Goal: Task Accomplishment & Management: Manage account settings

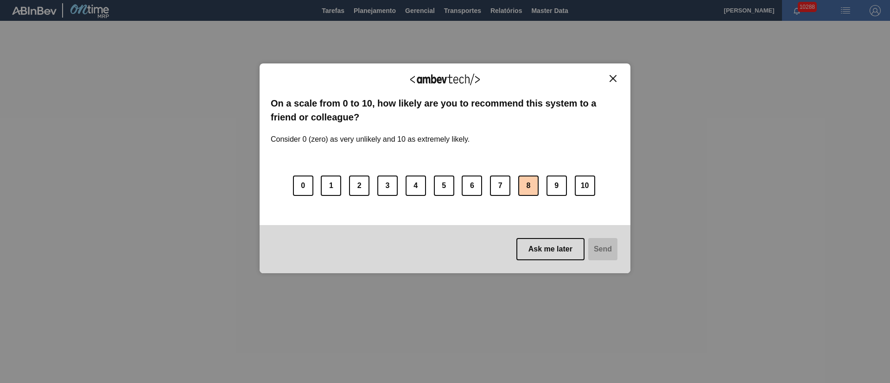
click at [525, 189] on button "8" at bounding box center [528, 186] width 20 height 20
click at [600, 248] on button "Send" at bounding box center [601, 249] width 31 height 22
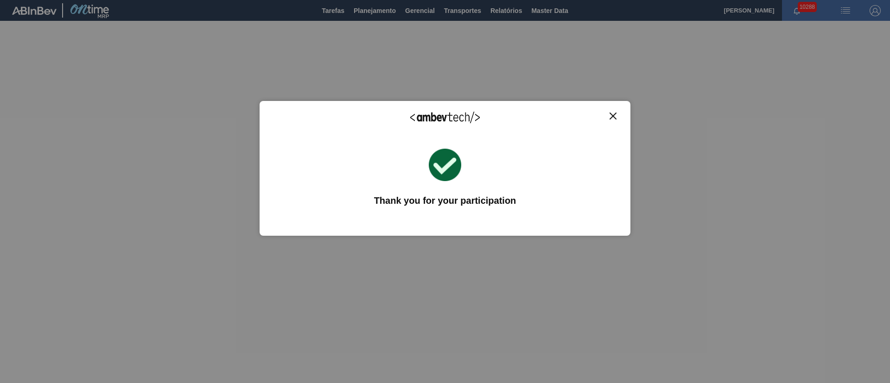
click at [611, 111] on div "We appreciate your feedback! On a scale from 0 to 10, how likely are you to rec…" at bounding box center [445, 168] width 371 height 135
click at [617, 116] on button "Close" at bounding box center [613, 116] width 13 height 8
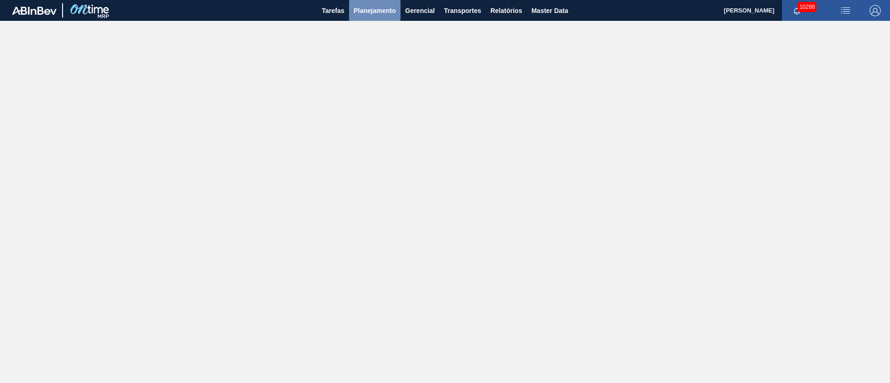
click at [363, 18] on button "Planejamento" at bounding box center [374, 10] width 51 height 21
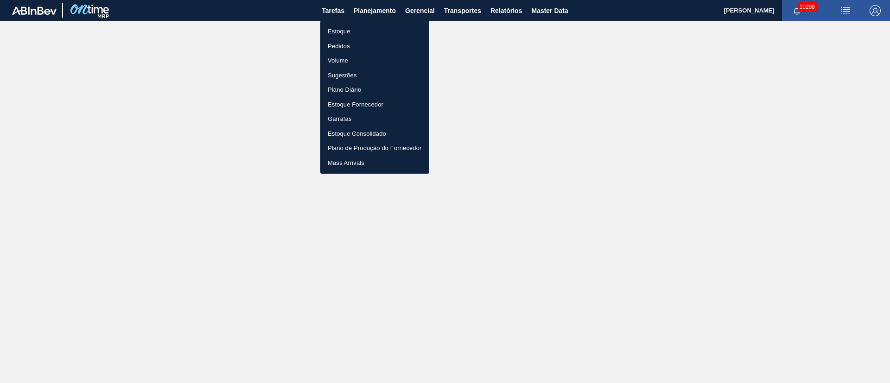
click at [338, 44] on li "Pedidos" at bounding box center [374, 46] width 109 height 15
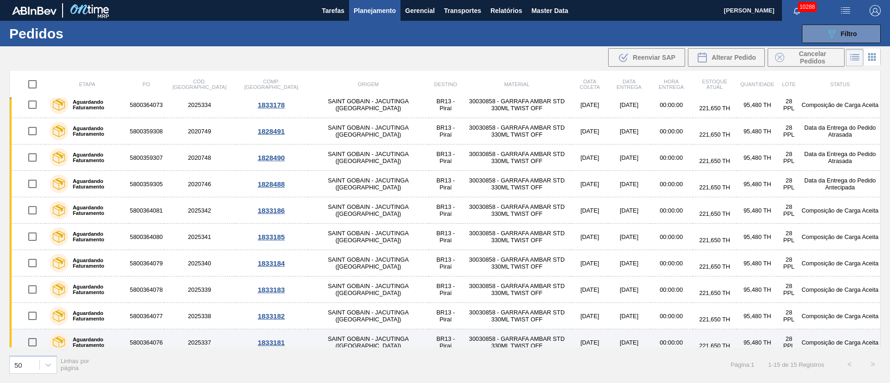
scroll to position [147, 0]
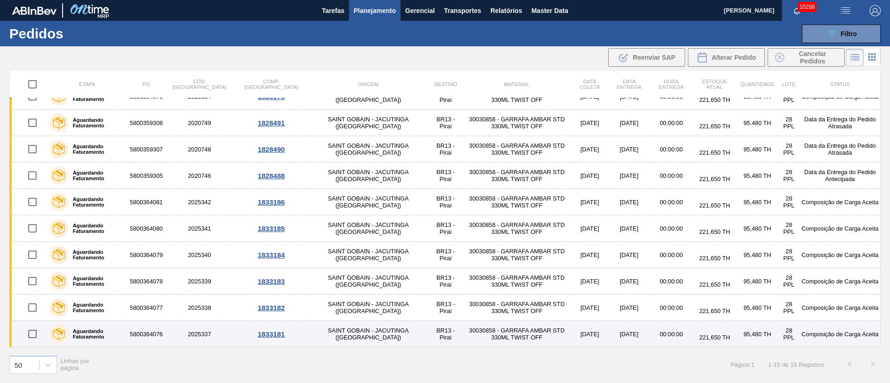
click at [30, 332] on input "checkbox" at bounding box center [32, 334] width 19 height 19
checkbox input "true"
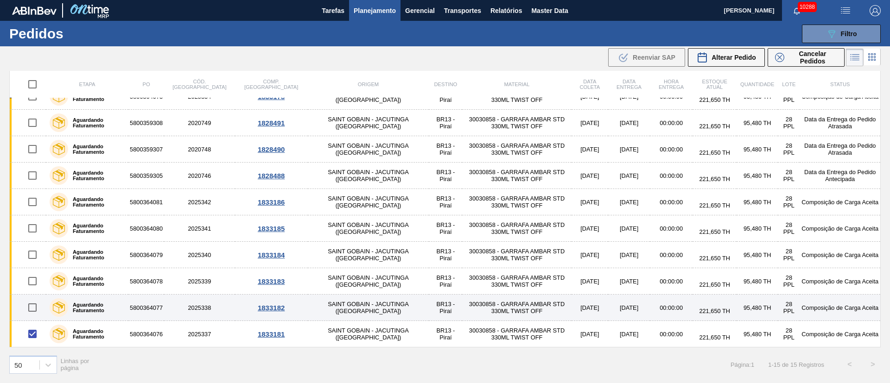
click at [38, 303] on input "checkbox" at bounding box center [32, 307] width 19 height 19
checkbox input "true"
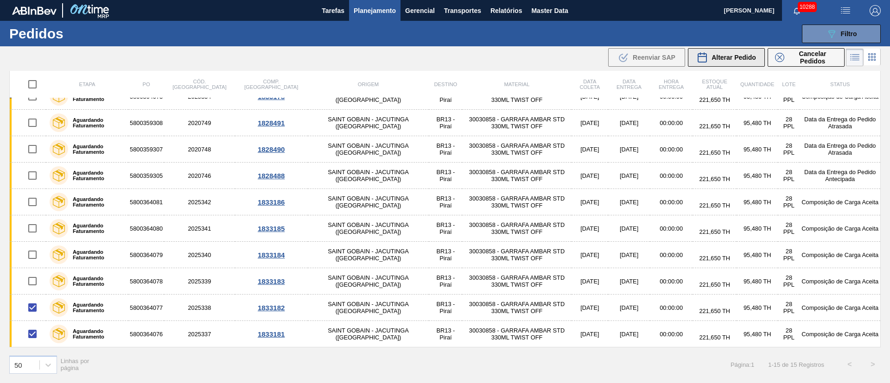
click at [726, 58] on span "Alterar Pedido" at bounding box center [734, 57] width 45 height 7
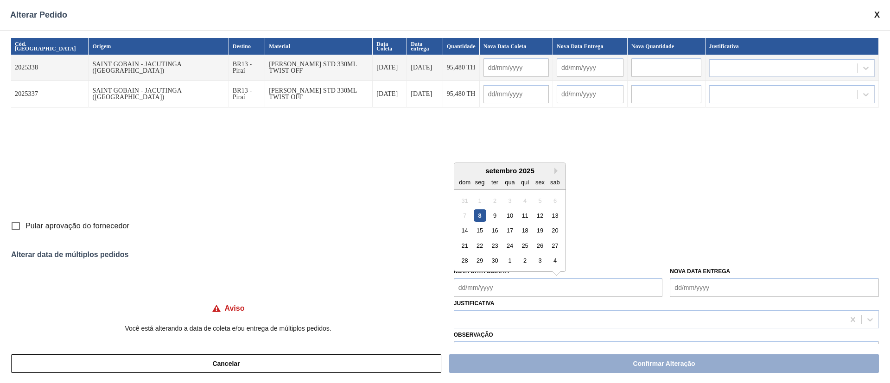
click at [521, 287] on Coleta "Nova Data Coleta" at bounding box center [558, 288] width 209 height 19
click at [497, 219] on div "9" at bounding box center [495, 216] width 13 height 13
type Coleta "[DATE]"
type input "[DATE]"
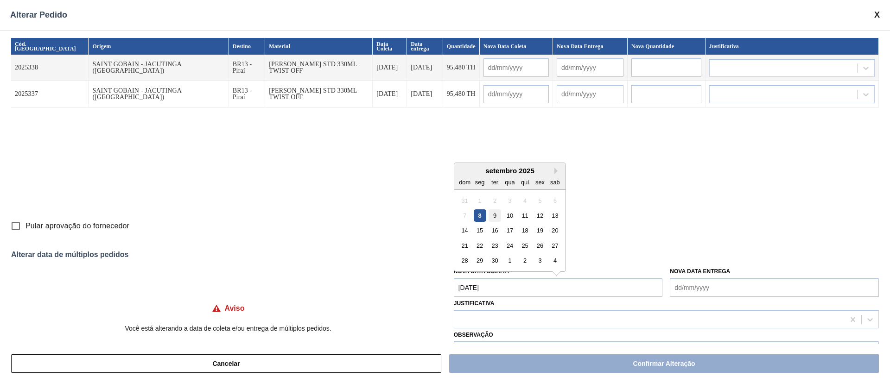
type input "[DATE]"
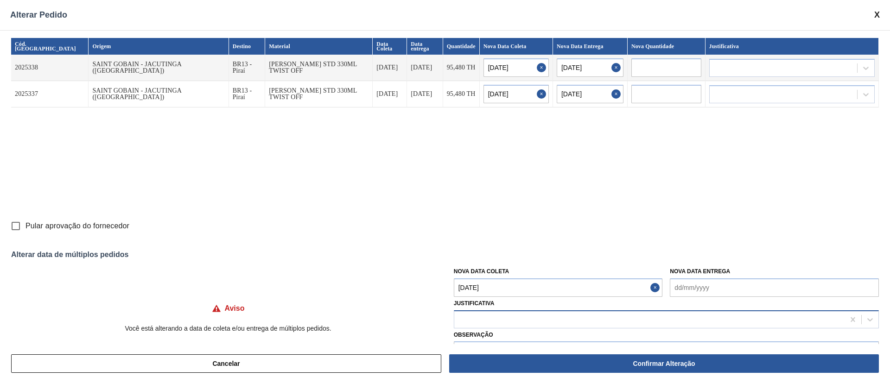
click at [478, 322] on div at bounding box center [649, 319] width 390 height 13
type input "."
click at [11, 223] on input "Pular aprovação do fornecedor" at bounding box center [15, 225] width 19 height 19
checkbox input "true"
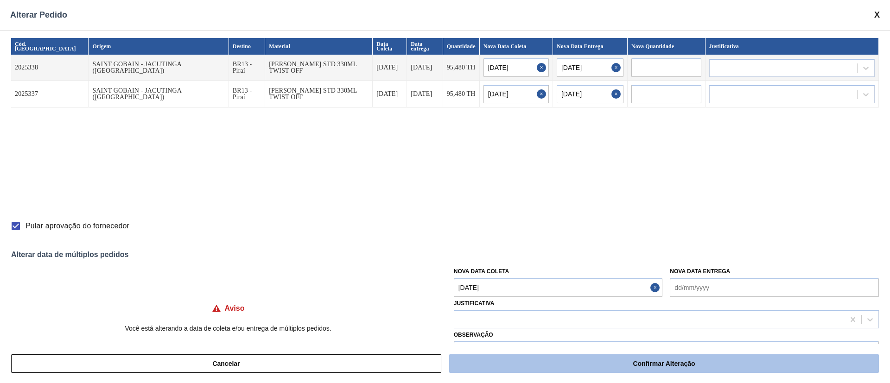
click at [607, 370] on button "Confirmar Alteração" at bounding box center [664, 364] width 430 height 19
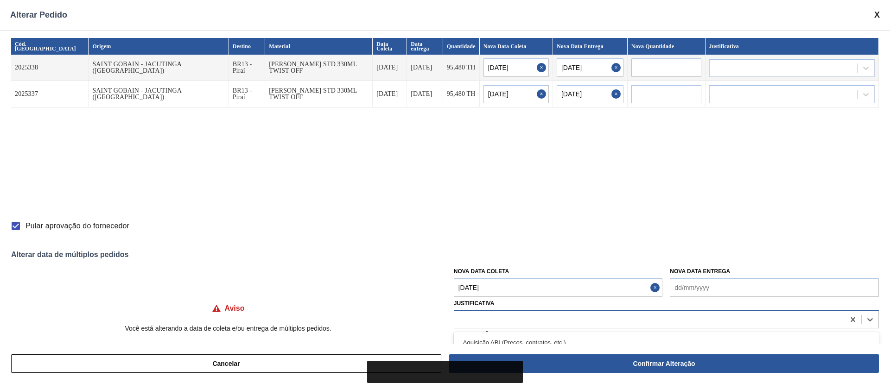
click at [528, 323] on div at bounding box center [649, 319] width 390 height 13
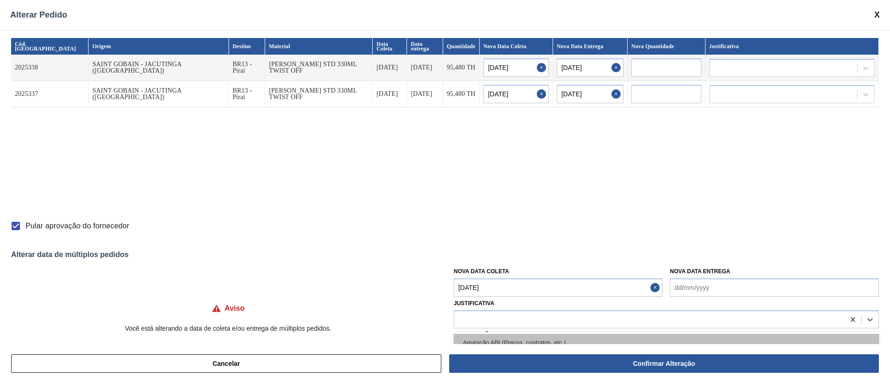
click at [501, 341] on div "Aquisição ABI (Preços, contratos, etc.)" at bounding box center [666, 342] width 425 height 17
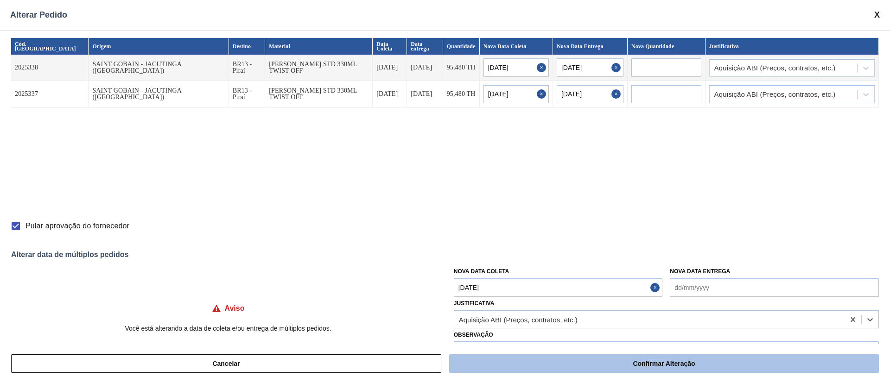
click at [566, 365] on button "Confirmar Alteração" at bounding box center [664, 364] width 430 height 19
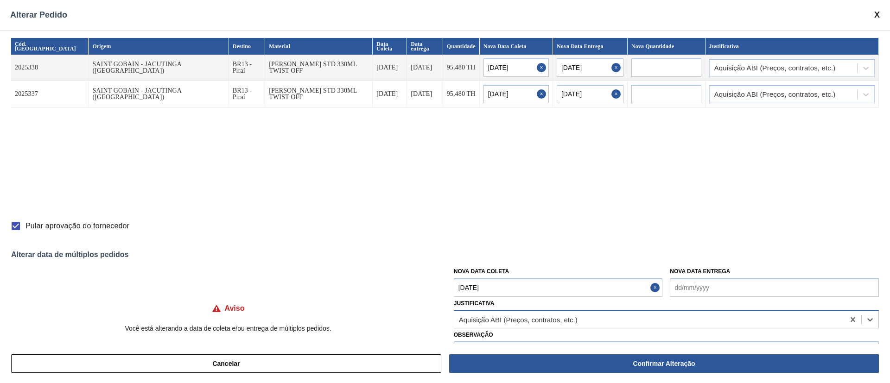
checkbox input "false"
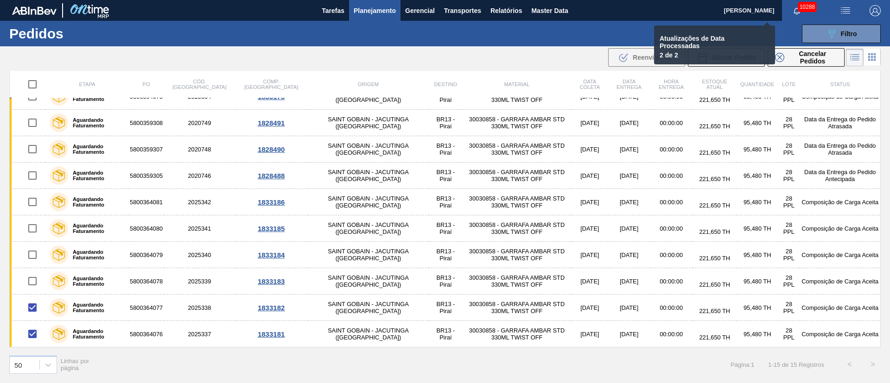
checkbox input "false"
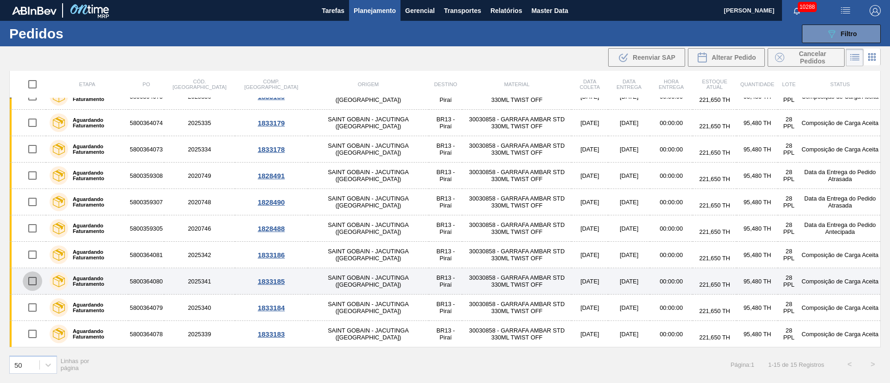
click at [33, 280] on input "checkbox" at bounding box center [32, 281] width 19 height 19
checkbox input "true"
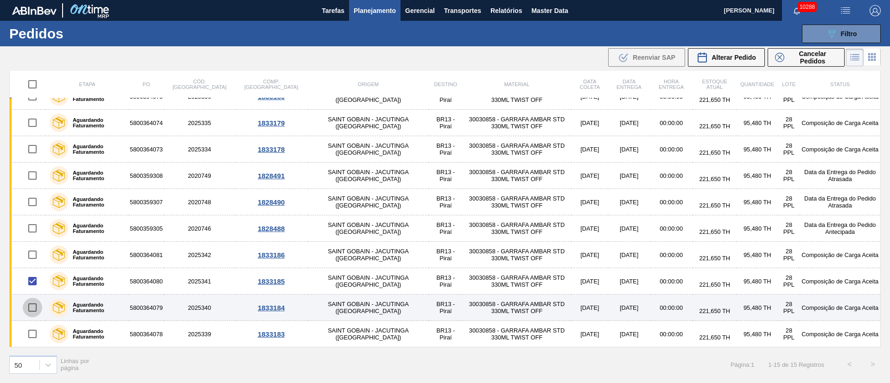
click at [29, 303] on input "checkbox" at bounding box center [32, 307] width 19 height 19
checkbox input "true"
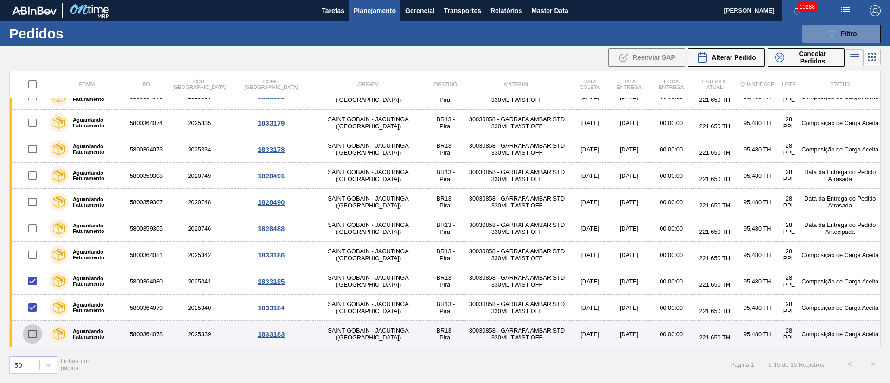
click at [31, 336] on input "checkbox" at bounding box center [32, 334] width 19 height 19
checkbox input "true"
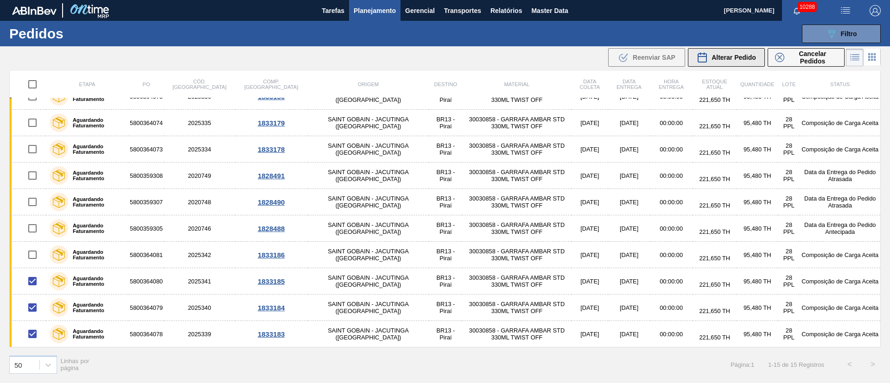
click at [741, 54] on span "Alterar Pedido" at bounding box center [734, 57] width 45 height 7
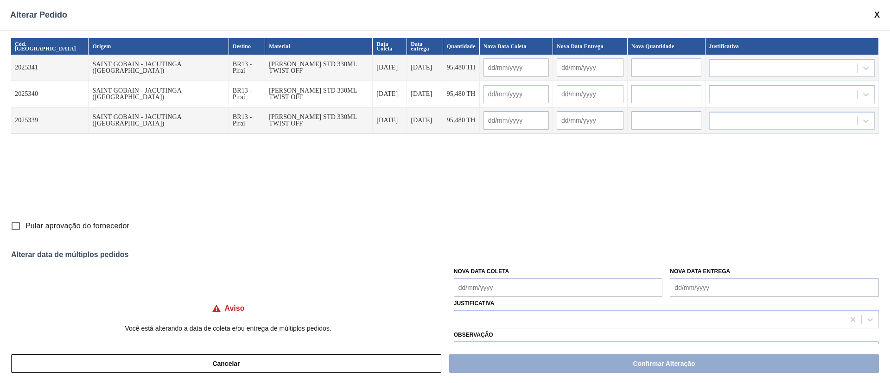
click at [482, 290] on Coleta "Nova Data Coleta" at bounding box center [558, 288] width 209 height 19
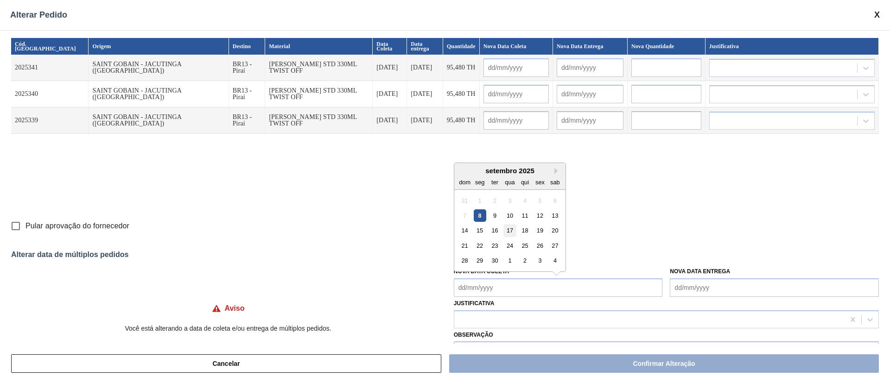
click at [513, 229] on div "17" at bounding box center [509, 230] width 13 height 13
type Coleta "[DATE]"
type input "[DATE]"
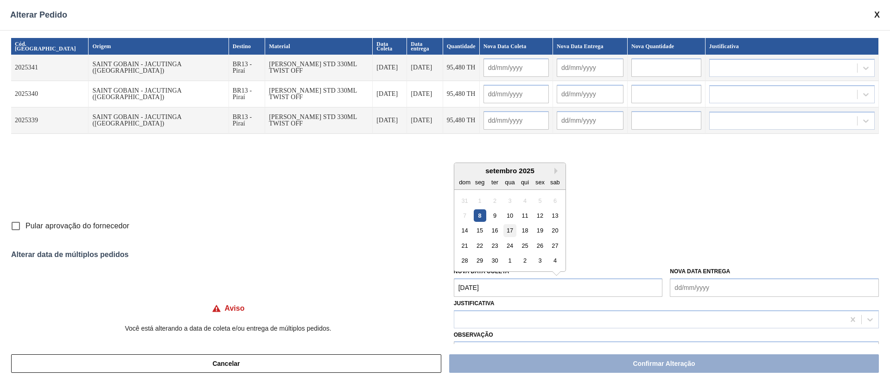
type input "[DATE]"
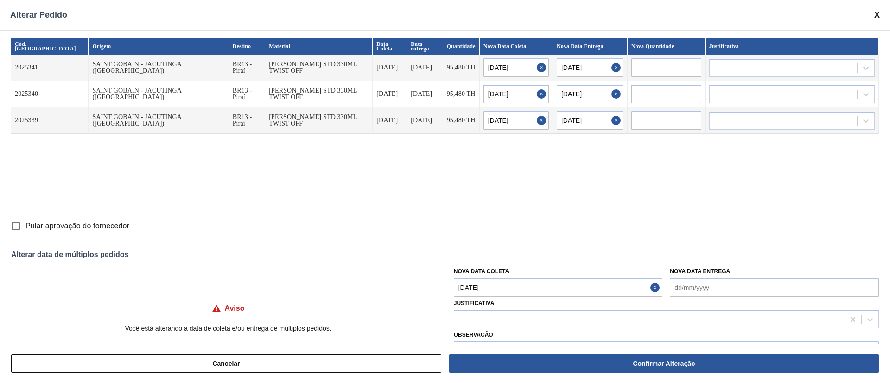
click at [498, 286] on Coleta "[DATE]" at bounding box center [558, 288] width 209 height 19
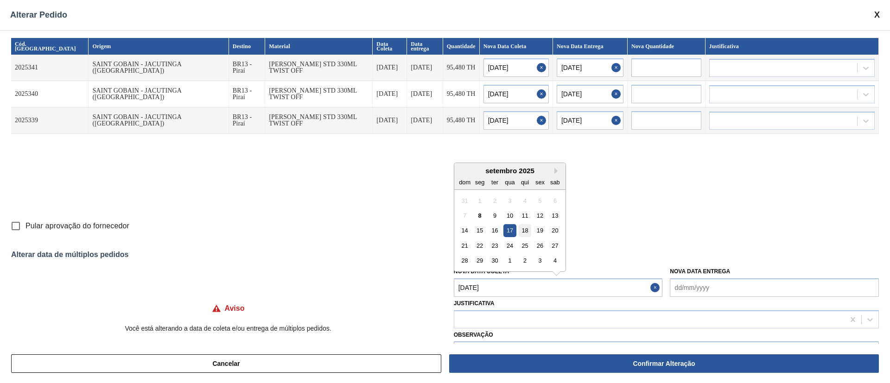
click at [525, 228] on div "18" at bounding box center [525, 230] width 13 height 13
type Coleta "[DATE]"
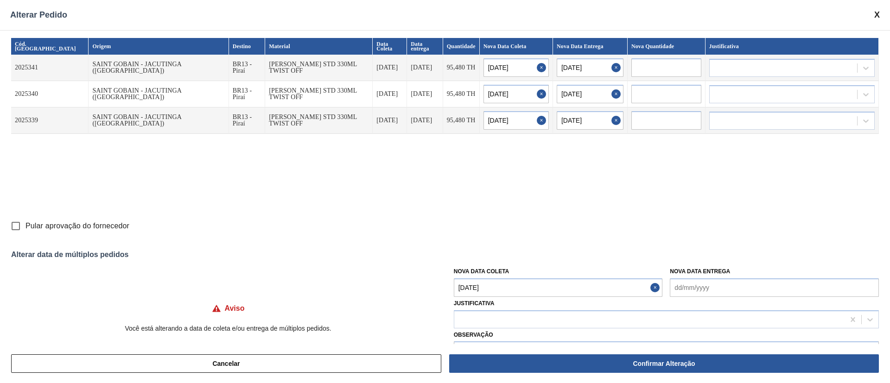
type input "[DATE]"
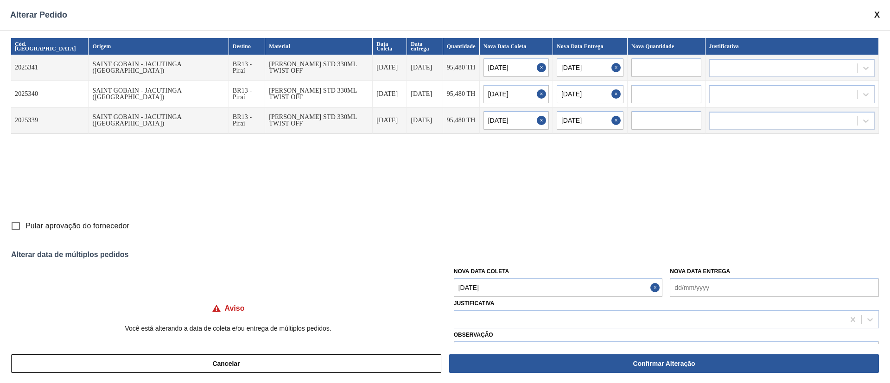
type input "[DATE]"
drag, startPoint x: 19, startPoint y: 228, endPoint x: 56, endPoint y: 234, distance: 37.7
click at [19, 228] on input "Pular aprovação do fornecedor" at bounding box center [15, 225] width 19 height 19
checkbox input "true"
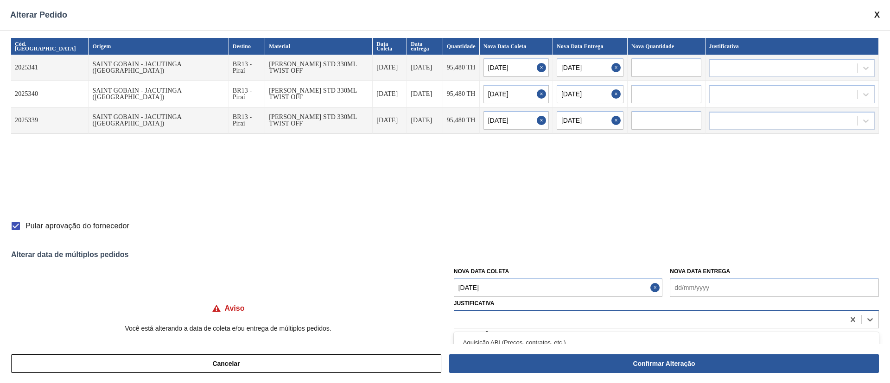
click at [469, 324] on div at bounding box center [649, 319] width 390 height 13
type input "ou"
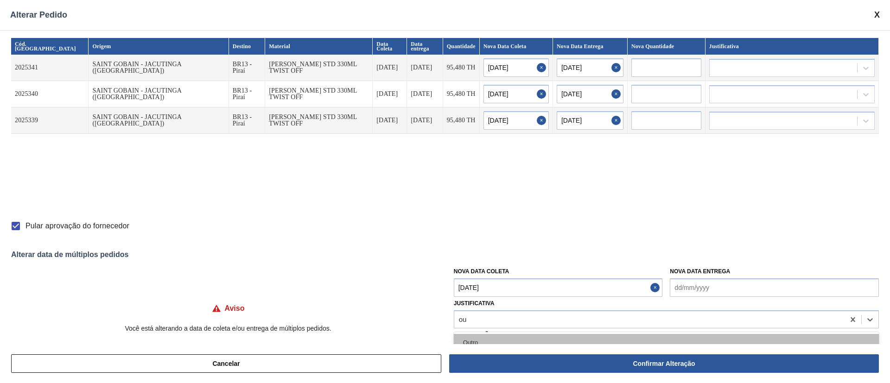
click at [471, 340] on div "Outro" at bounding box center [666, 342] width 425 height 17
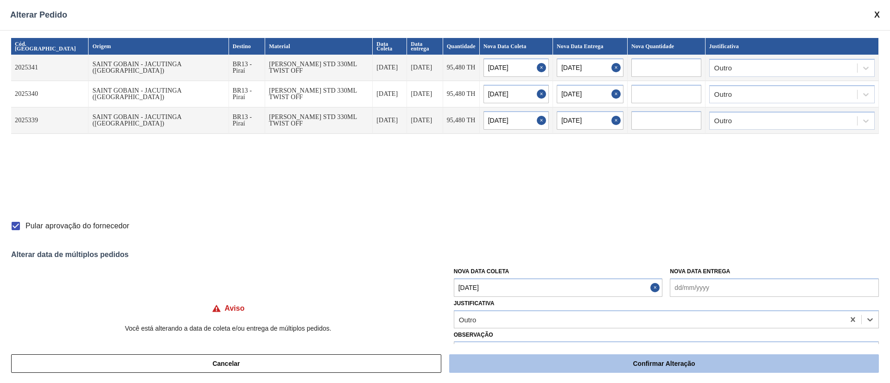
click at [625, 367] on button "Confirmar Alteração" at bounding box center [664, 364] width 430 height 19
checkbox input "false"
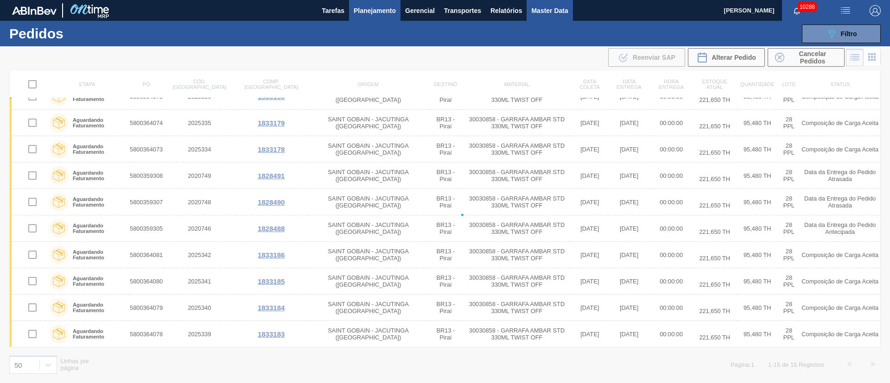
checkbox input "false"
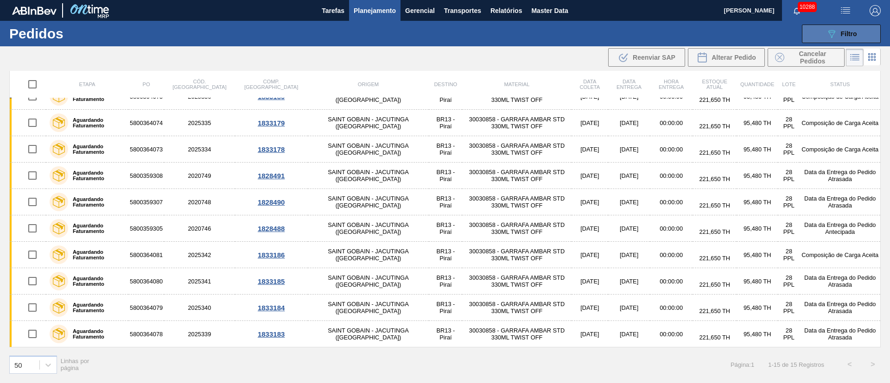
click at [849, 32] on span "Filtro" at bounding box center [849, 33] width 16 height 7
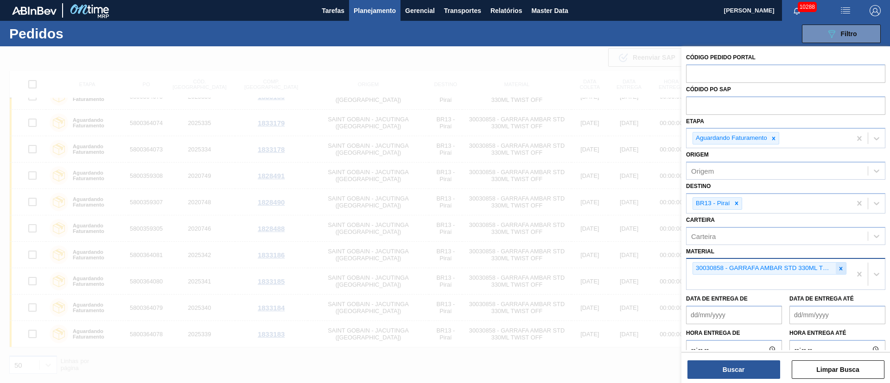
click at [838, 268] on icon at bounding box center [841, 269] width 6 height 6
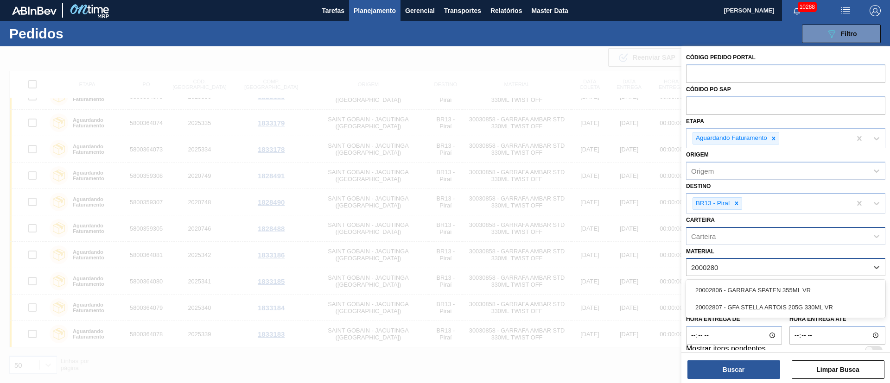
type input "20002807"
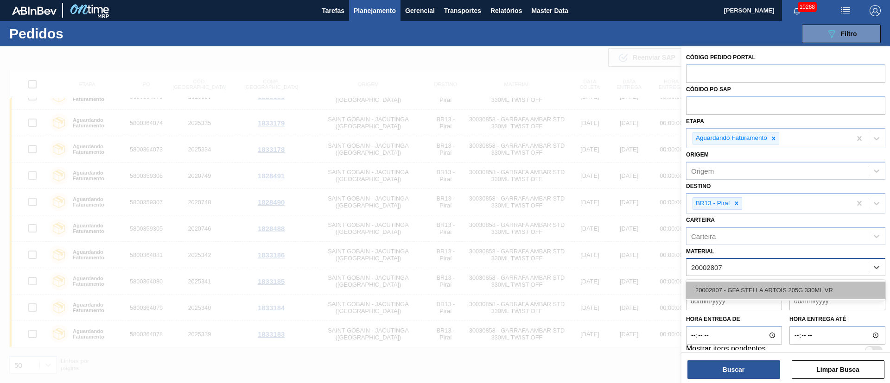
click at [747, 284] on div "20002807 - GFA STELLA ARTOIS 205G 330ML VR" at bounding box center [785, 290] width 199 height 17
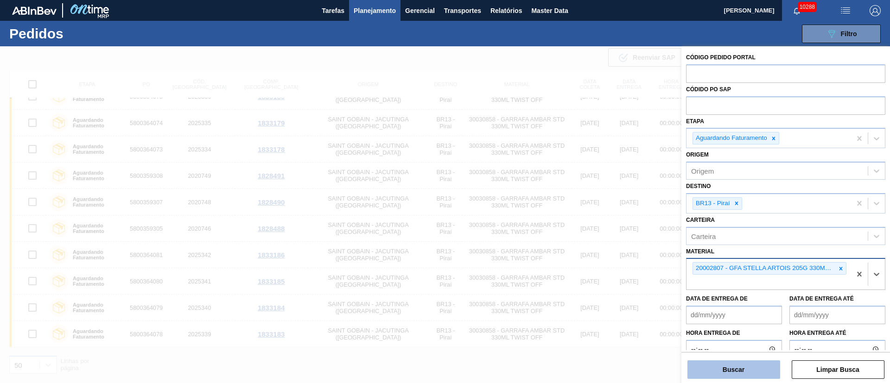
click at [748, 370] on button "Buscar" at bounding box center [734, 370] width 93 height 19
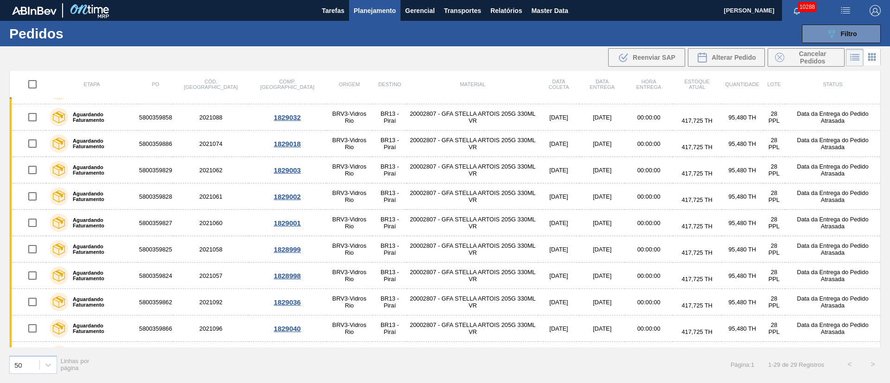
scroll to position [517, 0]
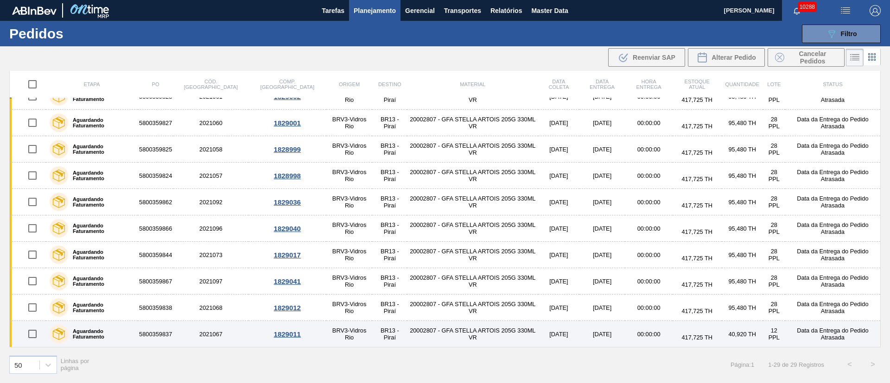
click at [29, 331] on input "checkbox" at bounding box center [32, 334] width 19 height 19
checkbox input "true"
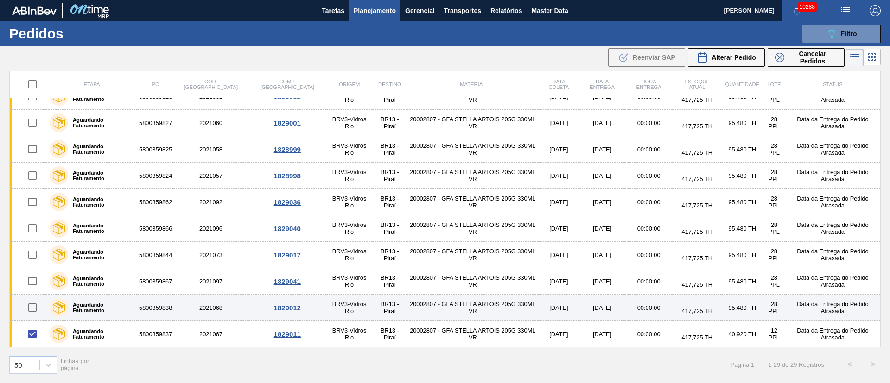
click at [32, 306] on input "checkbox" at bounding box center [32, 307] width 19 height 19
checkbox input "true"
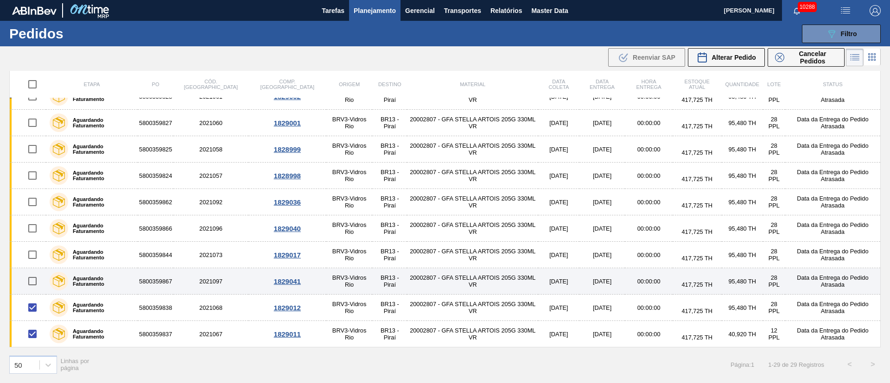
click at [31, 278] on input "checkbox" at bounding box center [32, 281] width 19 height 19
checkbox input "true"
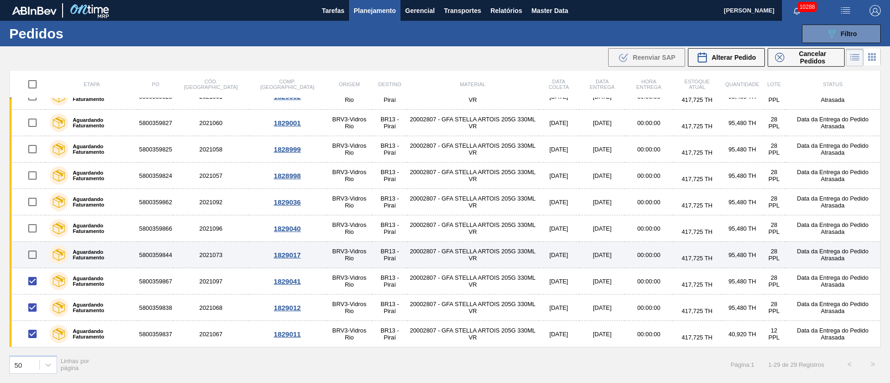
click at [32, 250] on input "checkbox" at bounding box center [32, 254] width 19 height 19
checkbox input "true"
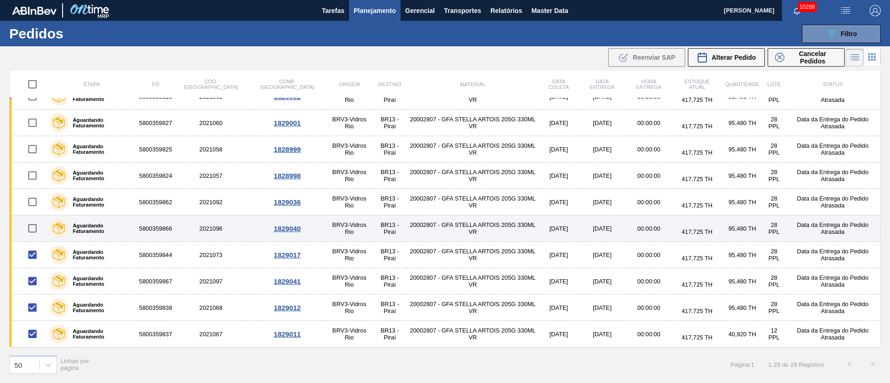
click at [32, 225] on input "checkbox" at bounding box center [32, 228] width 19 height 19
checkbox input "true"
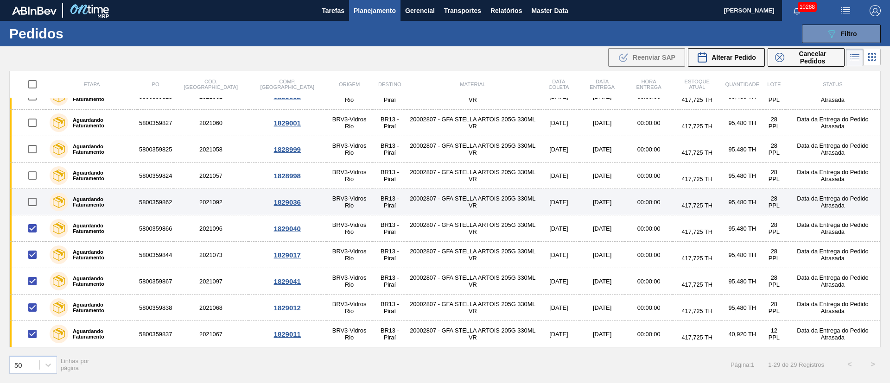
click at [32, 201] on input "checkbox" at bounding box center [32, 201] width 19 height 19
checkbox input "true"
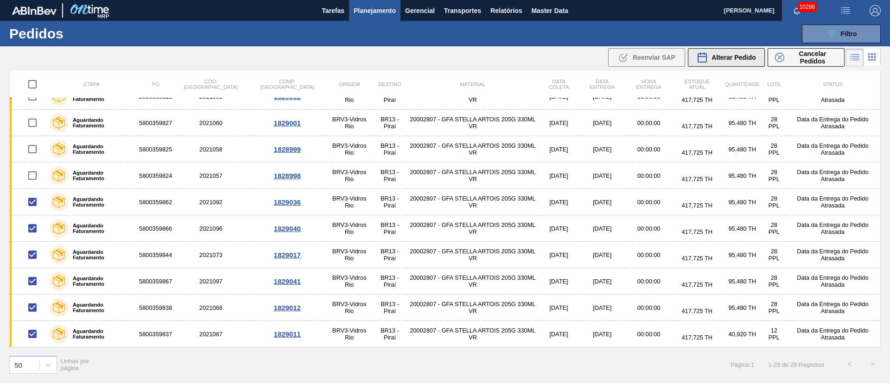
click at [728, 63] on div "Alterar Pedido" at bounding box center [726, 57] width 59 height 11
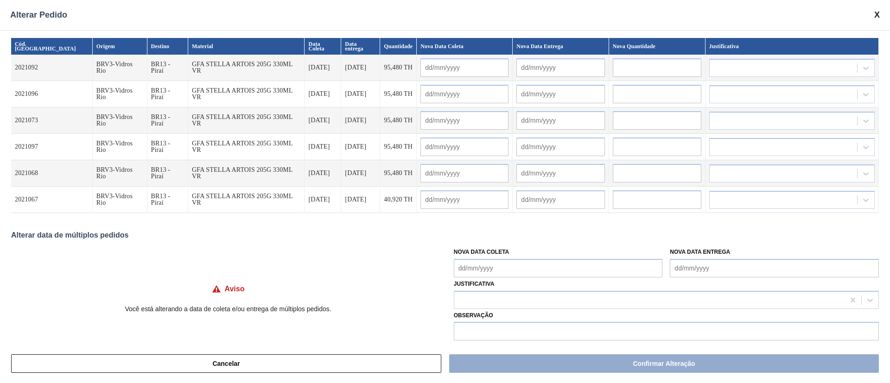
click at [485, 267] on Coleta "Nova Data Coleta" at bounding box center [558, 268] width 209 height 19
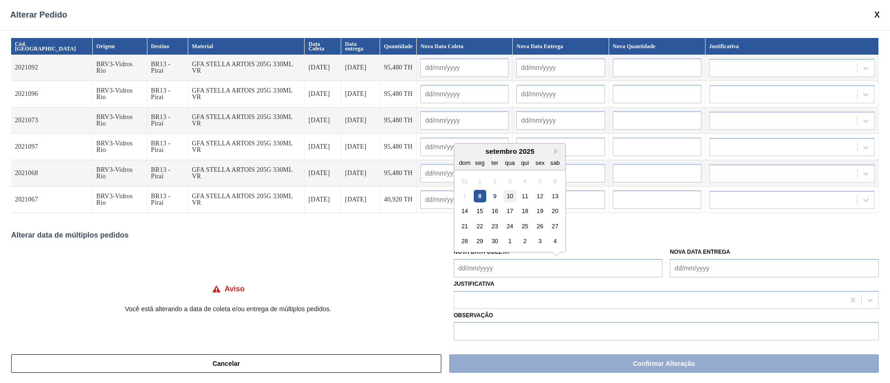
click at [506, 195] on div "10" at bounding box center [509, 196] width 13 height 13
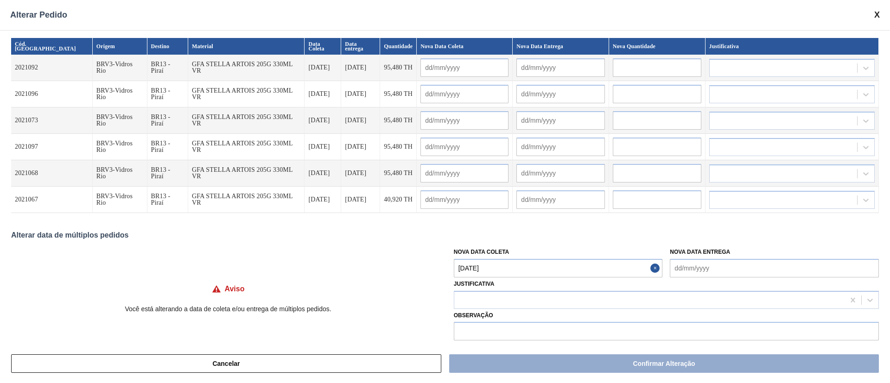
type Coleta "[DATE]"
type input "[DATE]"
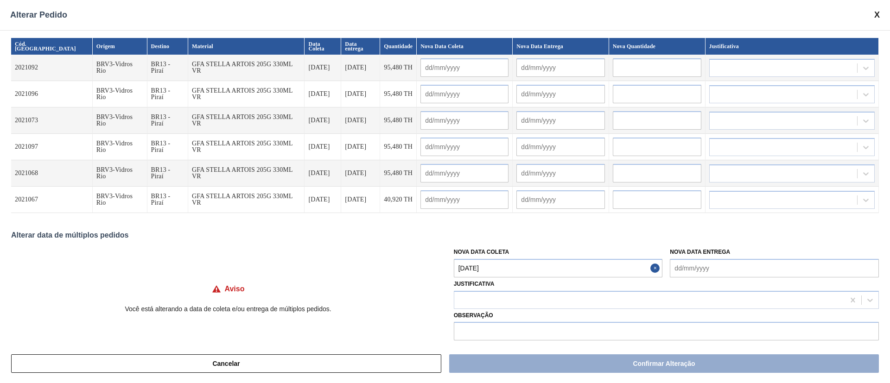
type input "[DATE]"
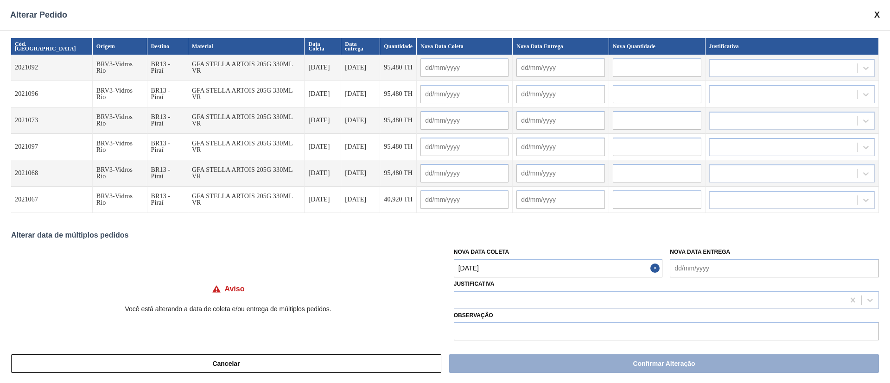
type input "[DATE]"
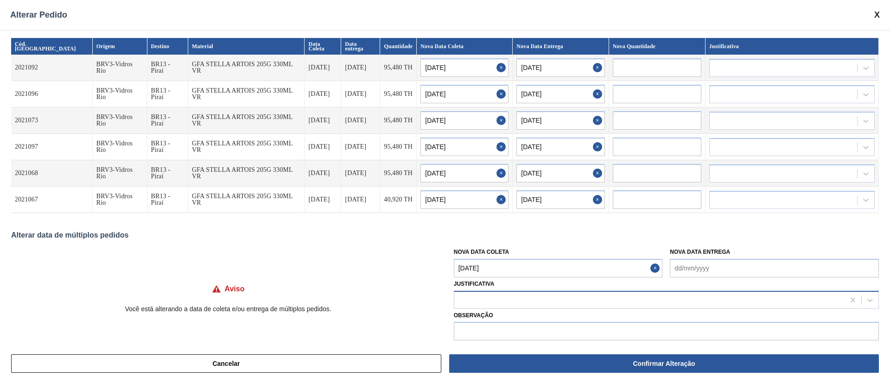
click at [472, 306] on div at bounding box center [649, 299] width 390 height 13
type input "ou"
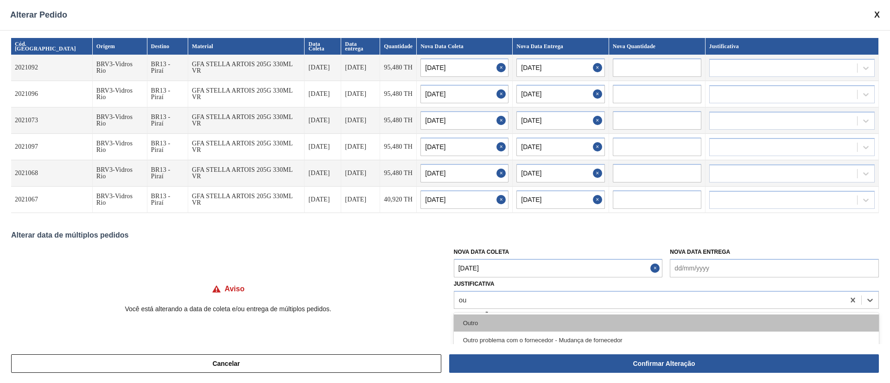
click at [482, 329] on div "Outro" at bounding box center [666, 323] width 425 height 17
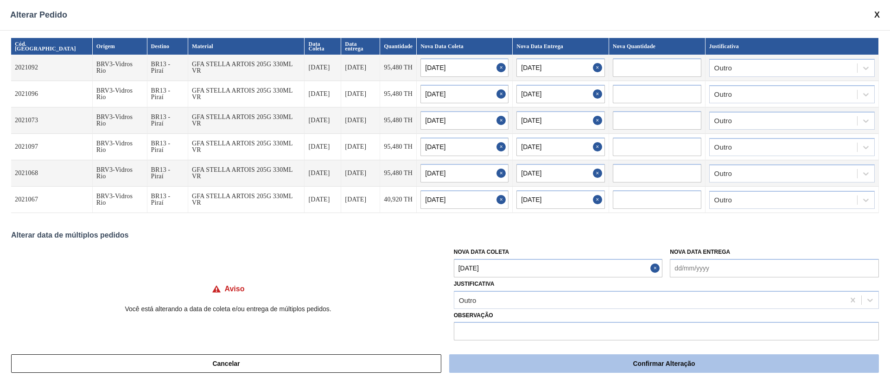
click at [642, 368] on button "Confirmar Alteração" at bounding box center [664, 364] width 430 height 19
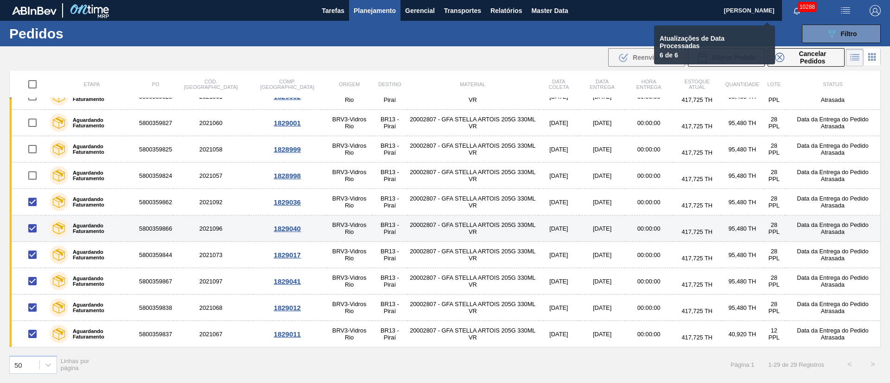
checkbox input "false"
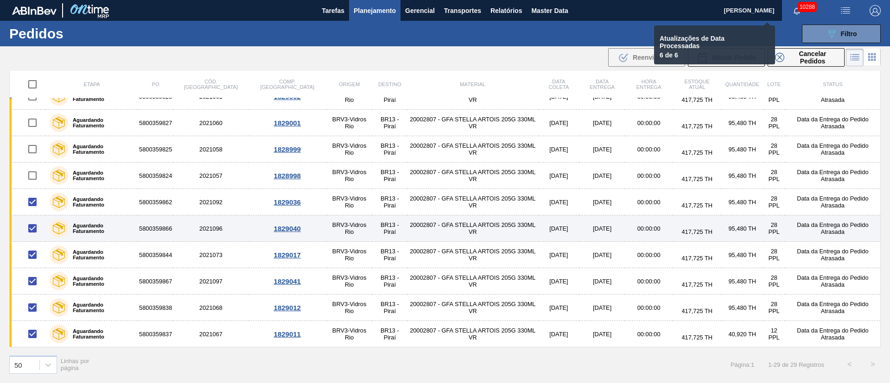
checkbox input "false"
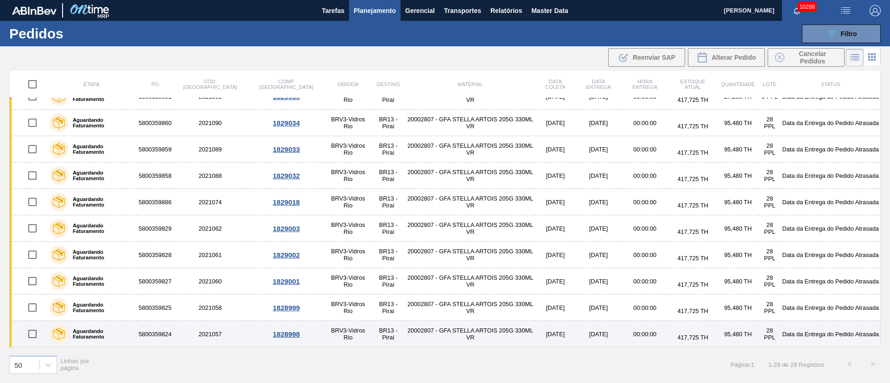
click at [34, 335] on input "checkbox" at bounding box center [32, 334] width 19 height 19
checkbox input "true"
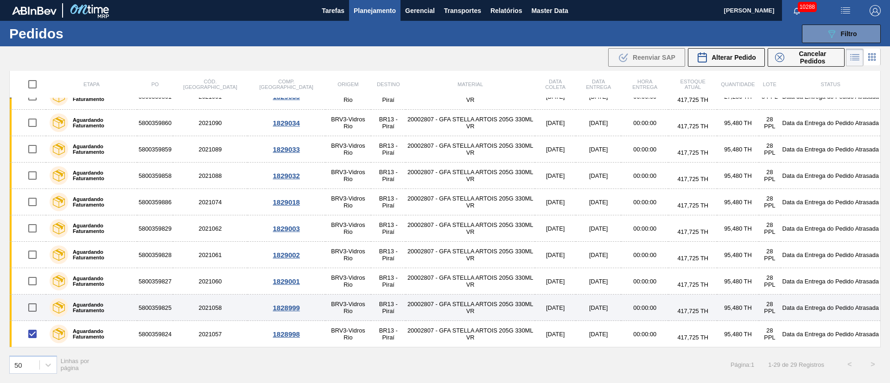
click at [34, 307] on input "checkbox" at bounding box center [32, 307] width 19 height 19
checkbox input "true"
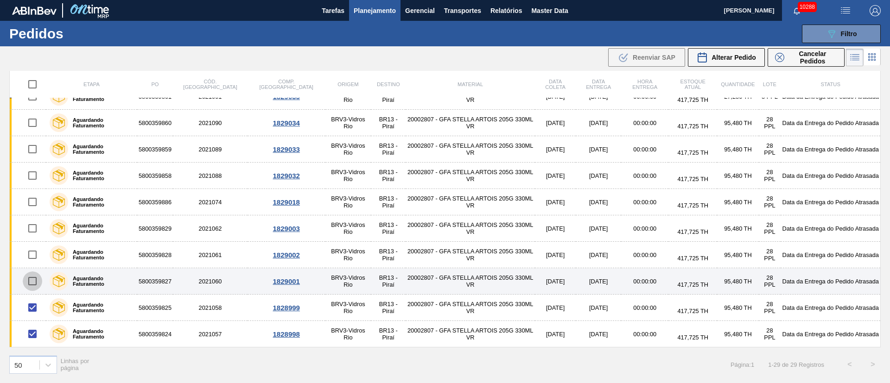
click at [33, 286] on input "checkbox" at bounding box center [32, 281] width 19 height 19
checkbox input "true"
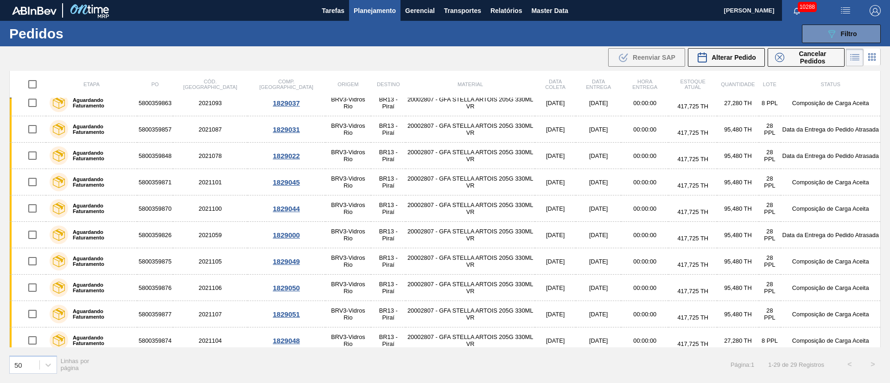
scroll to position [170, 0]
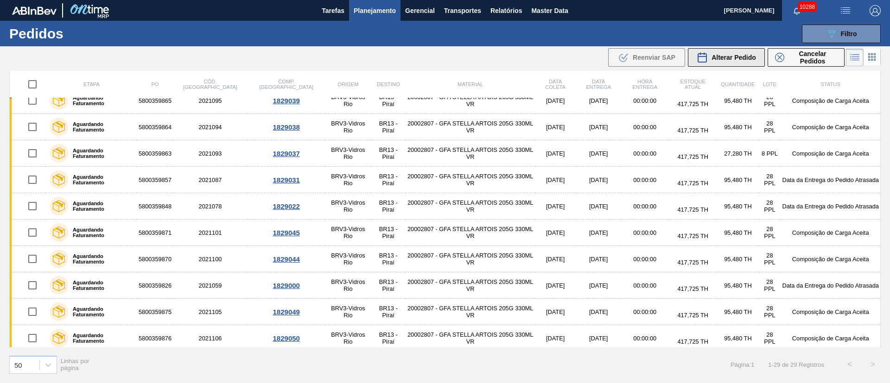
click at [740, 62] on div "Alterar Pedido" at bounding box center [726, 57] width 59 height 11
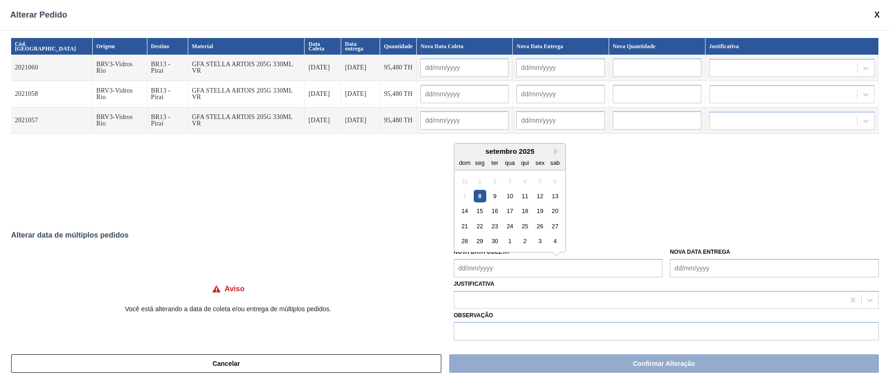
click at [516, 265] on Coleta "Nova Data Coleta" at bounding box center [558, 268] width 209 height 19
click at [515, 198] on div "10" at bounding box center [509, 196] width 13 height 13
type Coleta "[DATE]"
type input "[DATE]"
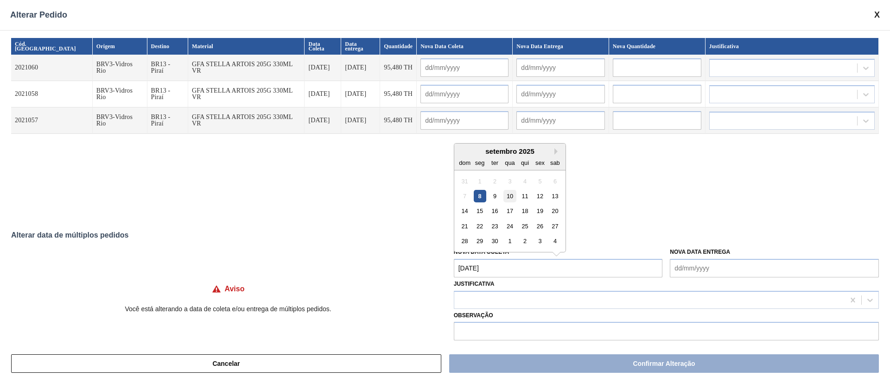
type input "[DATE]"
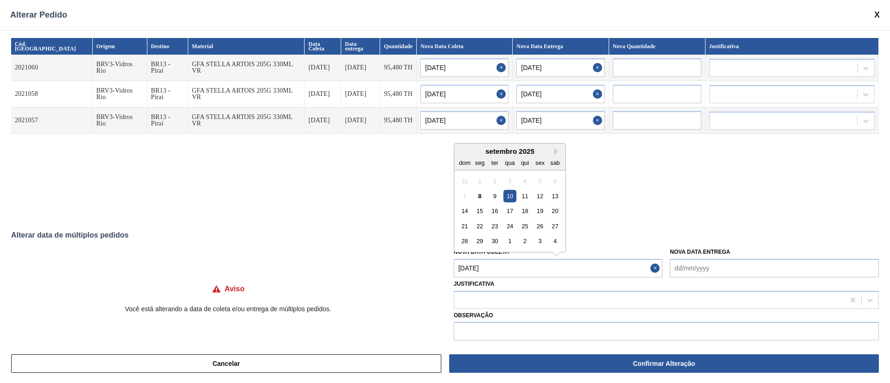
click at [513, 268] on Coleta "[DATE]" at bounding box center [558, 268] width 209 height 19
click at [528, 199] on div "11" at bounding box center [525, 196] width 13 height 13
type Coleta "[DATE]"
type input "[DATE]"
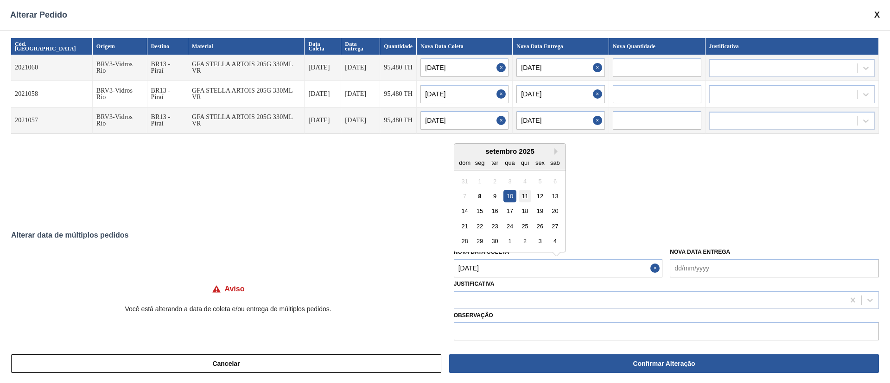
type input "[DATE]"
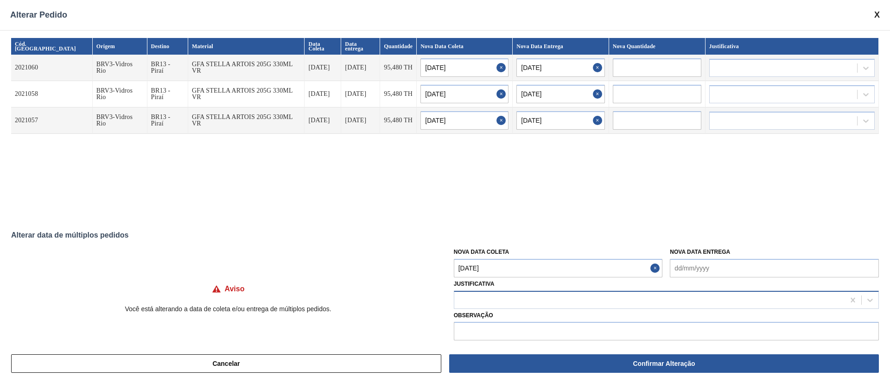
click at [479, 300] on div at bounding box center [649, 299] width 390 height 13
type input "ou"
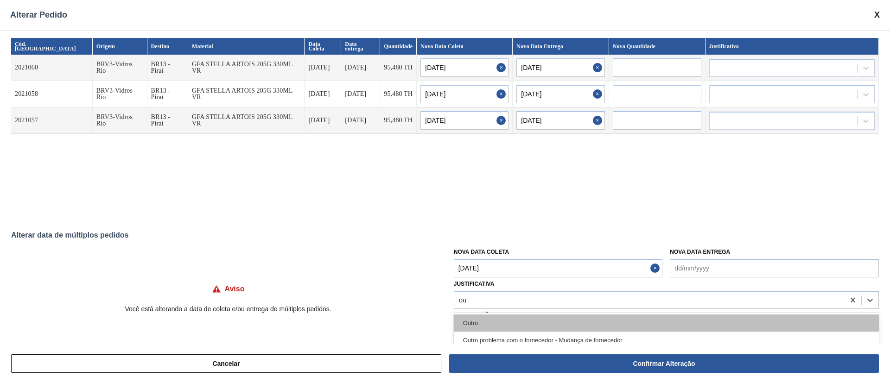
click at [482, 316] on div "Outro" at bounding box center [666, 323] width 425 height 17
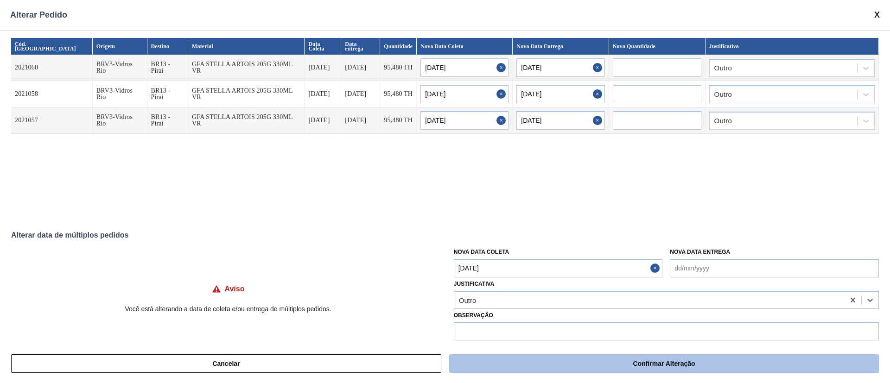
click at [609, 361] on button "Confirmar Alteração" at bounding box center [664, 364] width 430 height 19
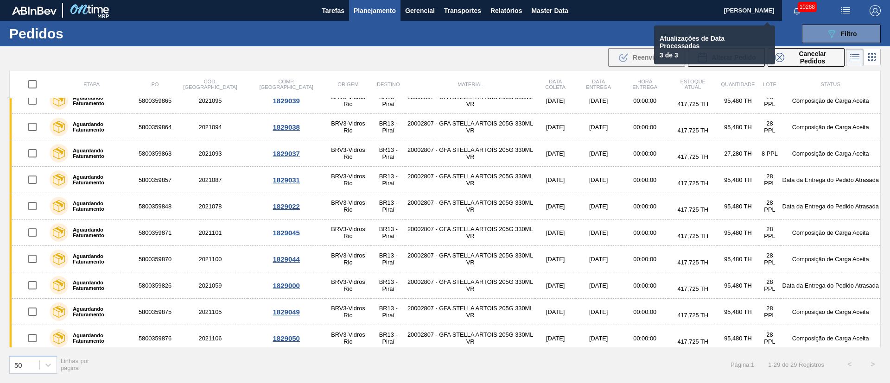
checkbox input "false"
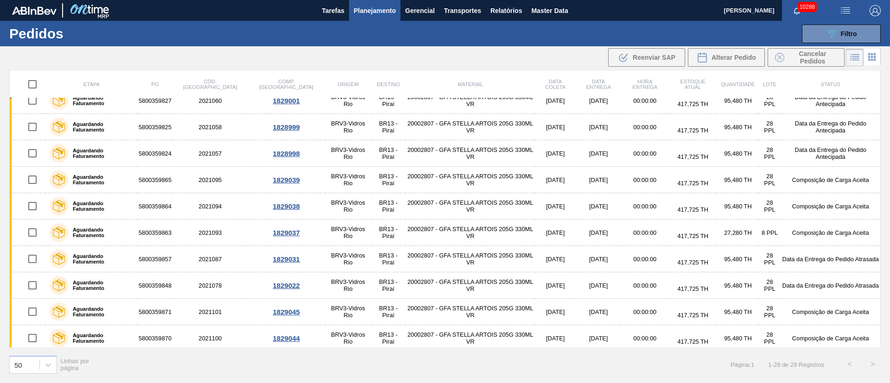
click at [421, 183] on td "20002807 - GFA STELLA ARTOIS 205G 330ML VR" at bounding box center [470, 180] width 129 height 26
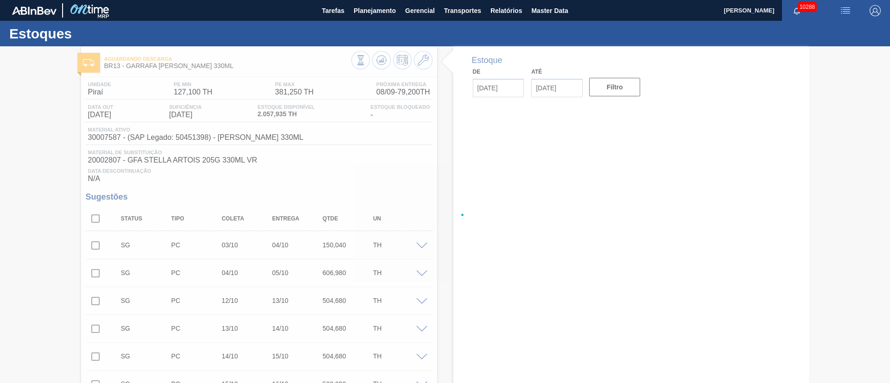
type input "[DATE]"
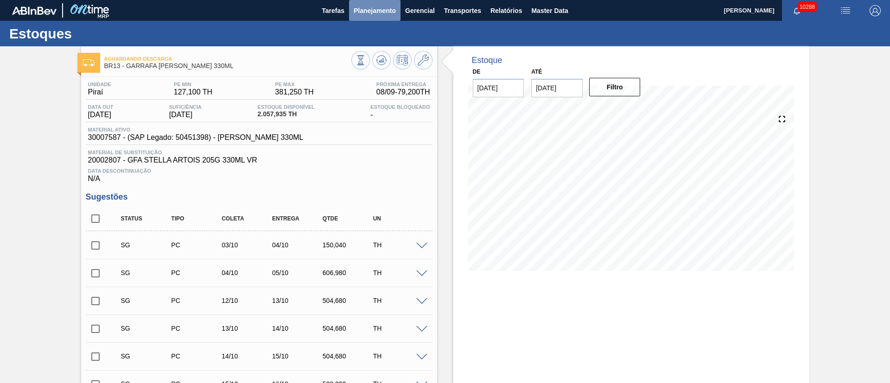
click at [368, 7] on span "Planejamento" at bounding box center [375, 10] width 42 height 11
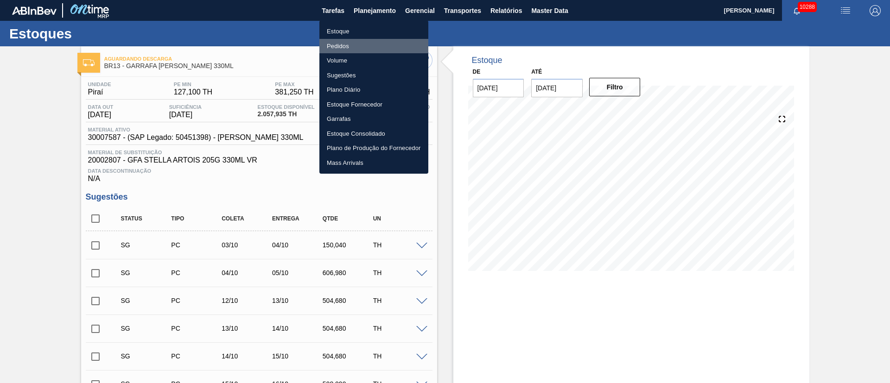
click at [338, 48] on li "Pedidos" at bounding box center [373, 46] width 109 height 15
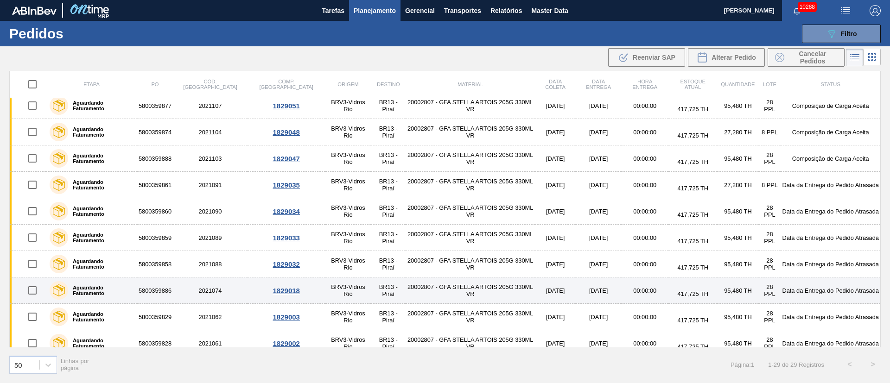
scroll to position [517, 0]
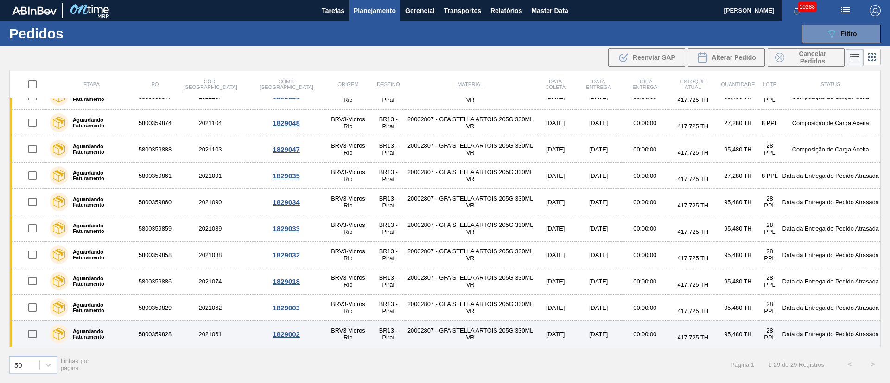
click at [30, 335] on input "checkbox" at bounding box center [32, 334] width 19 height 19
checkbox input "true"
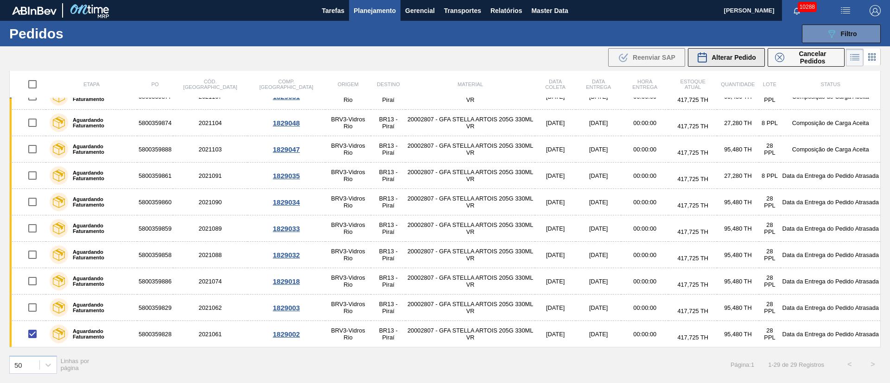
click at [748, 56] on span "Alterar Pedido" at bounding box center [734, 57] width 45 height 7
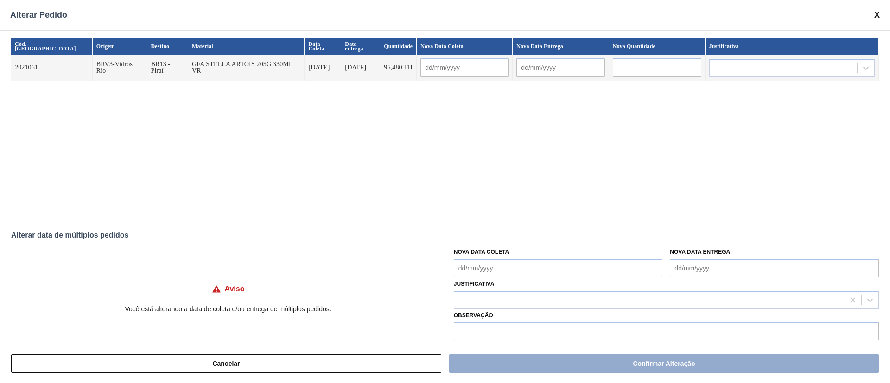
click at [490, 267] on Coleta "Nova Data Coleta" at bounding box center [558, 268] width 209 height 19
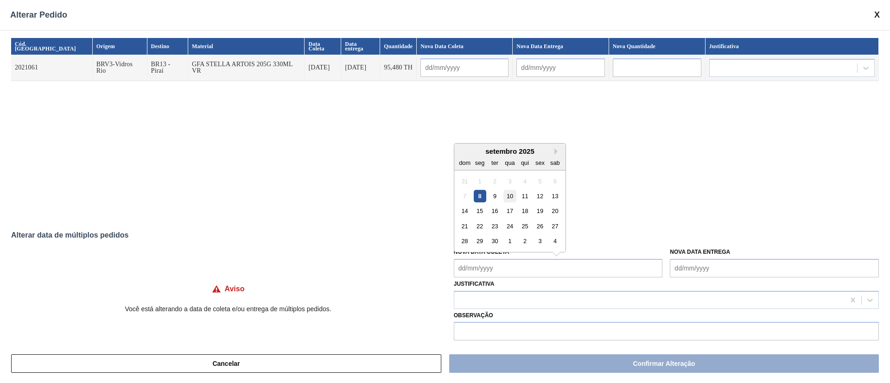
click at [510, 201] on div "10" at bounding box center [509, 196] width 13 height 13
type Coleta "[DATE]"
type input "[DATE]"
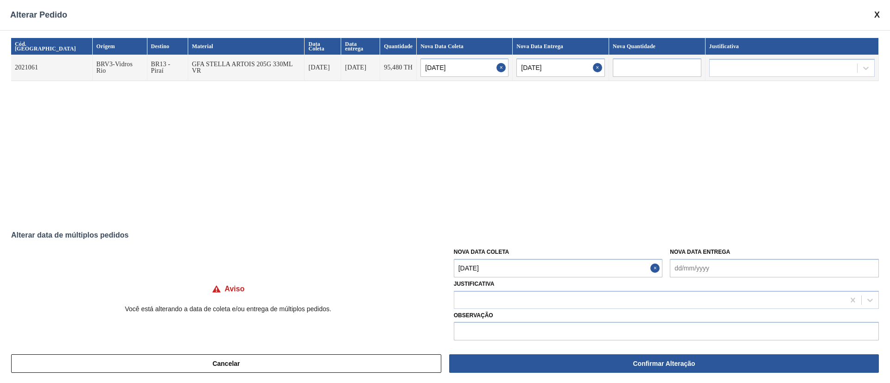
click at [498, 265] on Coleta "[DATE]" at bounding box center [558, 268] width 209 height 19
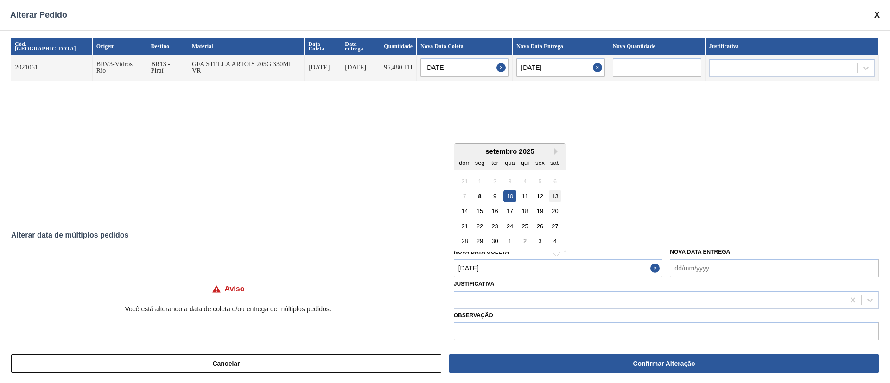
click at [555, 195] on div "13" at bounding box center [555, 196] width 13 height 13
type Coleta "[DATE]"
type input "[DATE]"
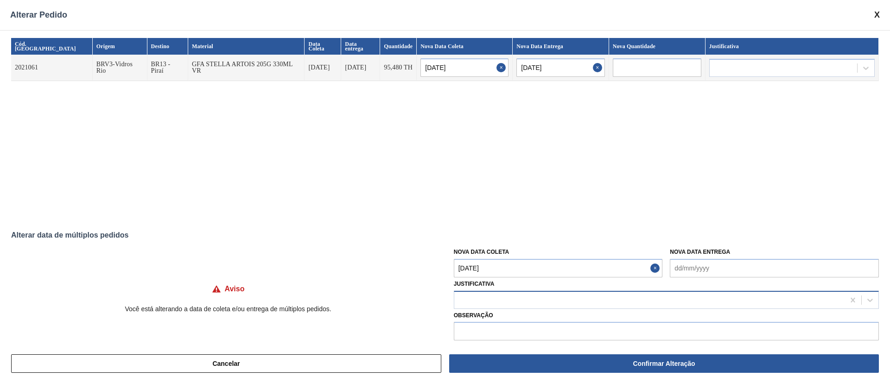
click at [495, 304] on div at bounding box center [649, 299] width 390 height 13
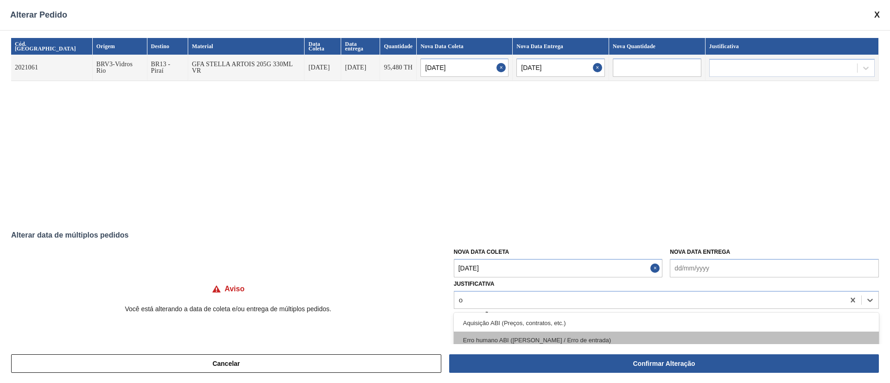
type input "ou"
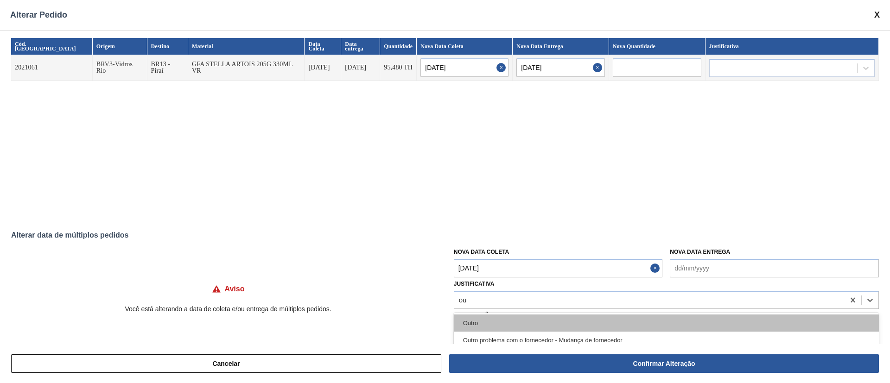
click at [492, 327] on div "Outro" at bounding box center [666, 323] width 425 height 17
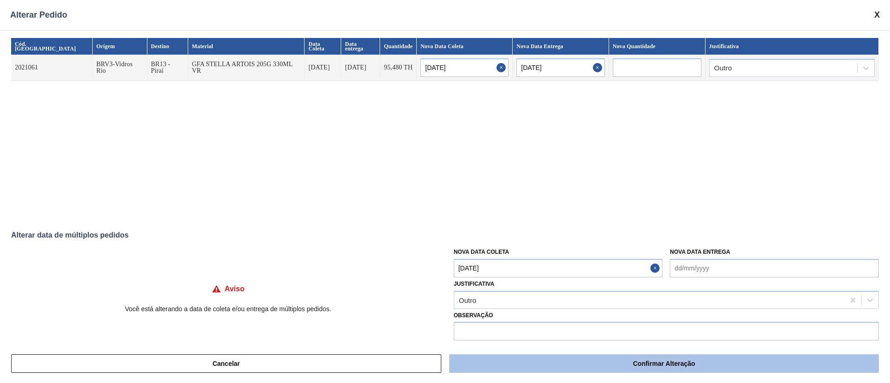
click at [636, 367] on button "Confirmar Alteração" at bounding box center [664, 364] width 430 height 19
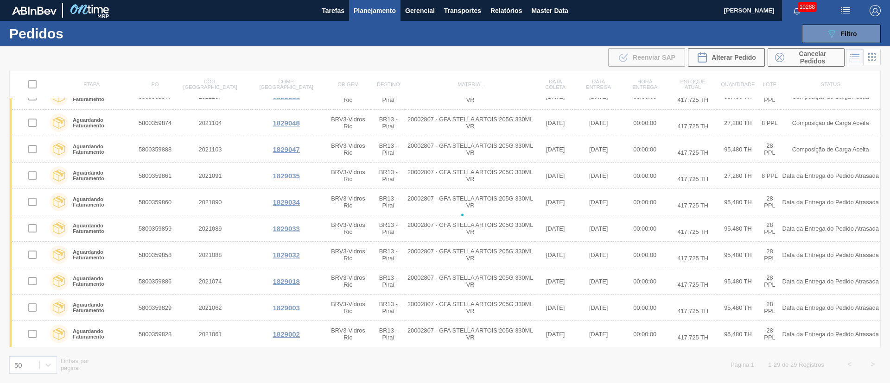
checkbox input "false"
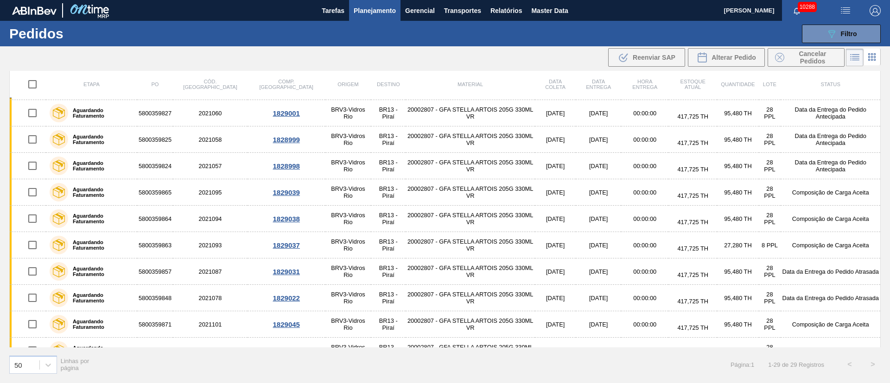
scroll to position [0, 0]
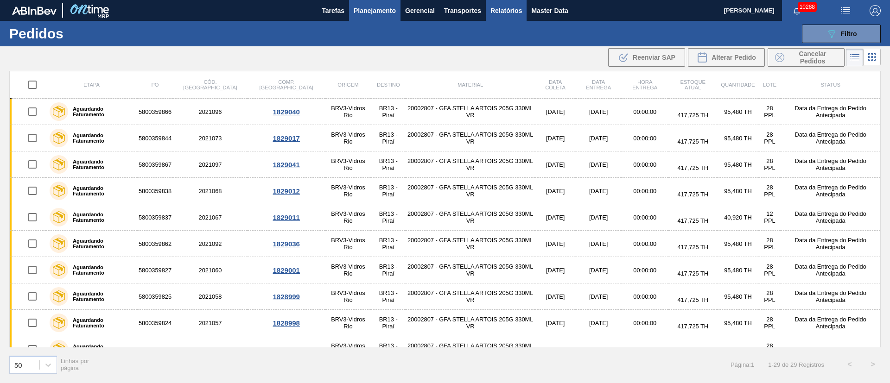
click at [513, 11] on span "Relatórios" at bounding box center [506, 10] width 32 height 11
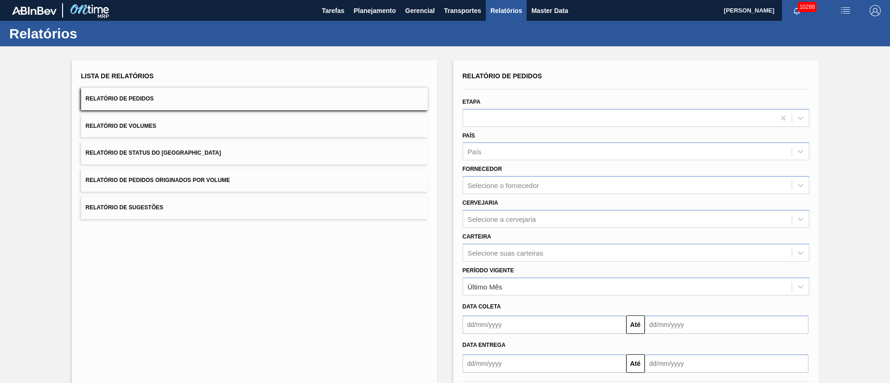
click at [224, 178] on span "Relatório de Pedidos Originados por Volume" at bounding box center [158, 180] width 145 height 6
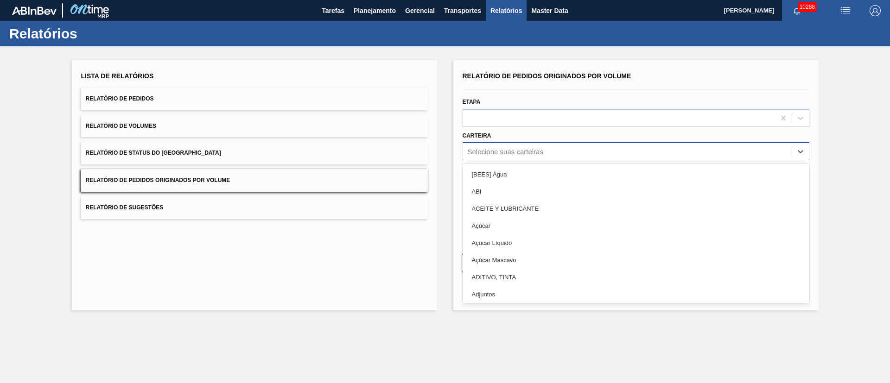
click at [483, 152] on div "Selecione suas carteiras" at bounding box center [506, 152] width 76 height 8
type input "garr"
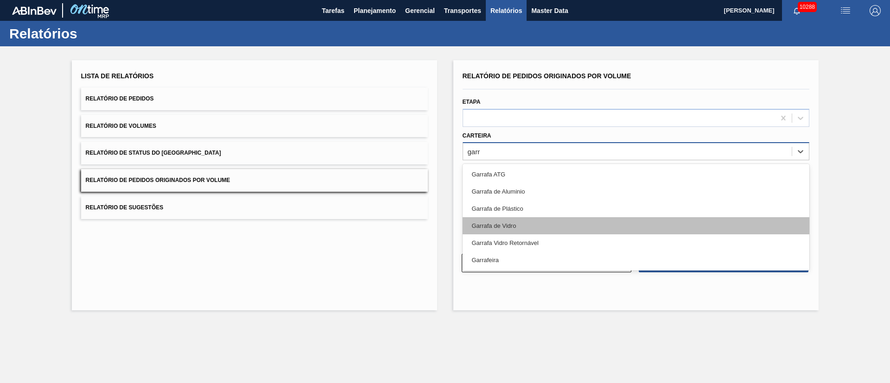
click at [525, 225] on div "Garrafa de Vidro" at bounding box center [636, 225] width 347 height 17
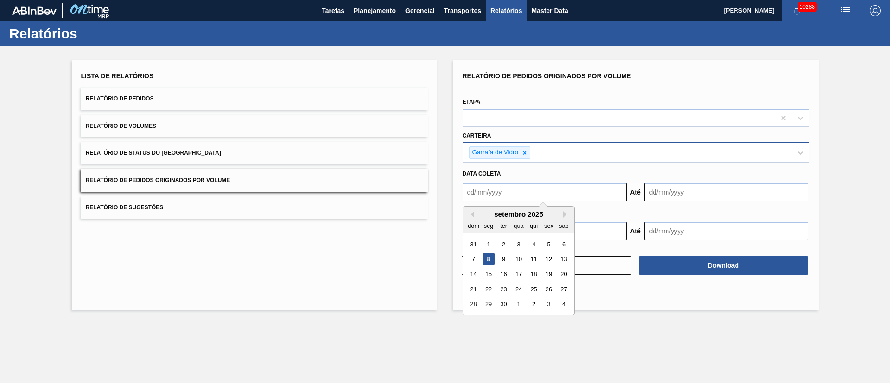
click at [509, 189] on input "text" at bounding box center [545, 192] width 164 height 19
click at [488, 240] on div "1" at bounding box center [488, 244] width 13 height 13
type input "[DATE]"
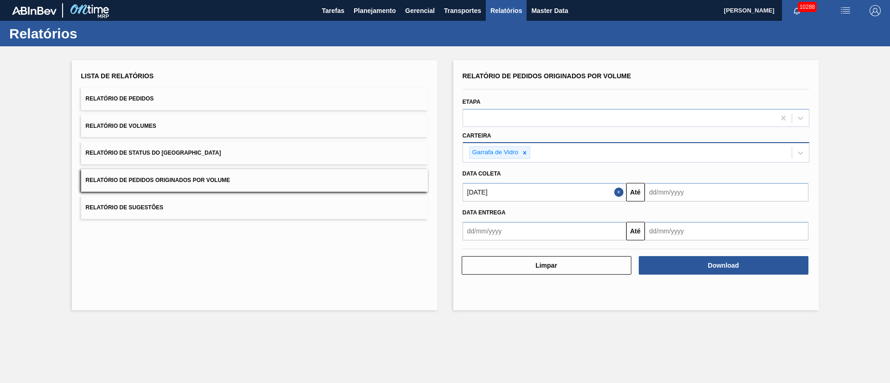
click at [664, 190] on input "text" at bounding box center [727, 192] width 164 height 19
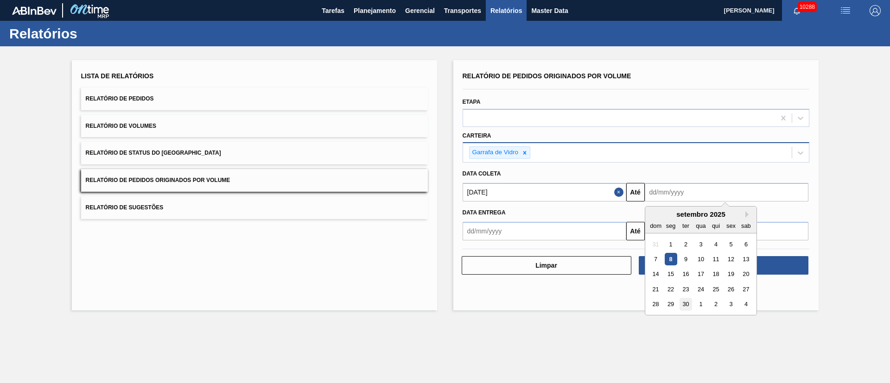
click at [685, 301] on div "30" at bounding box center [685, 305] width 13 height 13
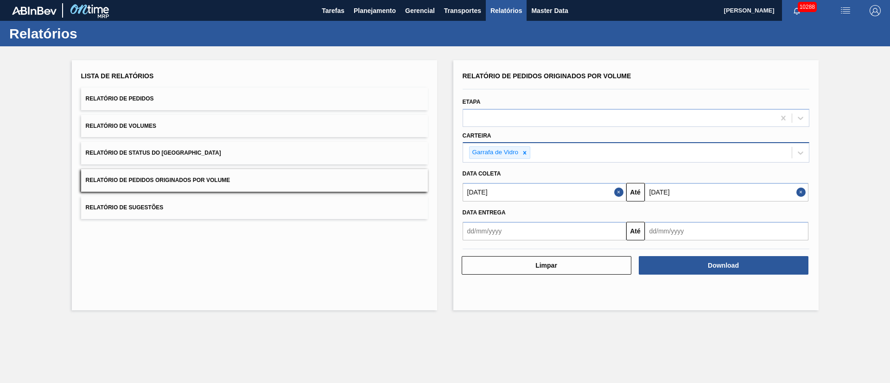
type input "[DATE]"
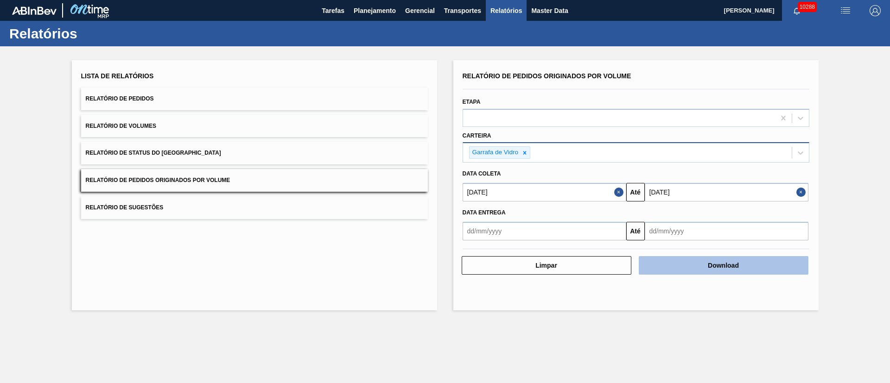
click at [709, 267] on button "Download" at bounding box center [724, 265] width 170 height 19
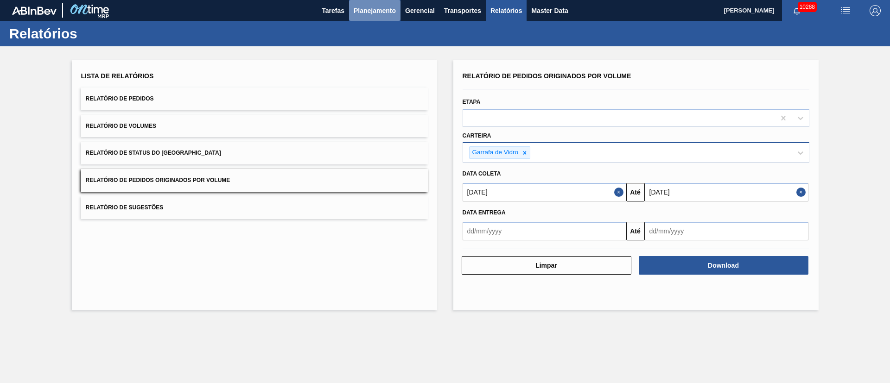
click at [380, 14] on span "Planejamento" at bounding box center [375, 10] width 42 height 11
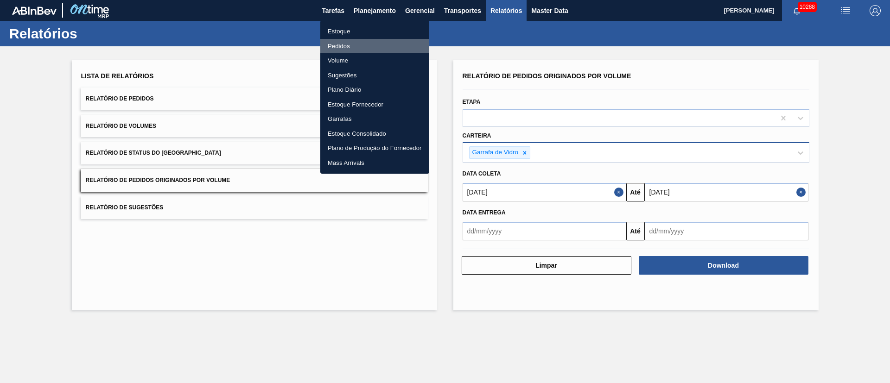
click at [349, 43] on li "Pedidos" at bounding box center [374, 46] width 109 height 15
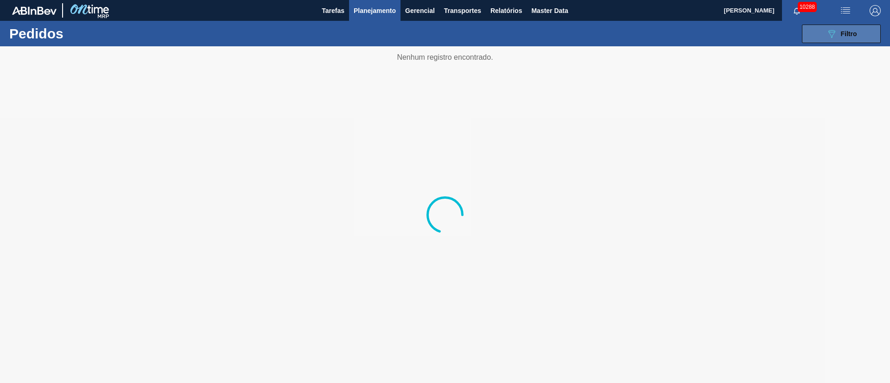
click at [852, 36] on span "Filtro" at bounding box center [849, 33] width 16 height 7
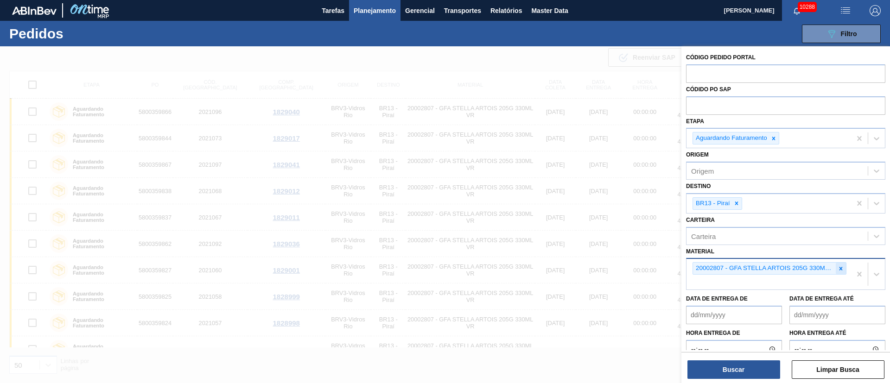
click at [843, 272] on div at bounding box center [841, 269] width 10 height 12
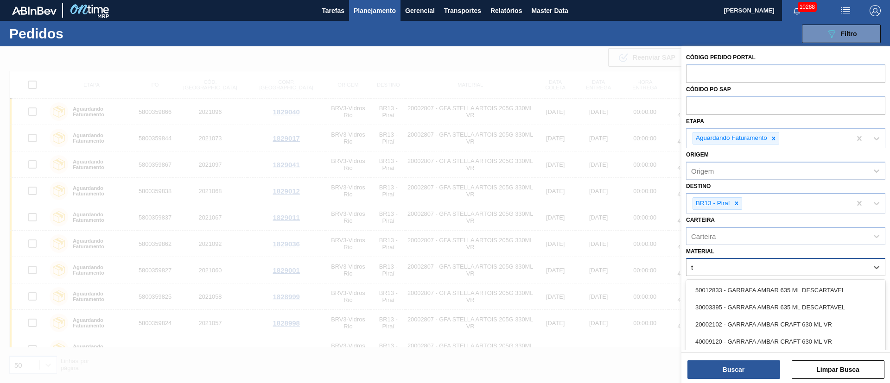
type input "tw"
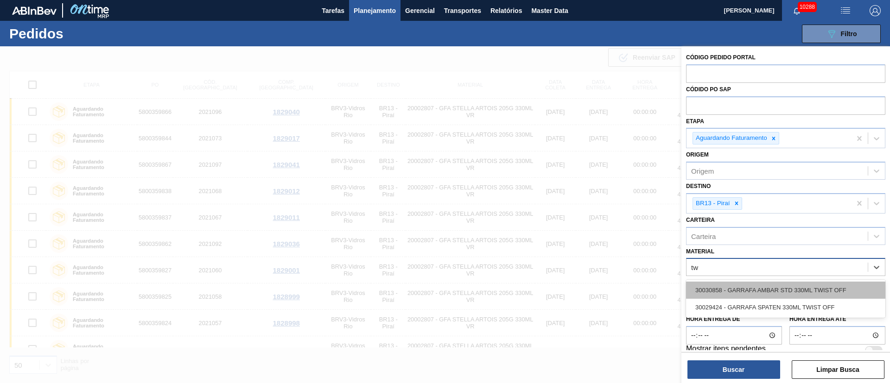
click at [782, 295] on div "30030858 - GARRAFA AMBAR STD 330ML TWIST OFF" at bounding box center [785, 290] width 199 height 17
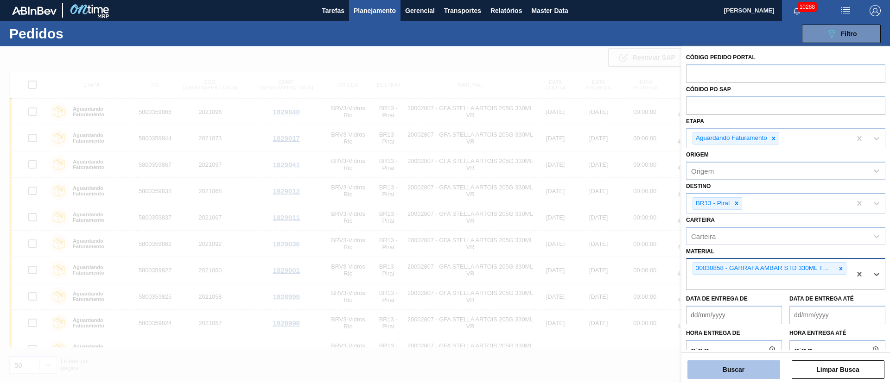
click at [739, 372] on button "Buscar" at bounding box center [734, 370] width 93 height 19
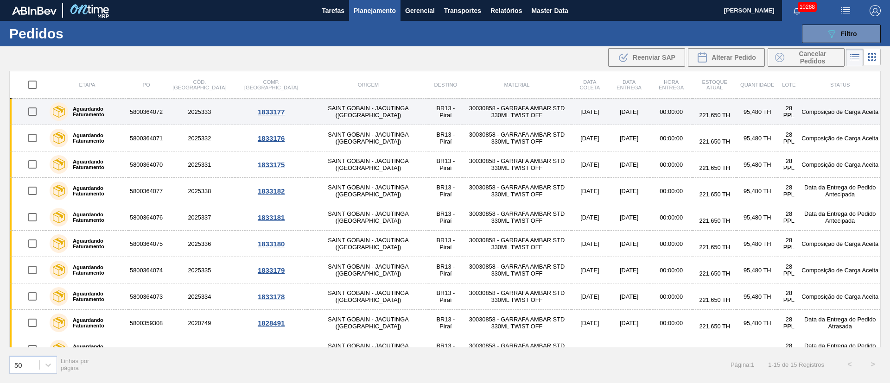
click at [32, 109] on input "checkbox" at bounding box center [32, 111] width 19 height 19
checkbox input "true"
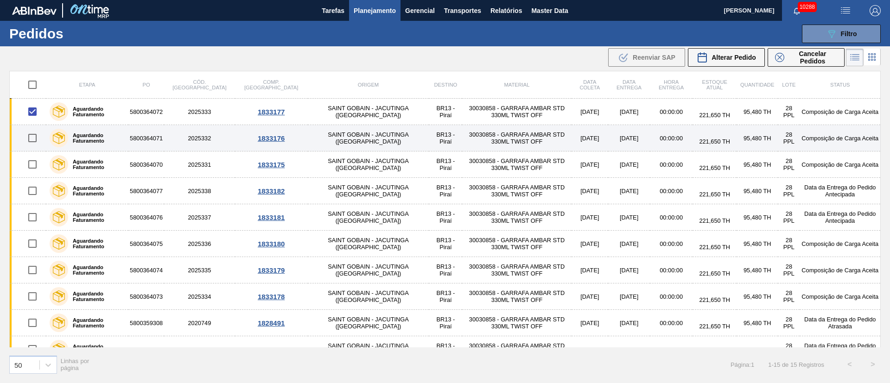
click at [32, 140] on input "checkbox" at bounding box center [32, 137] width 19 height 19
checkbox input "true"
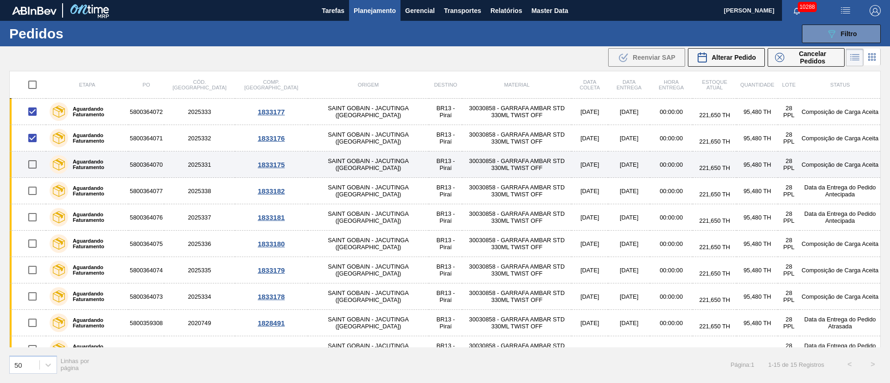
click at [34, 167] on input "checkbox" at bounding box center [32, 164] width 19 height 19
checkbox input "true"
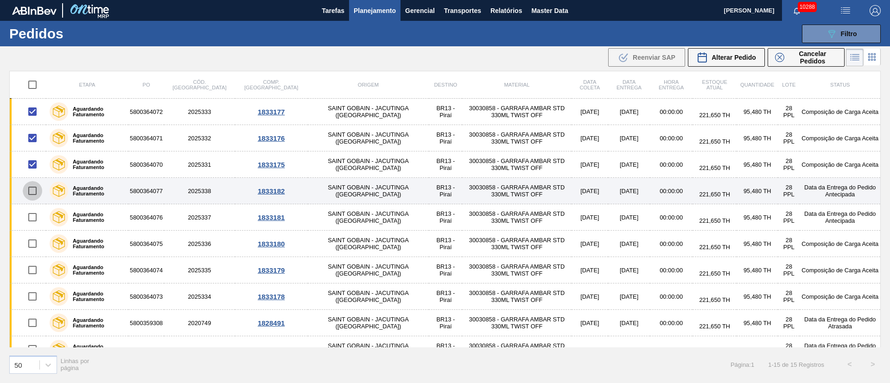
click at [34, 191] on input "checkbox" at bounding box center [32, 190] width 19 height 19
checkbox input "true"
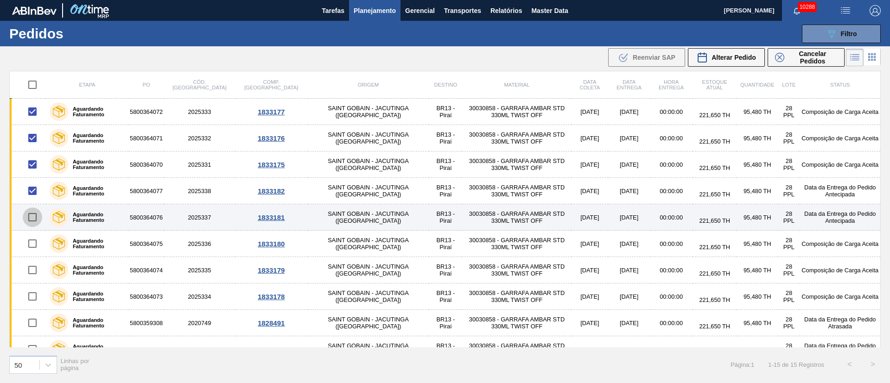
click at [29, 216] on input "checkbox" at bounding box center [32, 217] width 19 height 19
checkbox input "true"
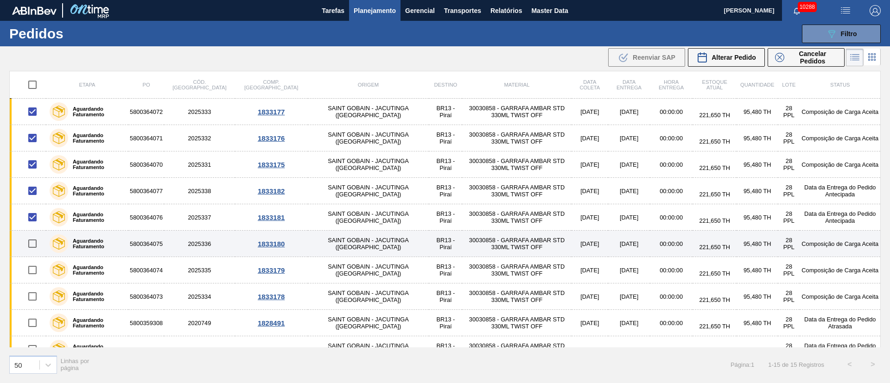
click at [31, 247] on input "checkbox" at bounding box center [32, 243] width 19 height 19
checkbox input "true"
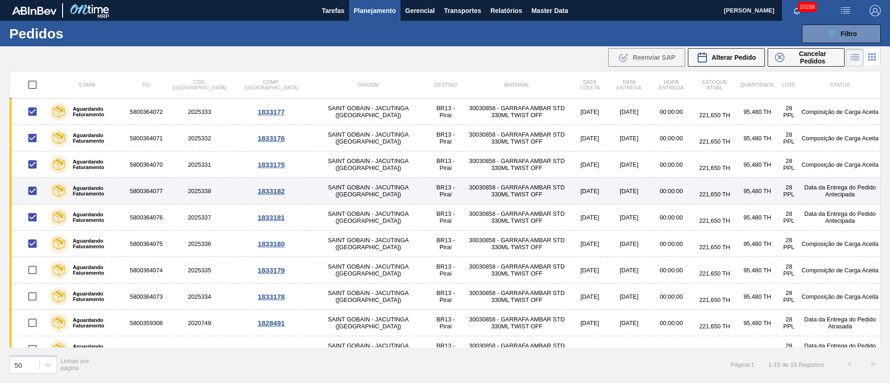
click at [32, 191] on input "checkbox" at bounding box center [32, 190] width 19 height 19
checkbox input "false"
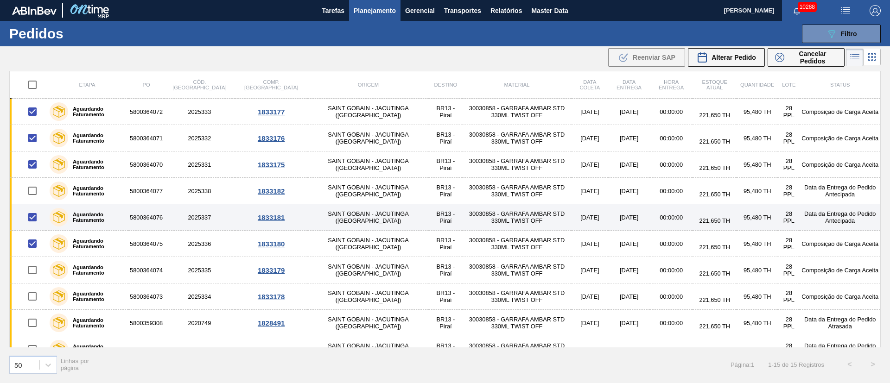
click at [32, 216] on input "checkbox" at bounding box center [32, 217] width 19 height 19
checkbox input "false"
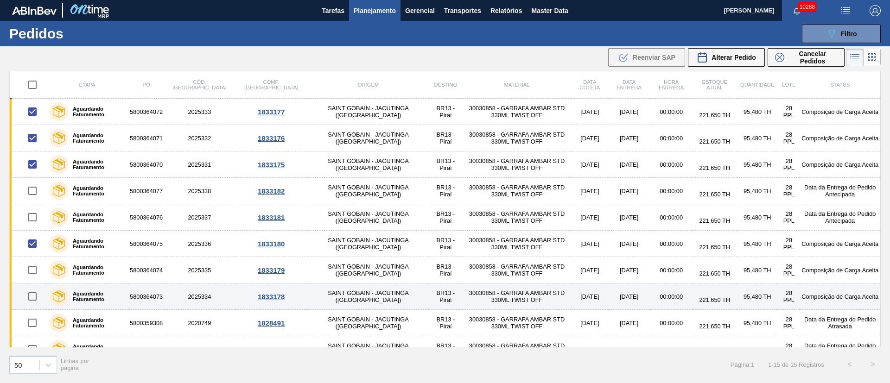
click at [36, 299] on input "checkbox" at bounding box center [32, 296] width 19 height 19
checkbox input "true"
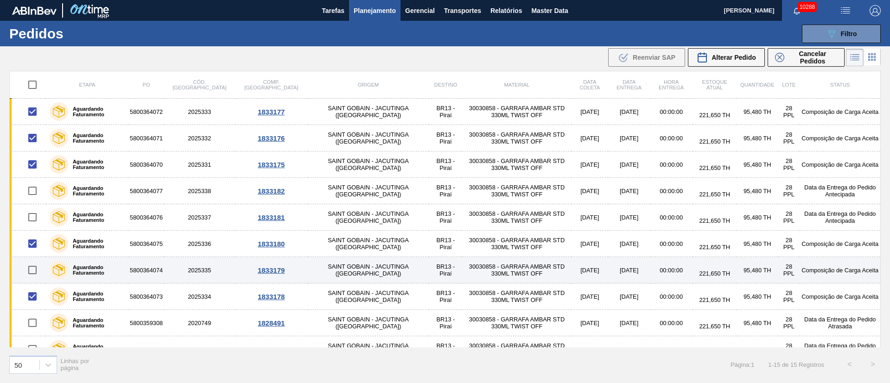
click at [36, 269] on input "checkbox" at bounding box center [32, 270] width 19 height 19
checkbox input "true"
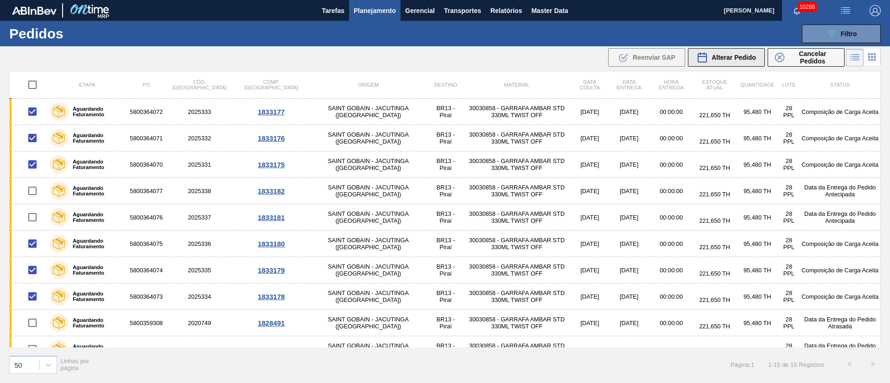
click at [731, 59] on span "Alterar Pedido" at bounding box center [734, 57] width 45 height 7
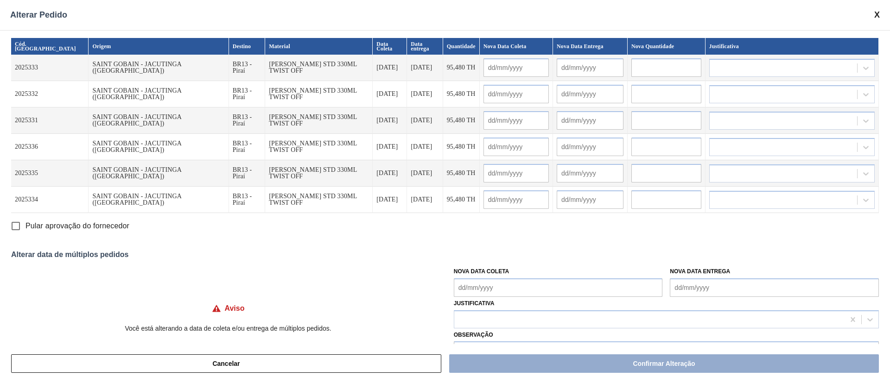
click at [476, 285] on Coleta "Nova Data Coleta" at bounding box center [558, 288] width 209 height 19
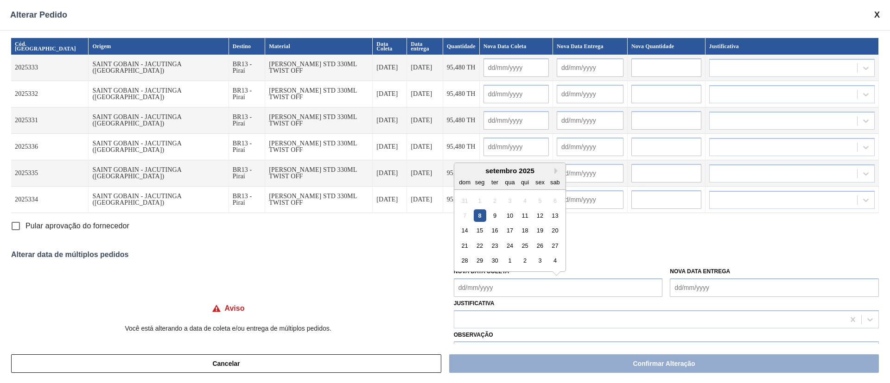
click at [478, 215] on div "8" at bounding box center [479, 216] width 13 height 13
type Coleta "[DATE]"
type input "[DATE]"
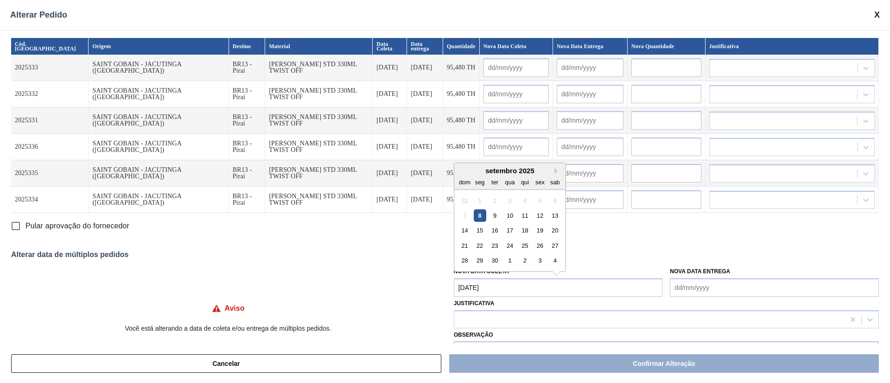
type input "[DATE]"
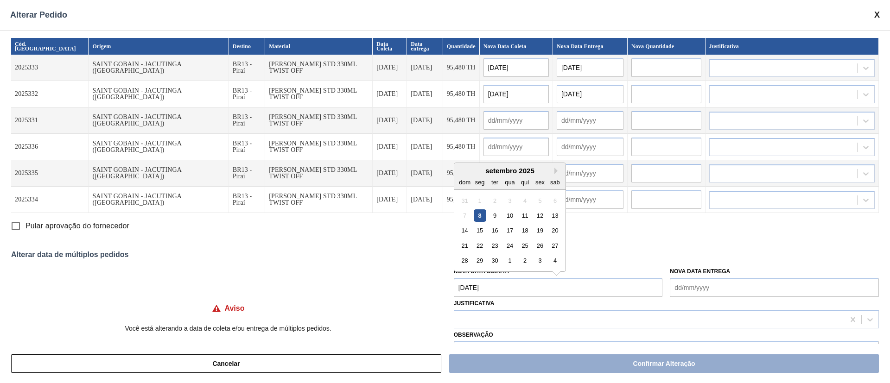
type input "[DATE]"
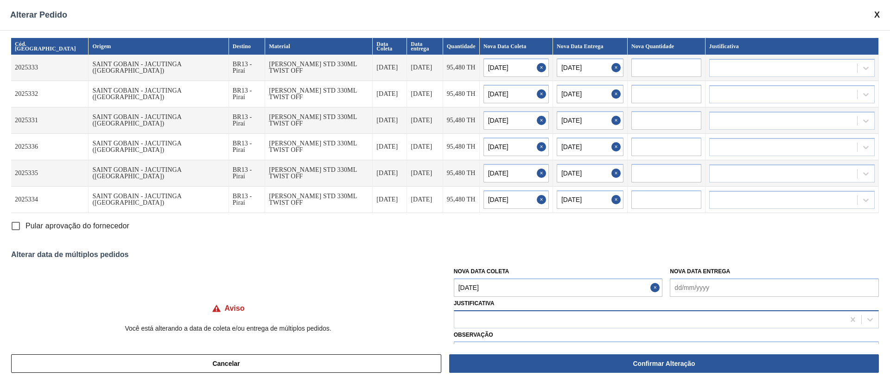
click at [490, 314] on div at bounding box center [649, 319] width 390 height 13
type input "ou"
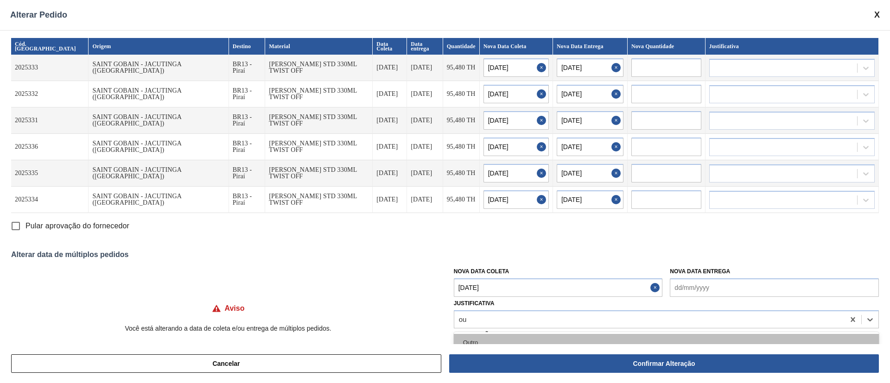
click at [474, 336] on div "Outro" at bounding box center [666, 342] width 425 height 17
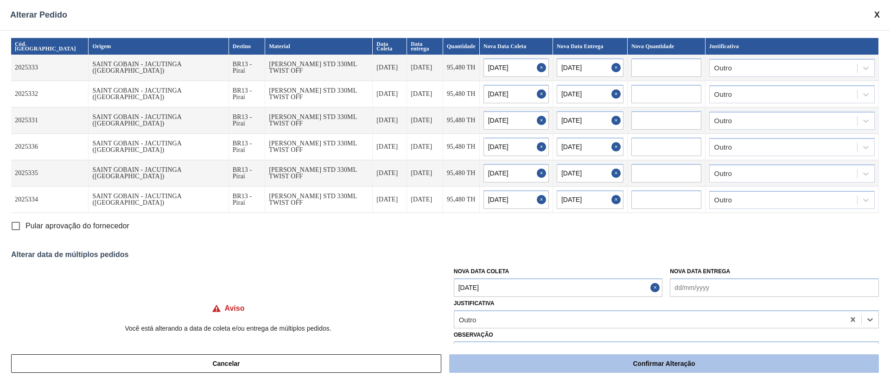
click at [505, 360] on button "Confirmar Alteração" at bounding box center [664, 364] width 430 height 19
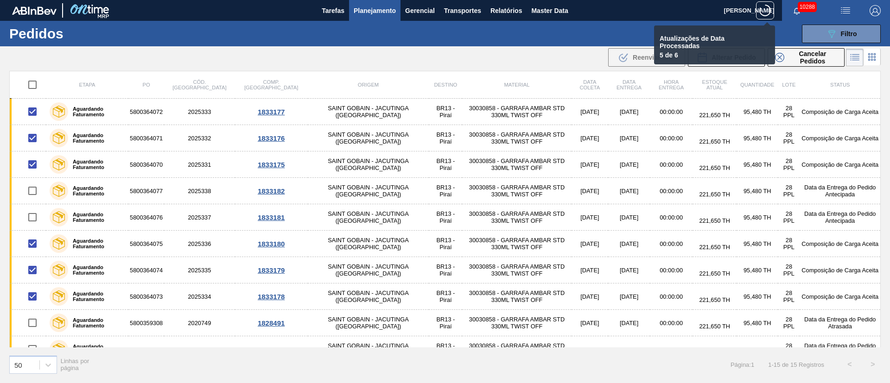
click at [702, 45] on p "Atualizações de Data Processadas" at bounding box center [709, 42] width 98 height 15
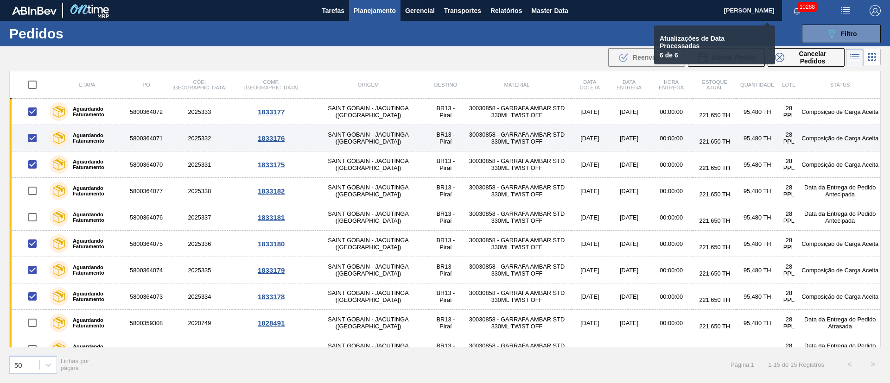
checkbox input "false"
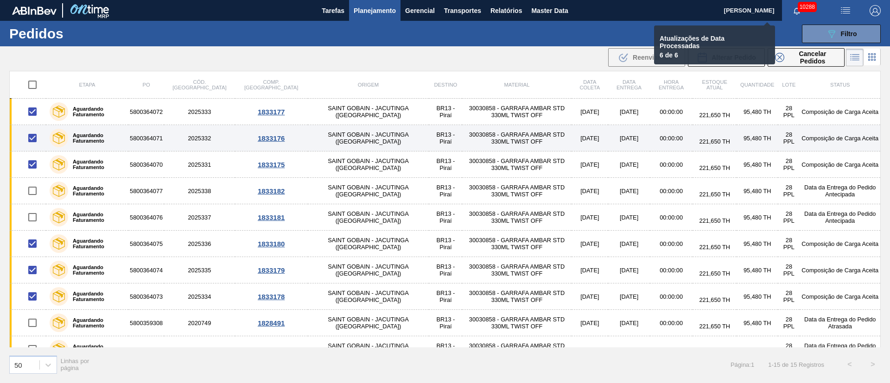
checkbox input "false"
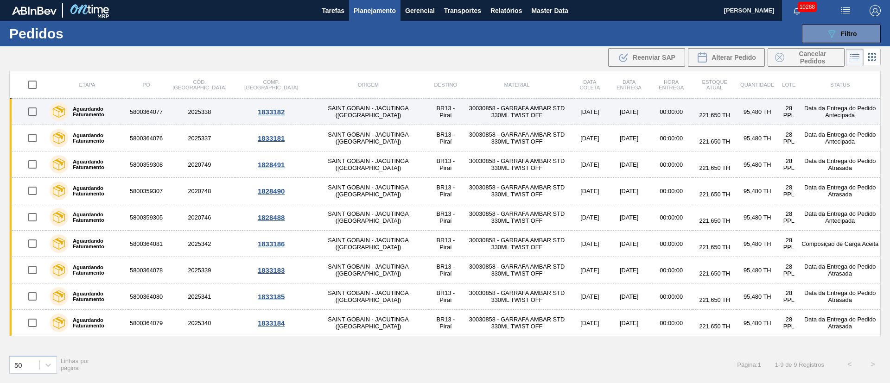
click at [31, 112] on input "checkbox" at bounding box center [32, 111] width 19 height 19
checkbox input "true"
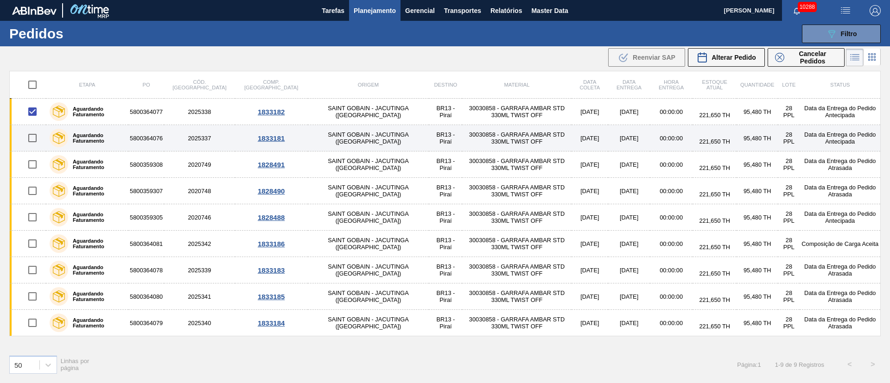
click at [35, 133] on input "checkbox" at bounding box center [32, 137] width 19 height 19
checkbox input "true"
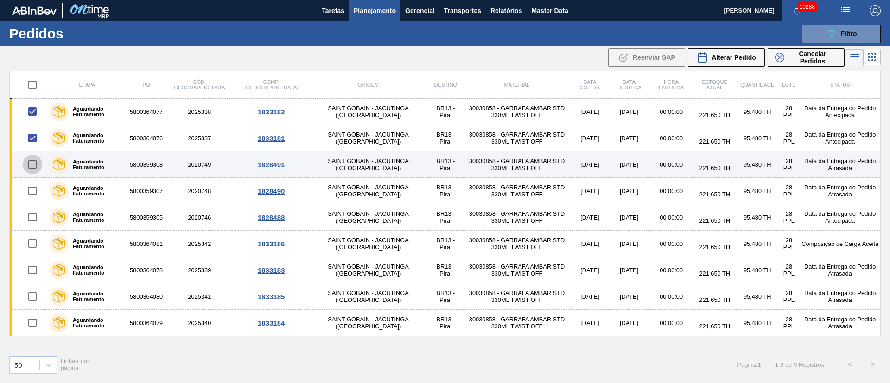
click at [33, 163] on input "checkbox" at bounding box center [32, 164] width 19 height 19
checkbox input "true"
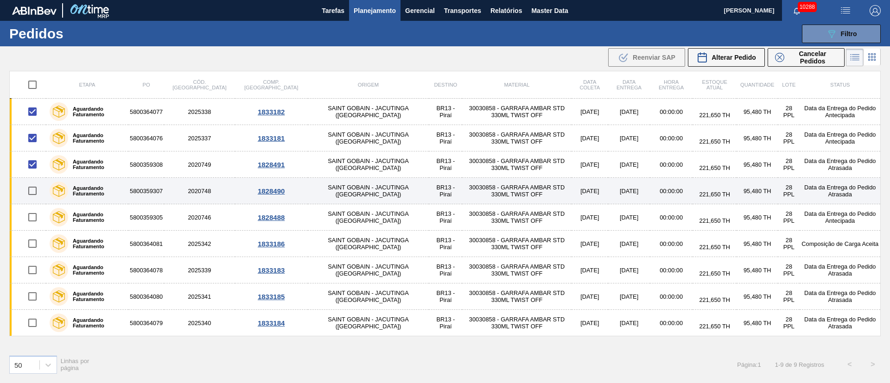
click at [33, 192] on input "checkbox" at bounding box center [32, 190] width 19 height 19
checkbox input "true"
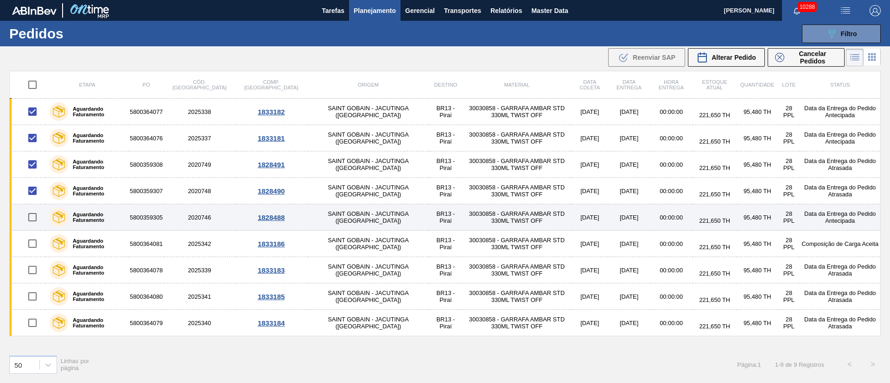
click at [33, 216] on input "checkbox" at bounding box center [32, 217] width 19 height 19
checkbox input "true"
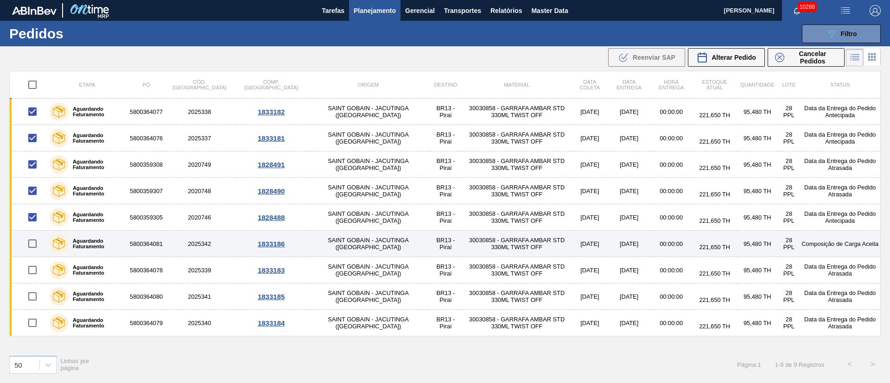
click at [33, 242] on input "checkbox" at bounding box center [32, 243] width 19 height 19
checkbox input "true"
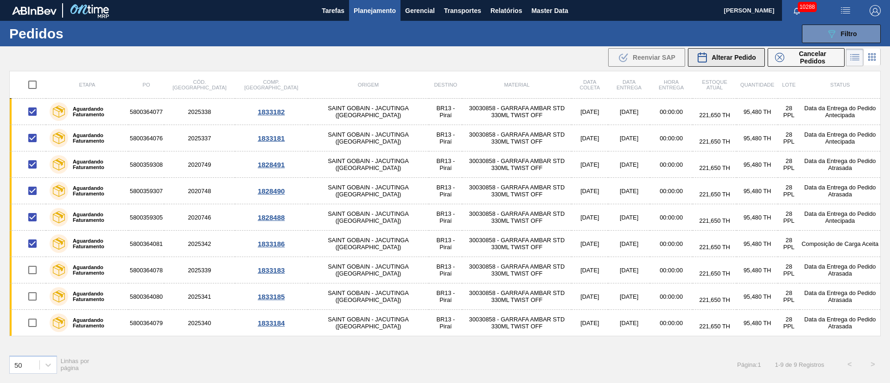
click at [737, 64] on button "Alterar Pedido" at bounding box center [726, 57] width 77 height 19
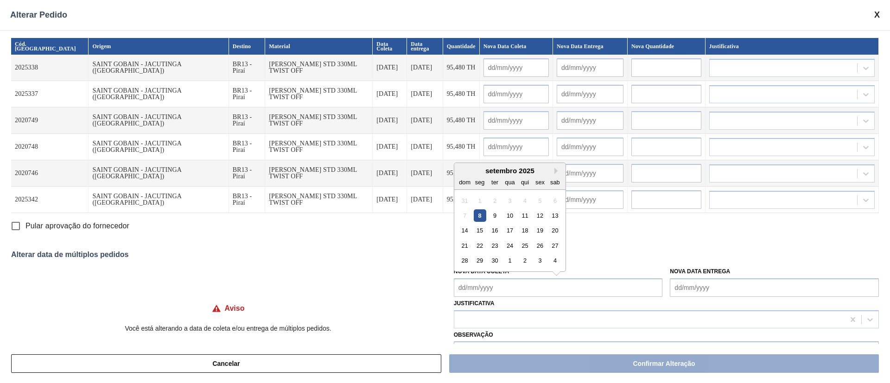
click at [471, 284] on Coleta "Nova Data Coleta" at bounding box center [558, 288] width 209 height 19
drag, startPoint x: 500, startPoint y: 217, endPoint x: 440, endPoint y: 218, distance: 59.3
click at [500, 217] on div "9" at bounding box center [495, 216] width 13 height 13
type Coleta "[DATE]"
type input "[DATE]"
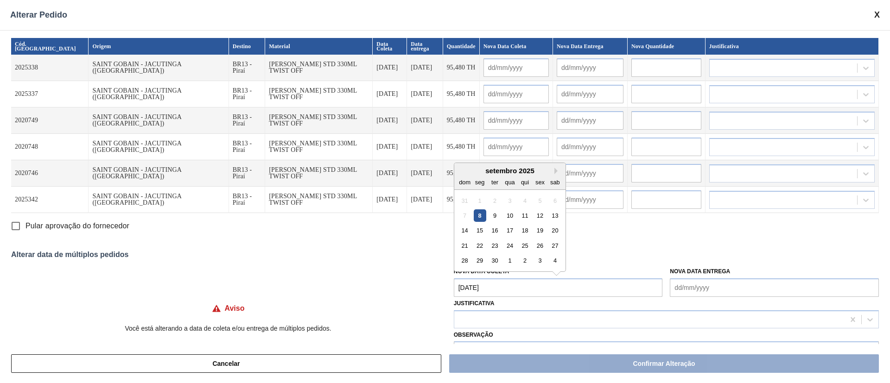
type input "[DATE]"
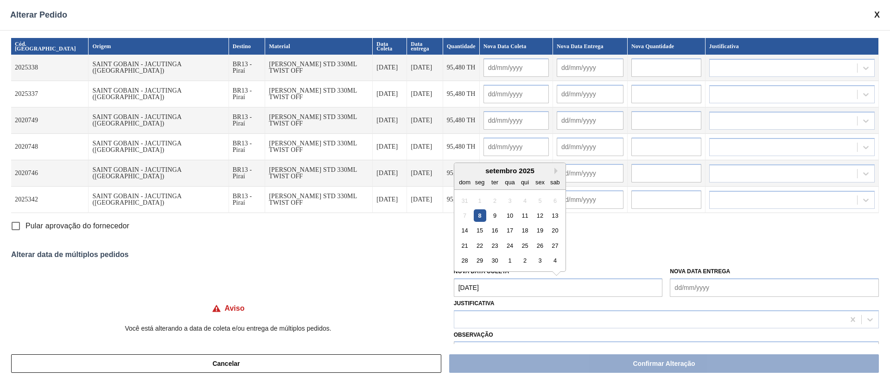
type input "[DATE]"
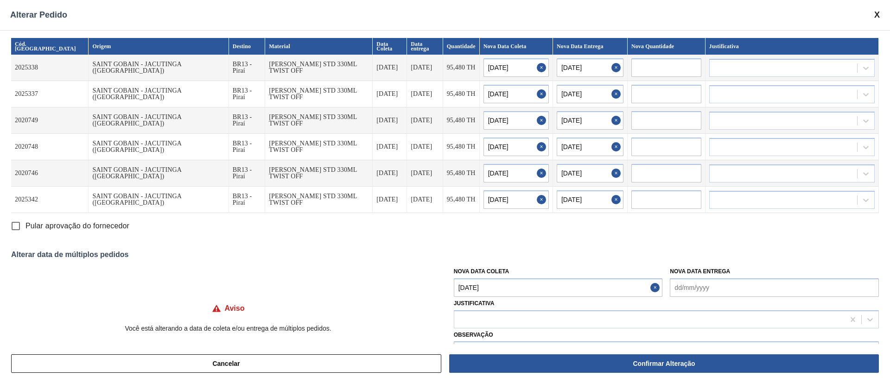
click at [15, 223] on input "Pular aprovação do fornecedor" at bounding box center [15, 225] width 19 height 19
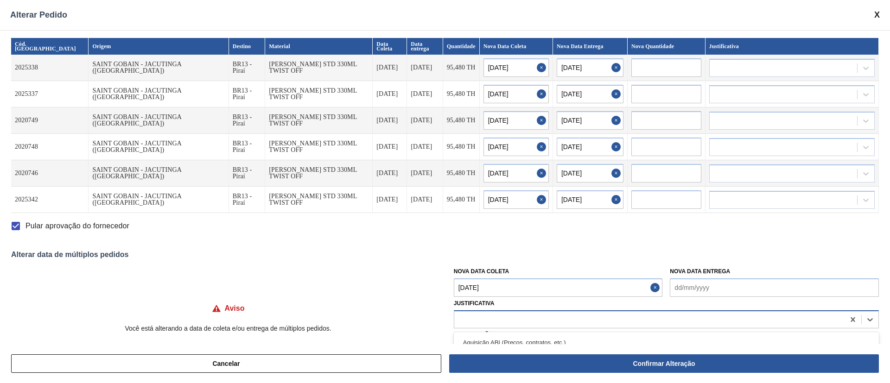
click at [472, 319] on div at bounding box center [649, 319] width 390 height 13
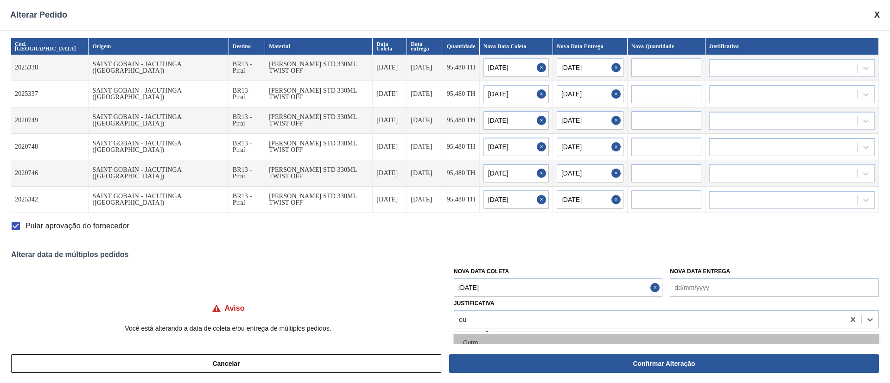
click at [463, 338] on div "Outro" at bounding box center [666, 342] width 425 height 17
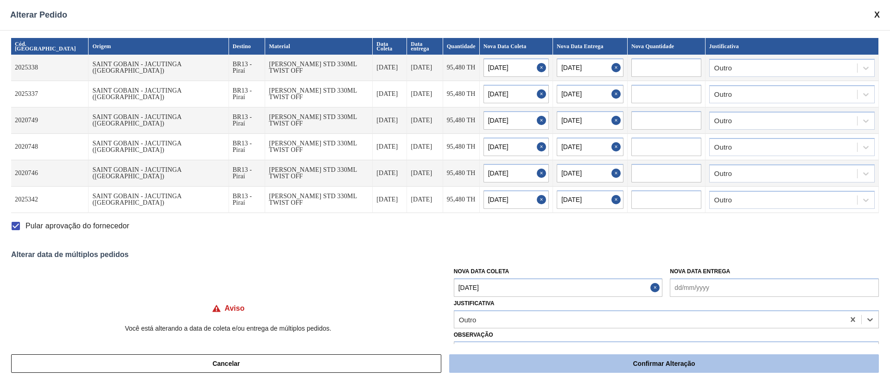
click at [560, 358] on button "Confirmar Alteração" at bounding box center [664, 364] width 430 height 19
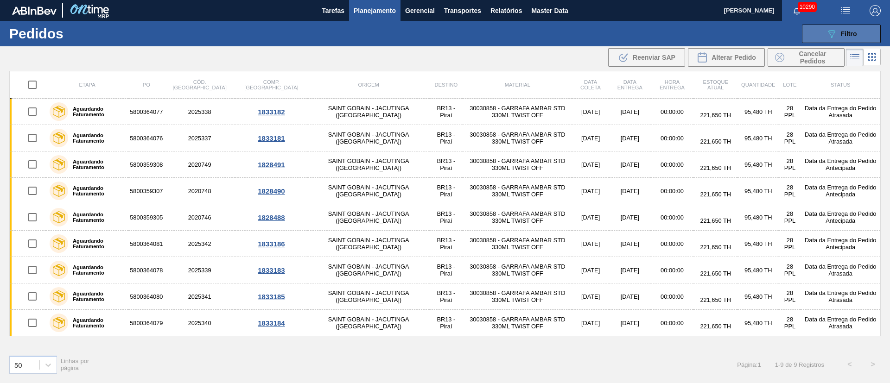
click at [831, 37] on icon "089F7B8B-B2A5-4AFE-B5C0-19BA573D28AC" at bounding box center [831, 33] width 11 height 11
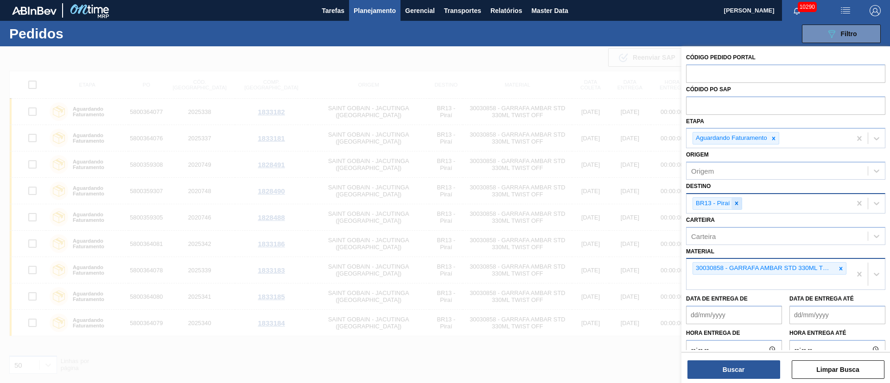
click at [740, 202] on div at bounding box center [737, 204] width 10 height 12
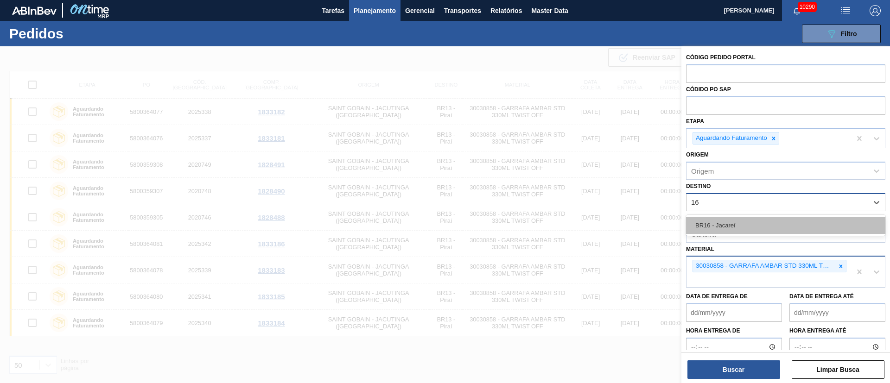
click at [732, 218] on div "BR16 - Jacareí" at bounding box center [785, 225] width 199 height 17
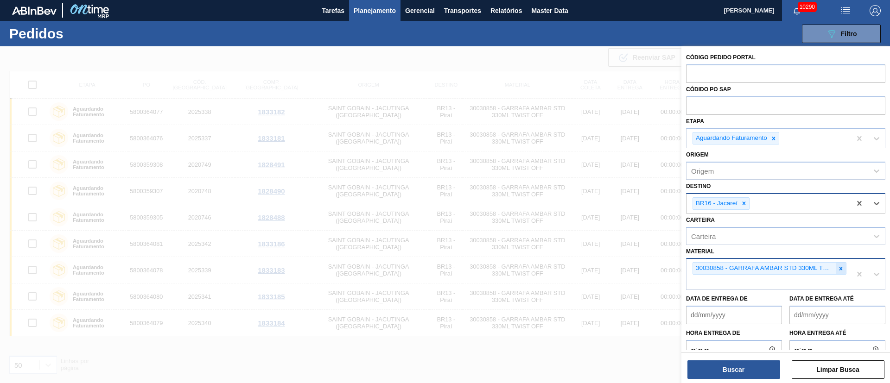
click at [836, 268] on div at bounding box center [841, 269] width 10 height 12
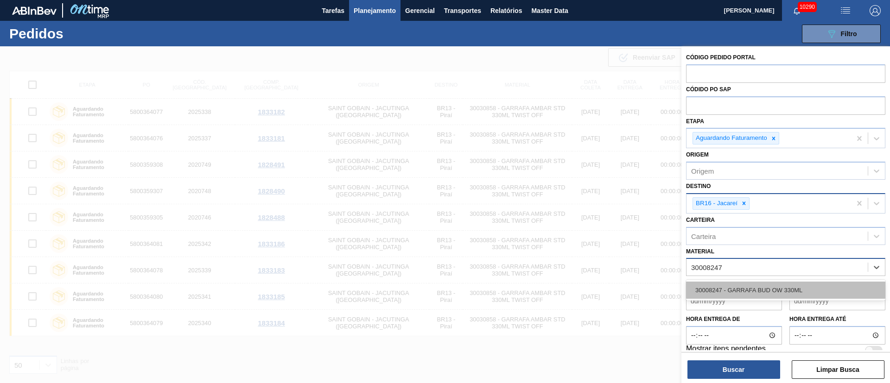
click at [786, 287] on div "30008247 - GARRAFA BUD OW 330ML" at bounding box center [785, 290] width 199 height 17
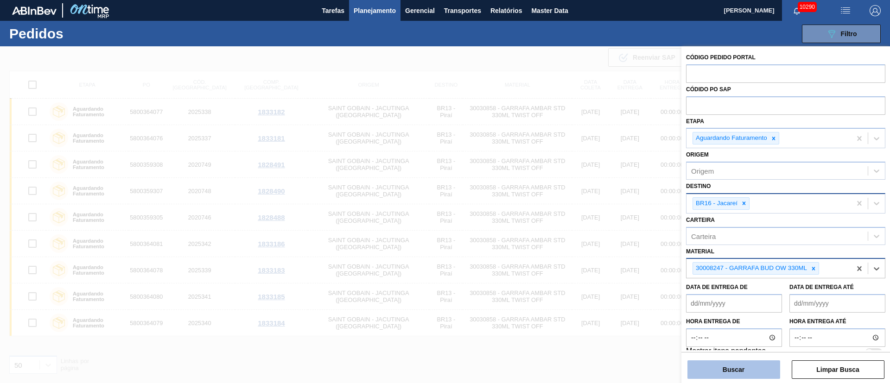
click at [738, 374] on button "Buscar" at bounding box center [734, 370] width 93 height 19
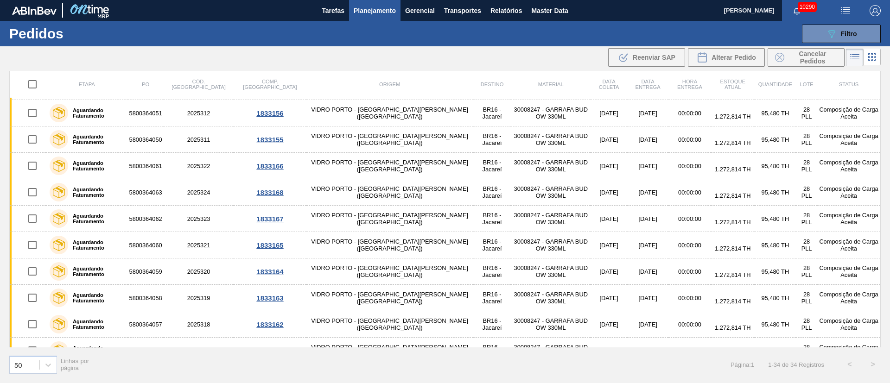
scroll to position [649, 0]
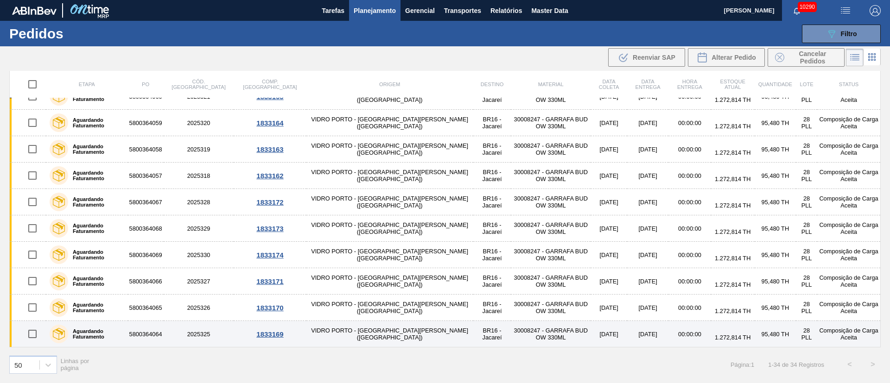
click at [32, 336] on input "checkbox" at bounding box center [32, 334] width 19 height 19
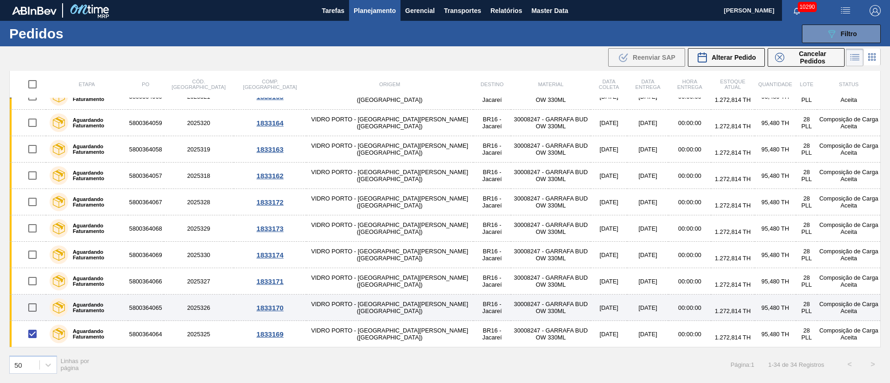
click at [32, 310] on input "checkbox" at bounding box center [32, 307] width 19 height 19
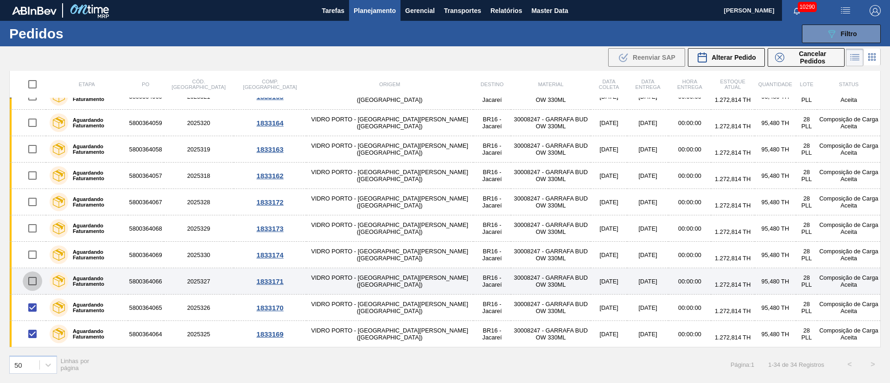
click at [32, 283] on input "checkbox" at bounding box center [32, 281] width 19 height 19
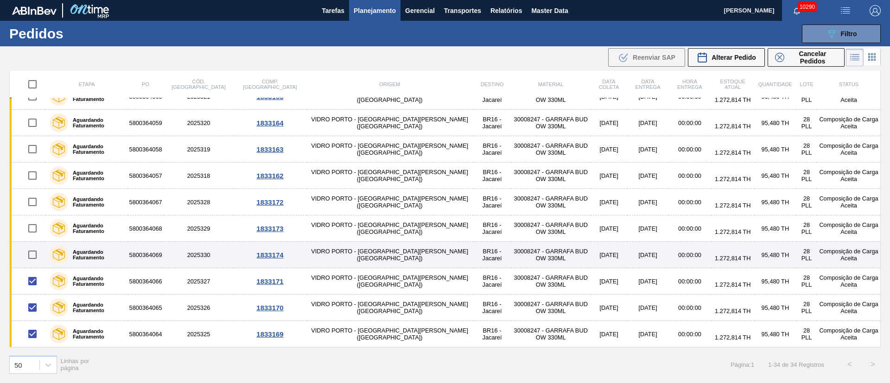
click at [31, 254] on input "checkbox" at bounding box center [32, 254] width 19 height 19
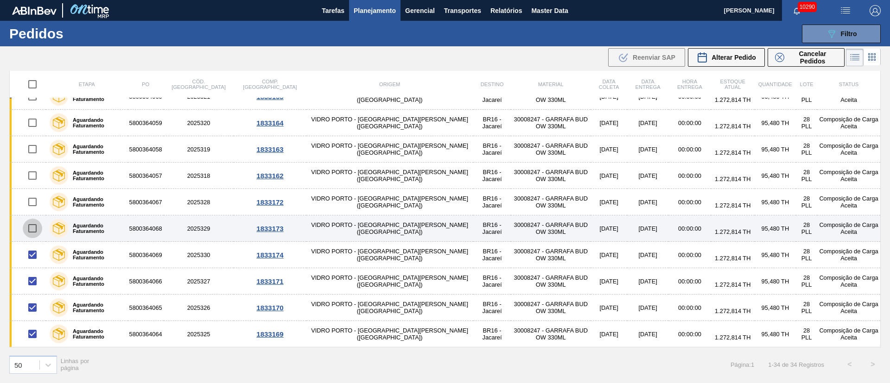
click at [34, 229] on input "checkbox" at bounding box center [32, 228] width 19 height 19
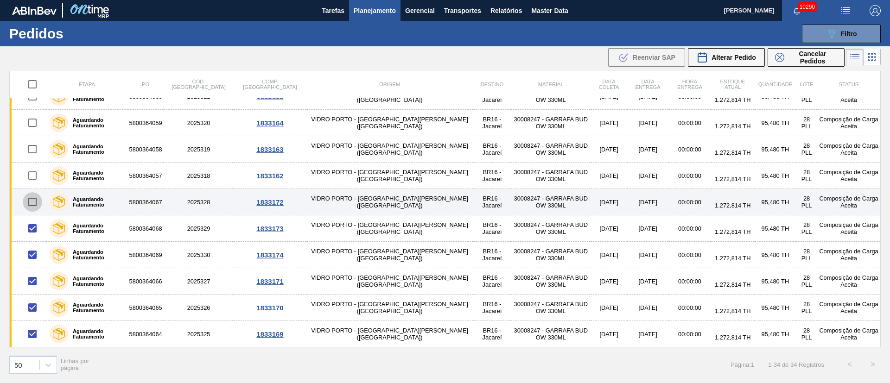
click at [32, 198] on input "checkbox" at bounding box center [32, 201] width 19 height 19
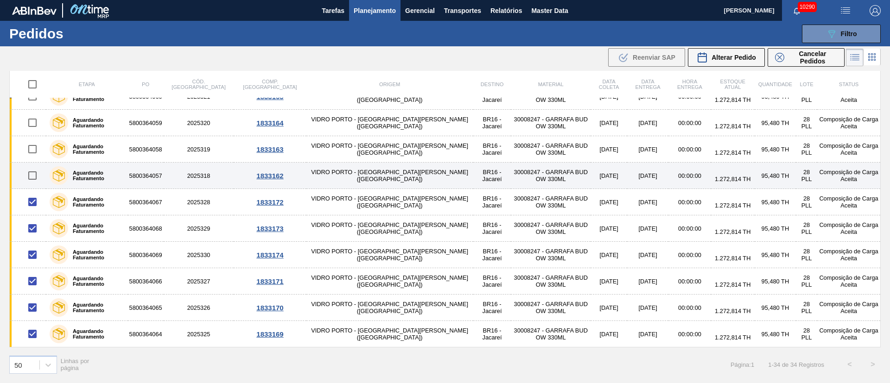
click at [31, 179] on input "checkbox" at bounding box center [32, 175] width 19 height 19
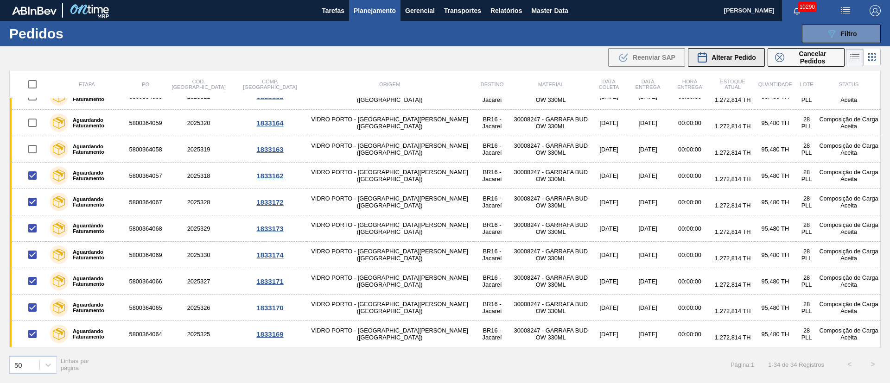
click at [742, 59] on span "Alterar Pedido" at bounding box center [734, 57] width 45 height 7
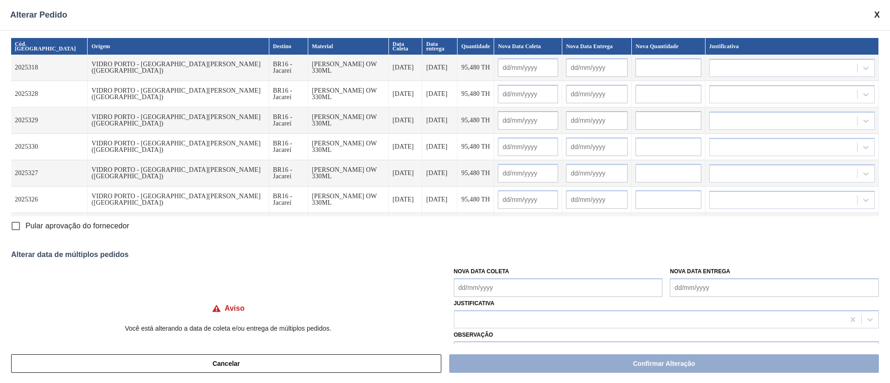
click at [490, 287] on Coleta "Nova Data Coleta" at bounding box center [558, 288] width 209 height 19
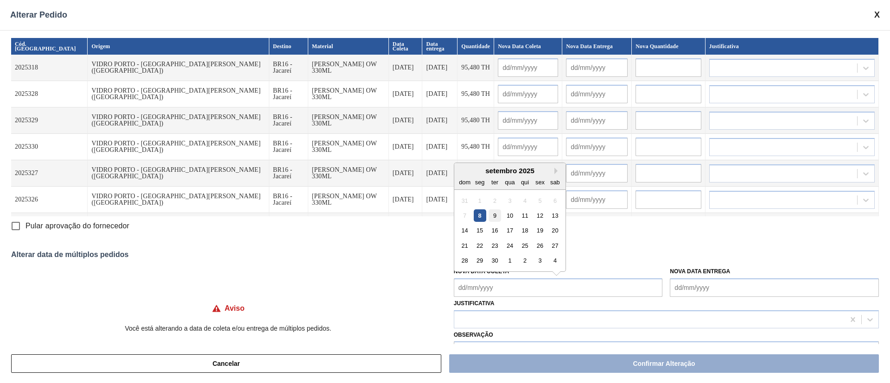
click at [494, 217] on div "9" at bounding box center [495, 216] width 13 height 13
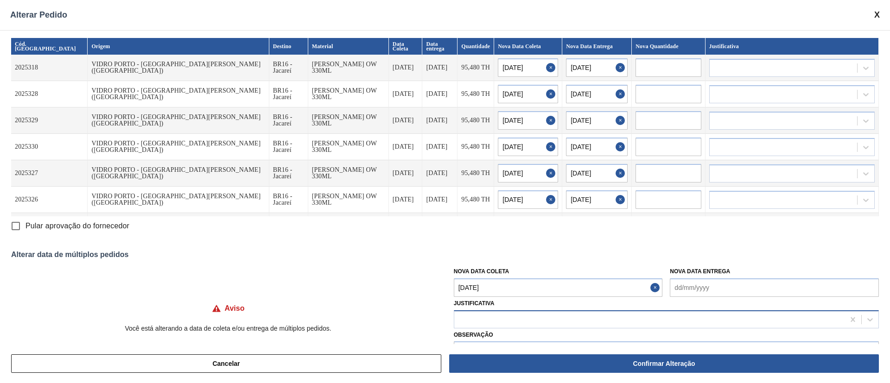
click at [520, 316] on div at bounding box center [649, 319] width 390 height 13
click at [20, 226] on input "Pular aprovação do fornecedor" at bounding box center [15, 225] width 19 height 19
click at [528, 319] on div at bounding box center [649, 319] width 390 height 13
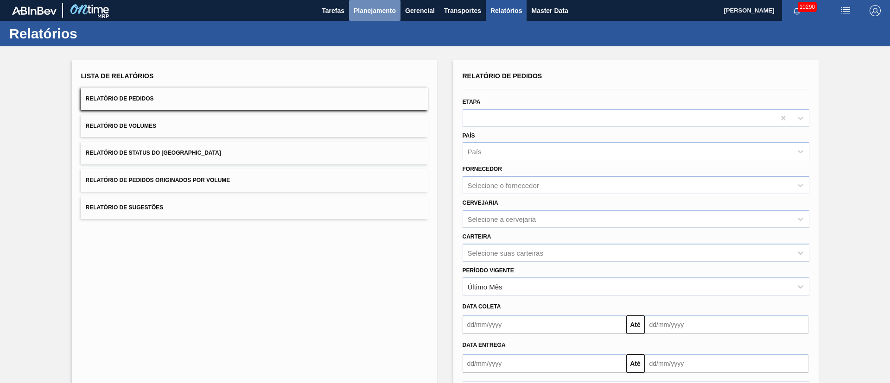
click at [364, 6] on span "Planejamento" at bounding box center [375, 10] width 42 height 11
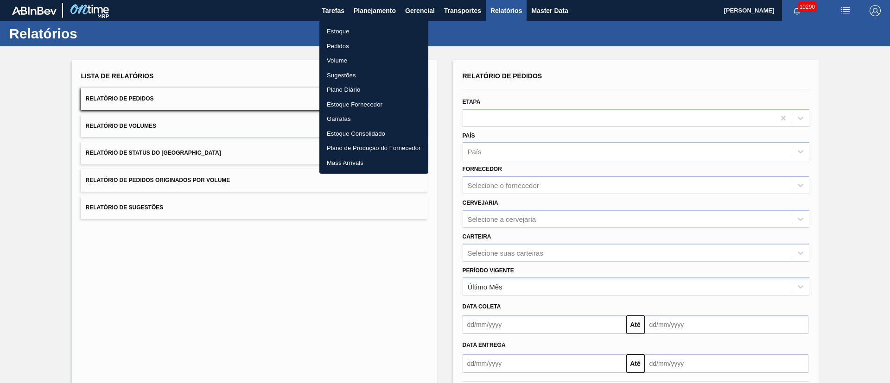
click at [342, 49] on li "Pedidos" at bounding box center [373, 46] width 109 height 15
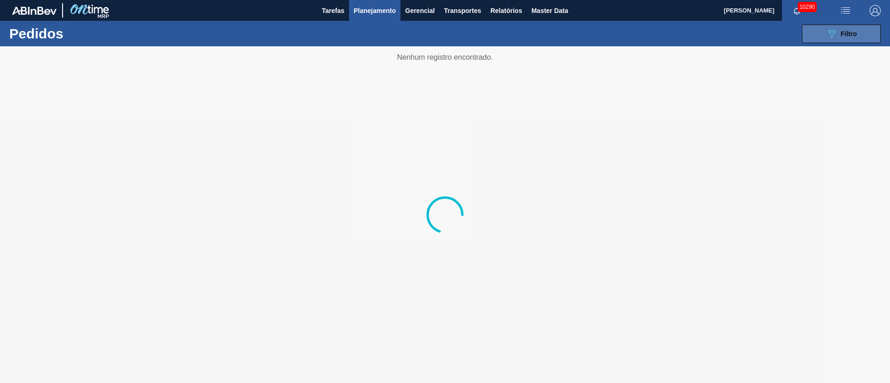
click at [846, 32] on span "Filtro" at bounding box center [849, 33] width 16 height 7
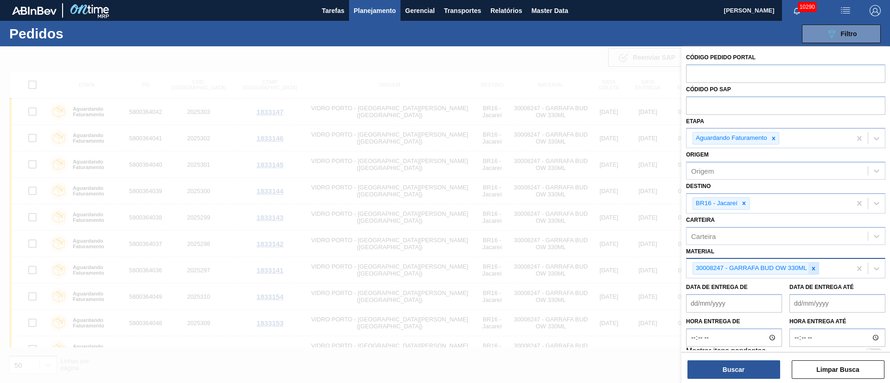
click at [810, 268] on icon at bounding box center [813, 269] width 6 height 6
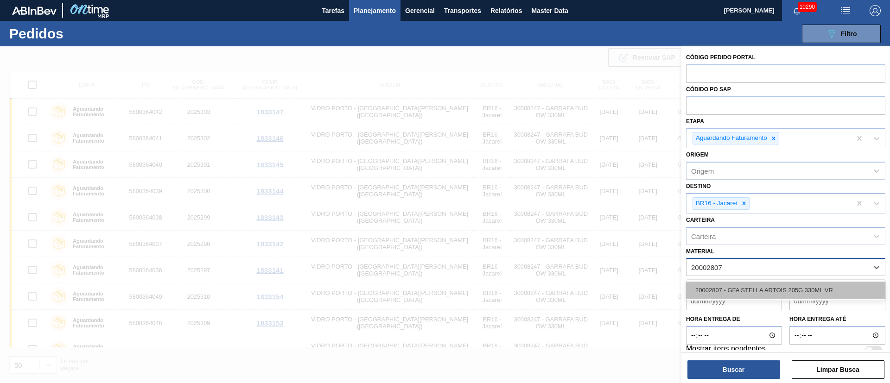
click at [794, 284] on div "20002807 - GFA STELLA ARTOIS 205G 330ML VR" at bounding box center [785, 290] width 199 height 17
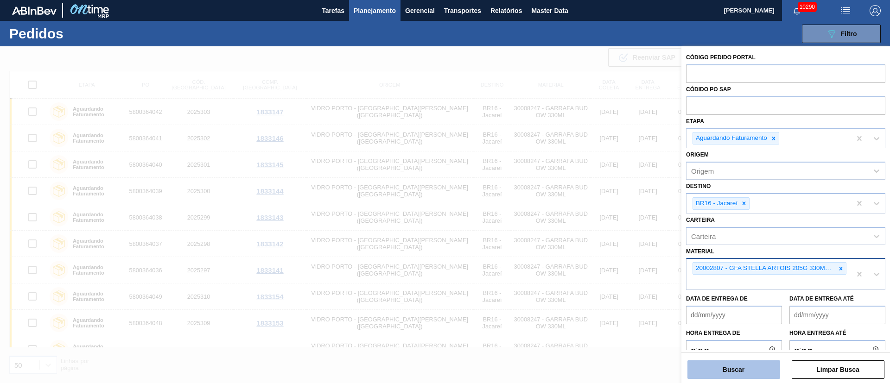
click at [727, 372] on button "Buscar" at bounding box center [734, 370] width 93 height 19
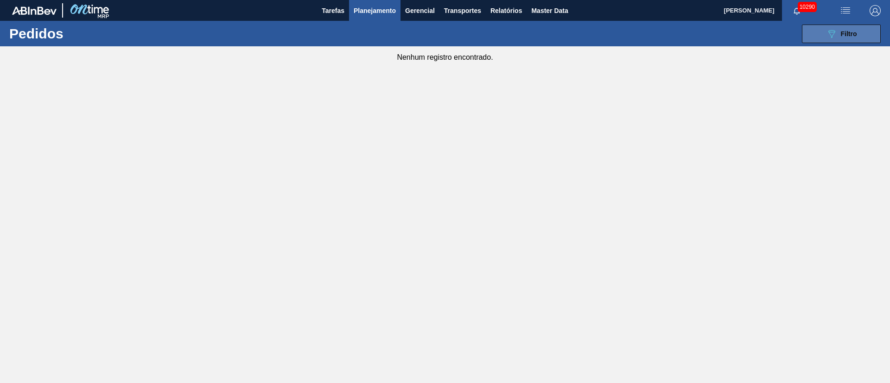
click at [836, 28] on icon "089F7B8B-B2A5-4AFE-B5C0-19BA573D28AC" at bounding box center [831, 33] width 11 height 11
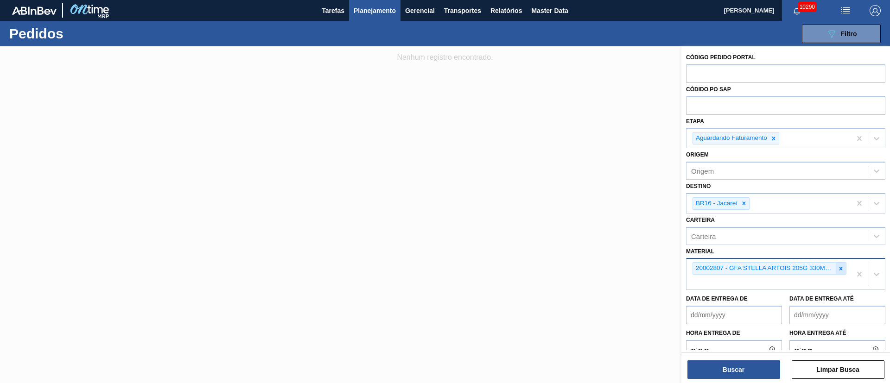
click at [842, 270] on icon at bounding box center [841, 269] width 6 height 6
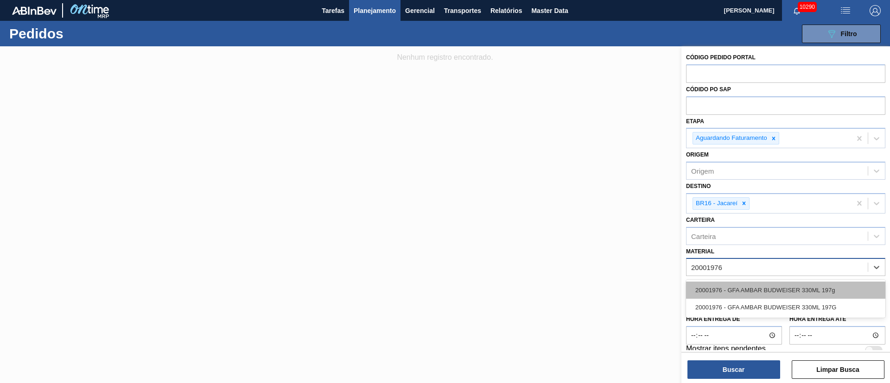
click at [819, 284] on div "20001976 - GFA AMBAR BUDWEISER 330ML 197g" at bounding box center [785, 290] width 199 height 17
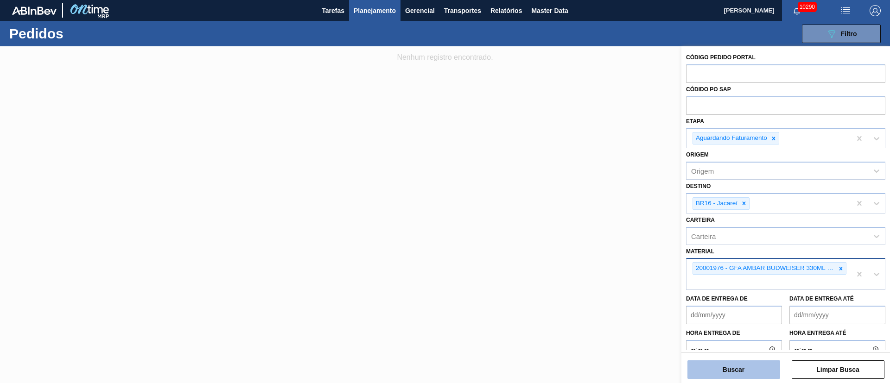
click at [727, 370] on button "Buscar" at bounding box center [734, 370] width 93 height 19
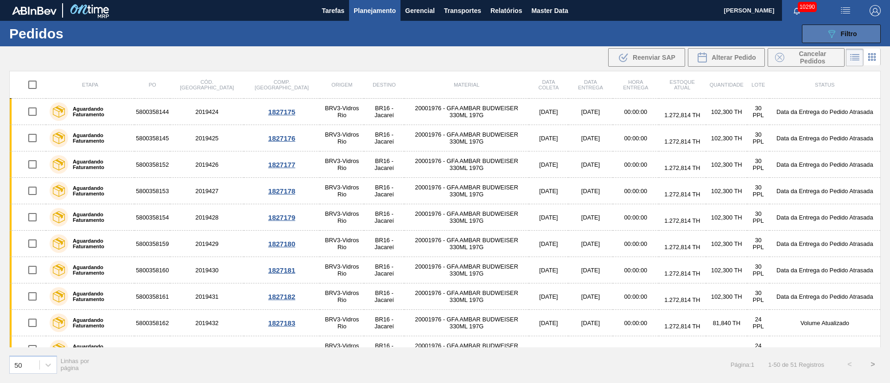
click at [836, 32] on icon "089F7B8B-B2A5-4AFE-B5C0-19BA573D28AC" at bounding box center [831, 33] width 11 height 11
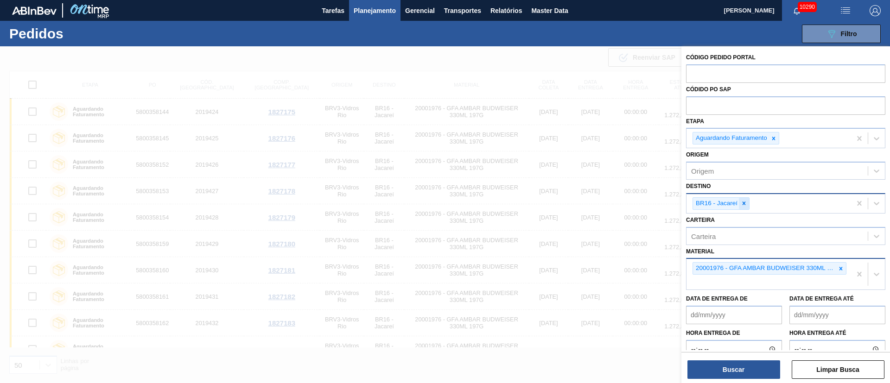
click at [743, 204] on icon at bounding box center [744, 203] width 3 height 3
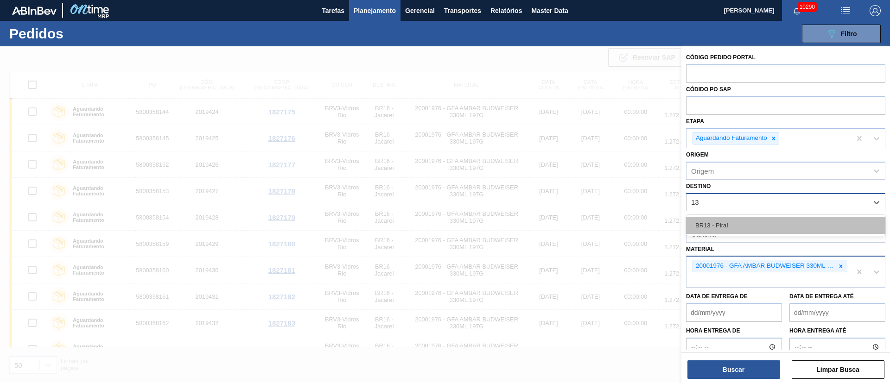
click at [729, 227] on div "BR13 - Piraí" at bounding box center [785, 225] width 199 height 17
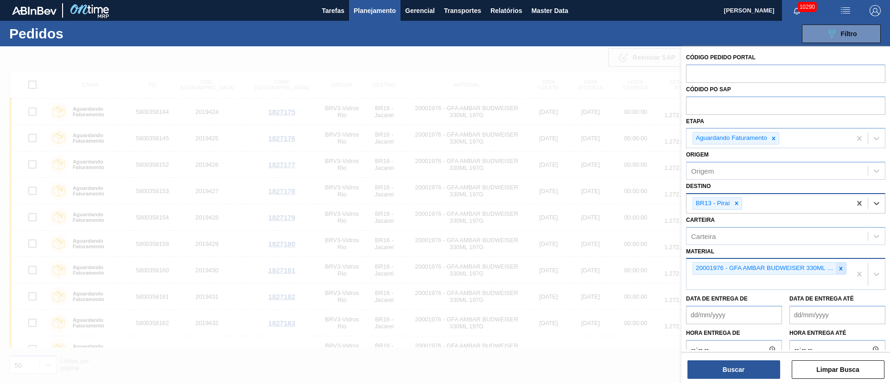
click at [839, 273] on div at bounding box center [841, 269] width 10 height 12
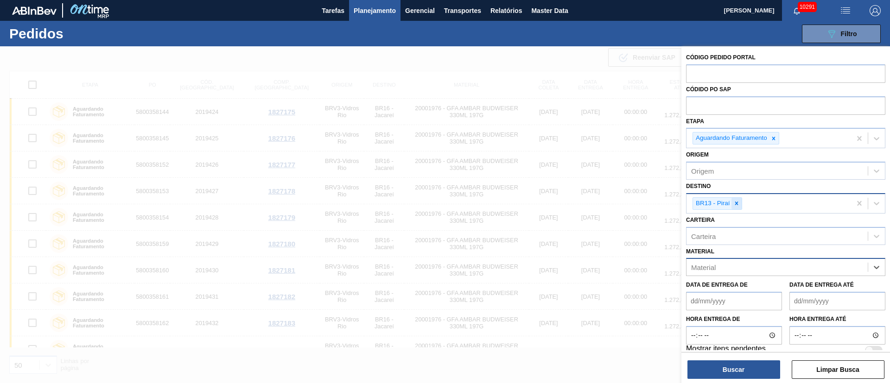
click at [736, 203] on icon at bounding box center [736, 203] width 3 height 3
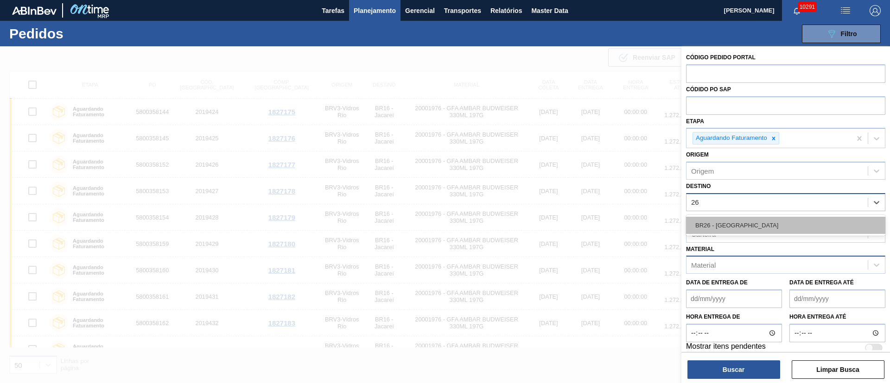
click at [732, 221] on div "BR26 - [GEOGRAPHIC_DATA]" at bounding box center [785, 225] width 199 height 17
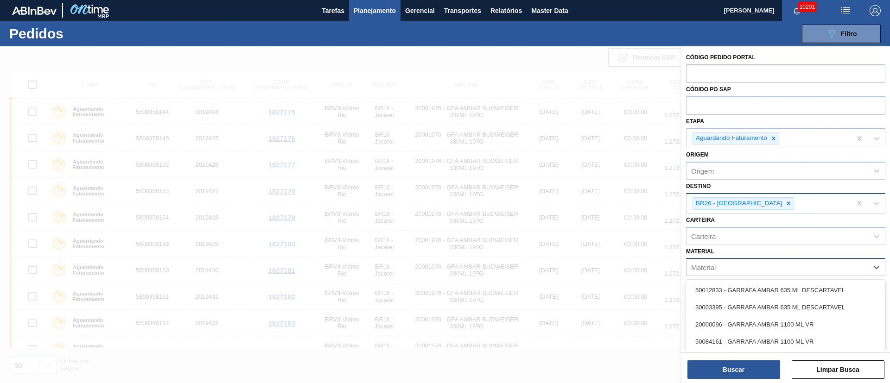
click at [719, 262] on div "Material" at bounding box center [777, 267] width 181 height 13
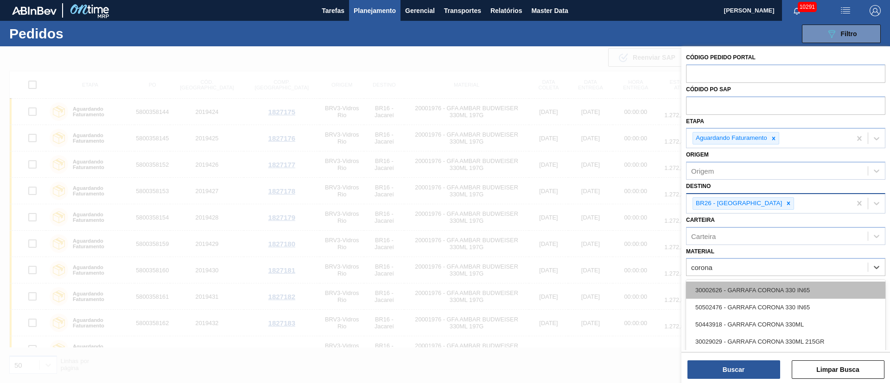
click at [723, 293] on div "30002626 - GARRAFA CORONA 330 IN65" at bounding box center [785, 290] width 199 height 17
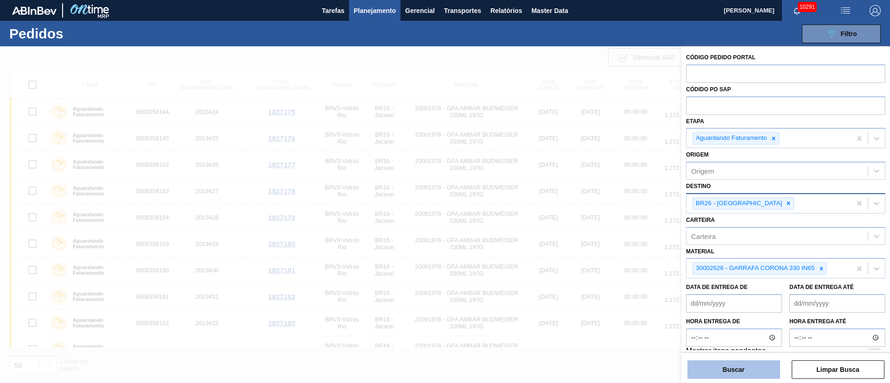
click at [736, 369] on button "Buscar" at bounding box center [734, 370] width 93 height 19
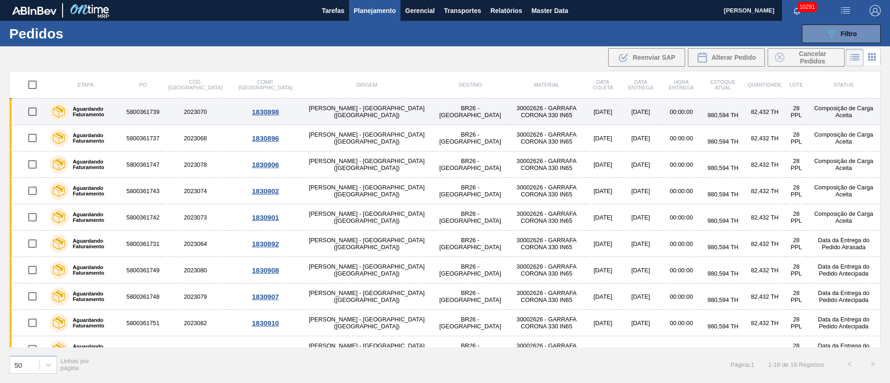
click at [30, 110] on input "checkbox" at bounding box center [32, 111] width 19 height 19
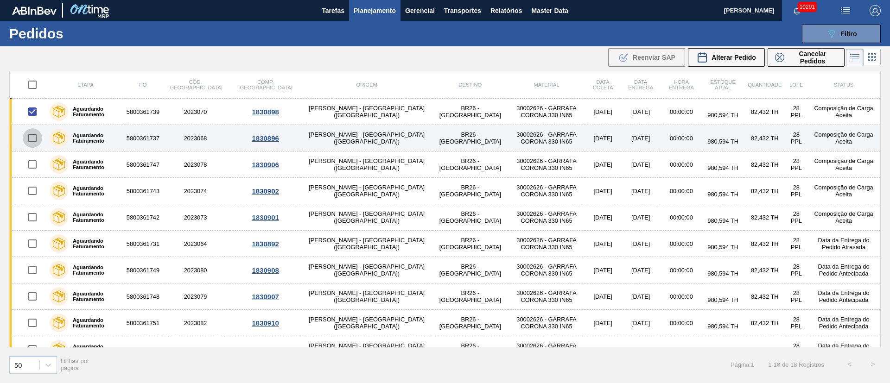
click at [35, 140] on input "checkbox" at bounding box center [32, 137] width 19 height 19
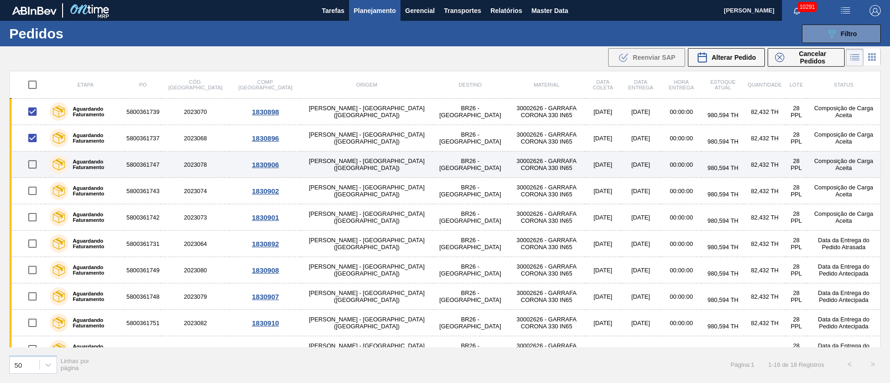
click at [35, 163] on input "checkbox" at bounding box center [32, 164] width 19 height 19
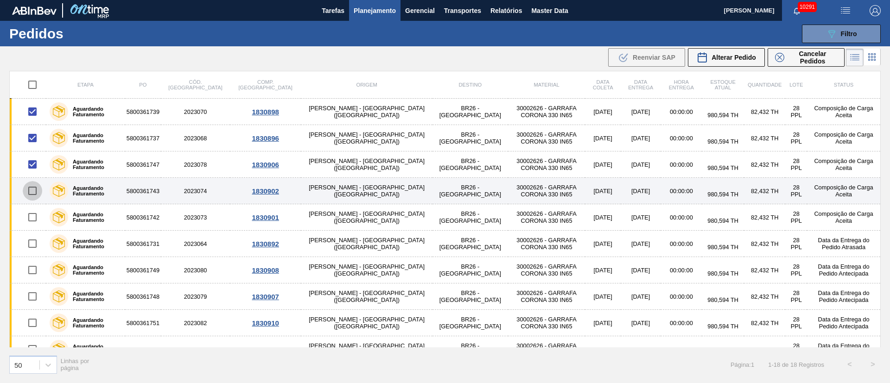
click at [32, 195] on input "checkbox" at bounding box center [32, 190] width 19 height 19
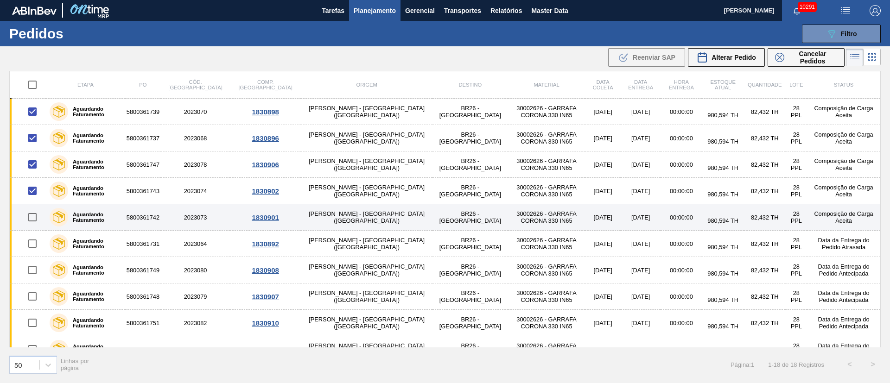
click at [34, 219] on input "checkbox" at bounding box center [32, 217] width 19 height 19
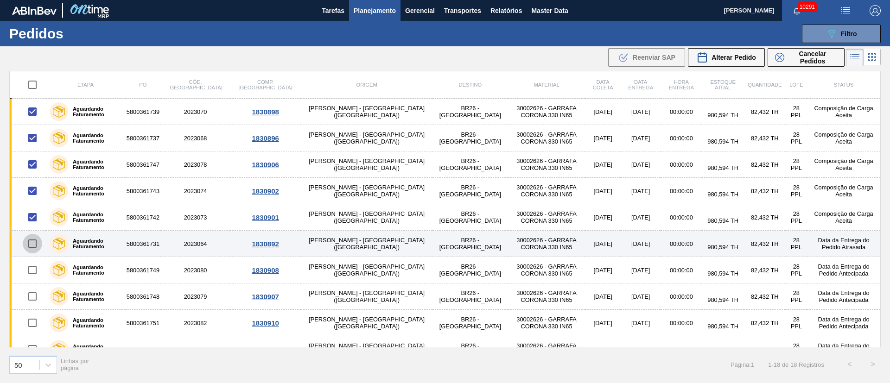
click at [35, 244] on input "checkbox" at bounding box center [32, 243] width 19 height 19
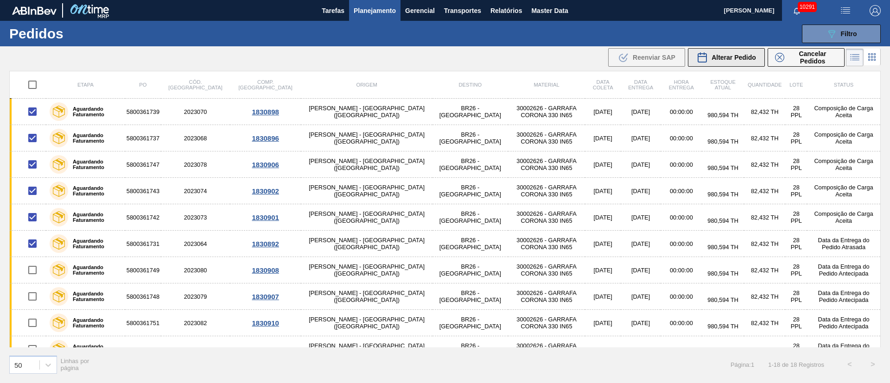
click at [738, 59] on span "Alterar Pedido" at bounding box center [734, 57] width 45 height 7
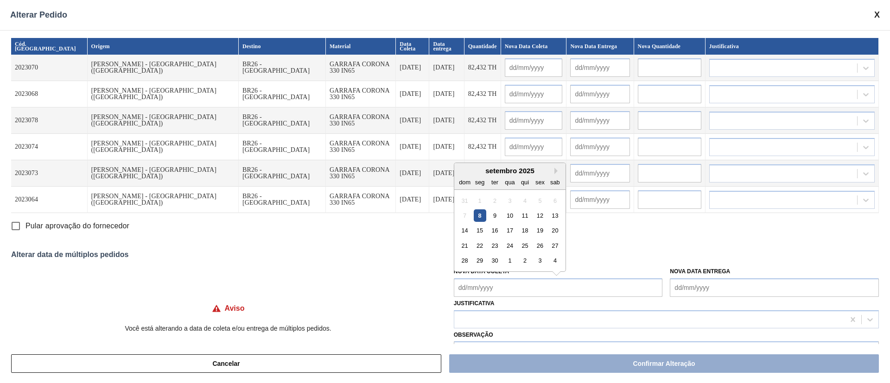
drag, startPoint x: 519, startPoint y: 290, endPoint x: 519, endPoint y: 277, distance: 12.5
click at [519, 290] on Coleta "Nova Data Coleta" at bounding box center [558, 288] width 209 height 19
click at [495, 214] on div "9" at bounding box center [495, 216] width 13 height 13
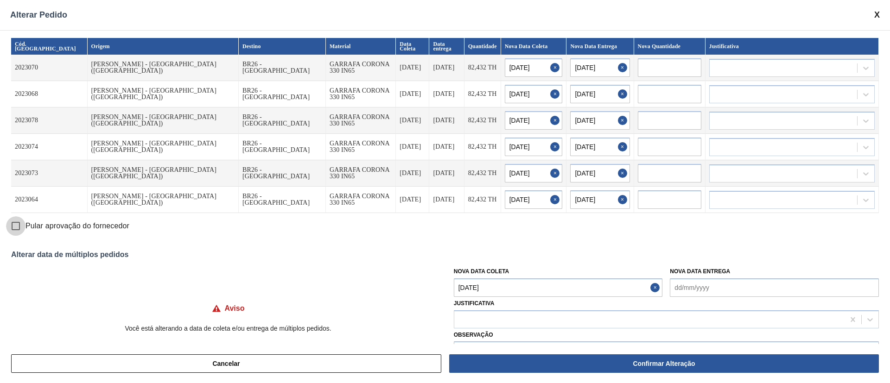
click at [11, 227] on input "Pular aprovação do fornecedor" at bounding box center [15, 225] width 19 height 19
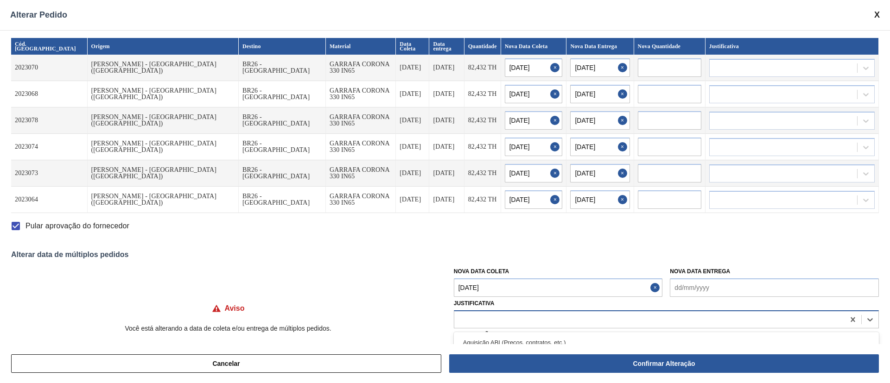
click at [518, 321] on div at bounding box center [649, 319] width 390 height 13
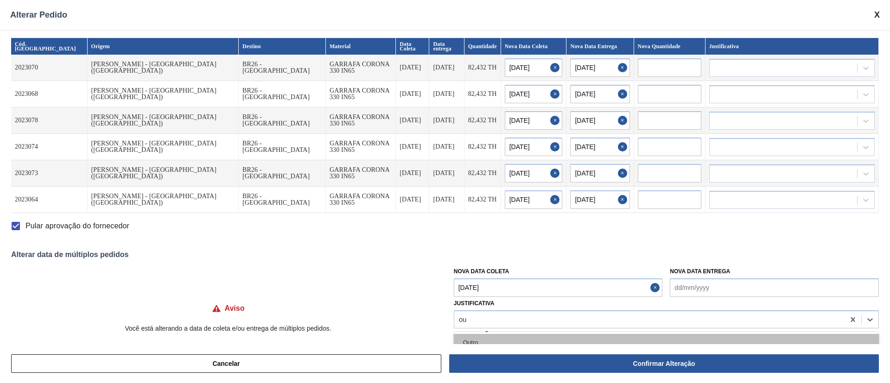
click at [503, 341] on div "Outro" at bounding box center [666, 342] width 425 height 17
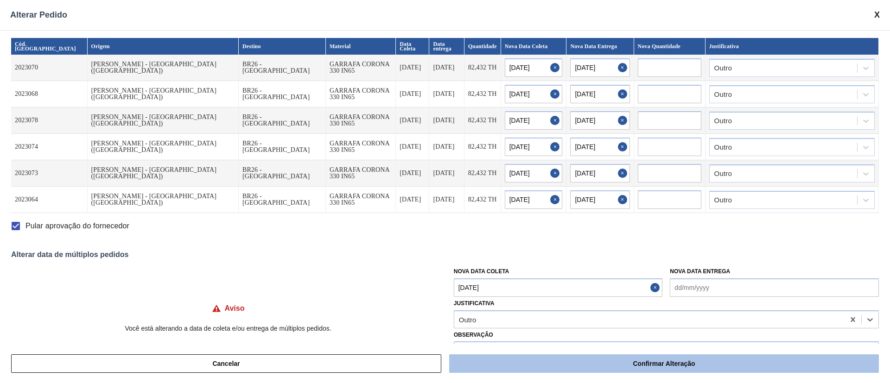
click at [592, 361] on button "Confirmar Alteração" at bounding box center [664, 364] width 430 height 19
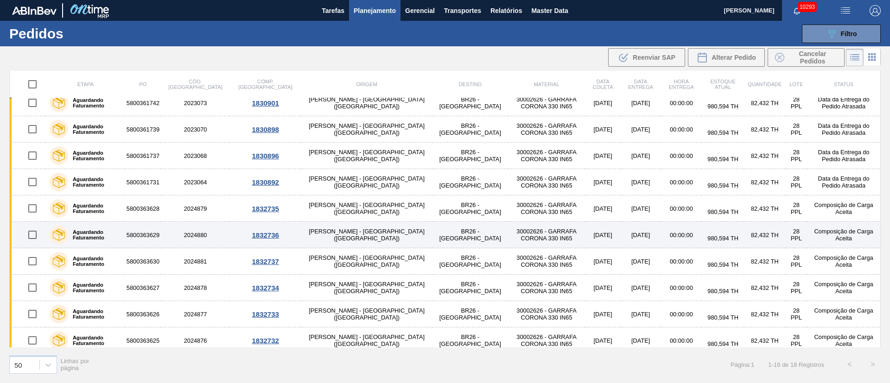
scroll to position [227, 0]
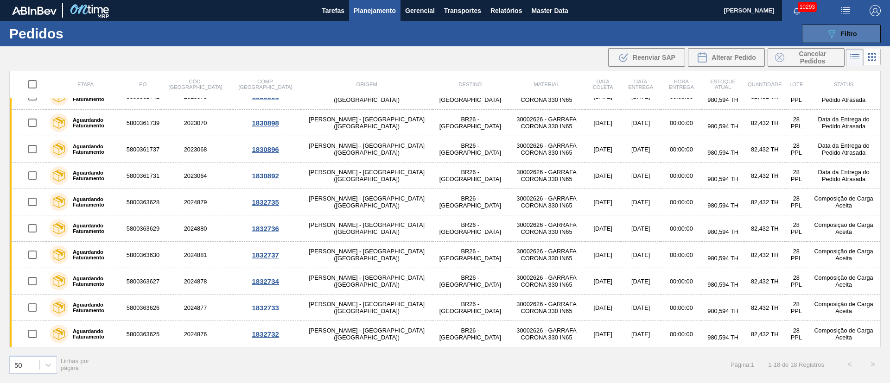
click at [853, 38] on div "089F7B8B-B2A5-4AFE-B5C0-19BA573D28AC Filtro" at bounding box center [841, 33] width 31 height 11
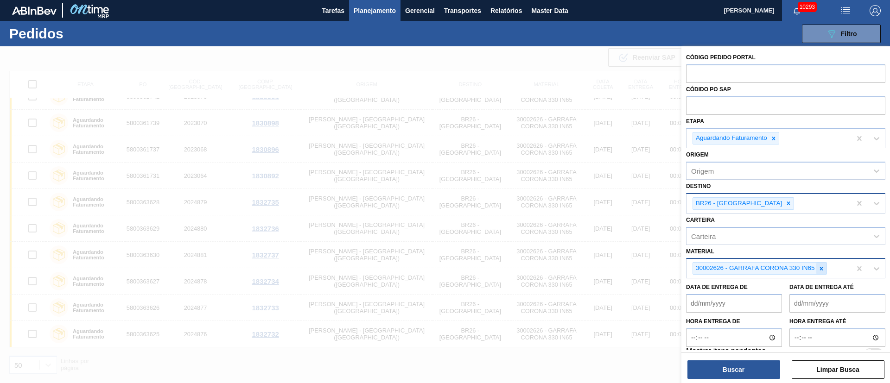
click at [822, 269] on icon at bounding box center [821, 269] width 6 height 6
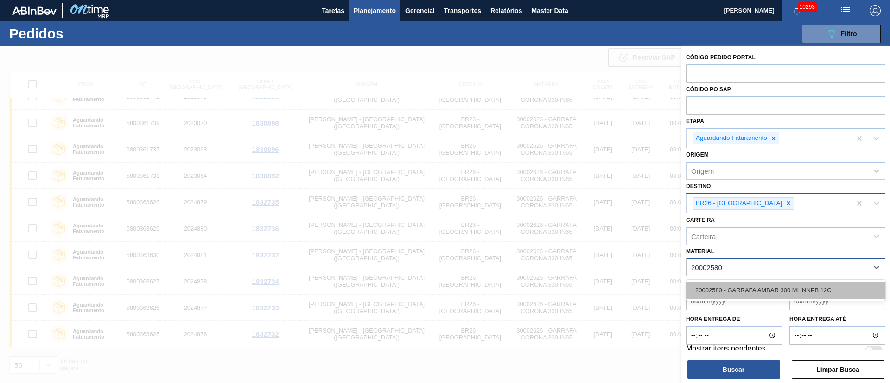
click at [804, 287] on div "20002580 - GARRAFA AMBAR 300 ML NNPB 12C" at bounding box center [785, 290] width 199 height 17
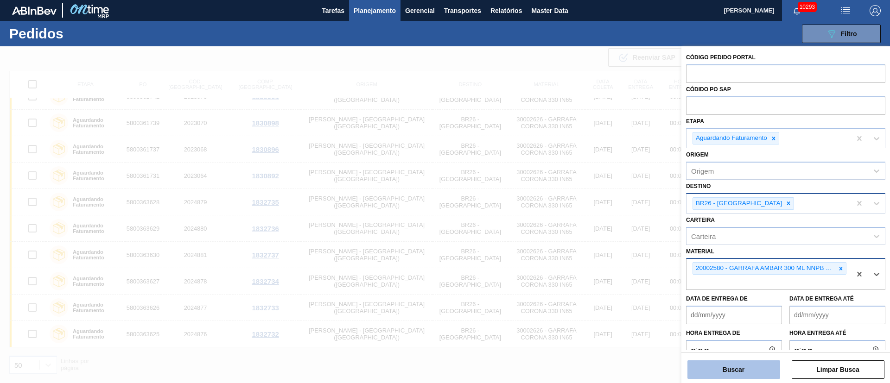
click at [735, 366] on button "Buscar" at bounding box center [734, 370] width 93 height 19
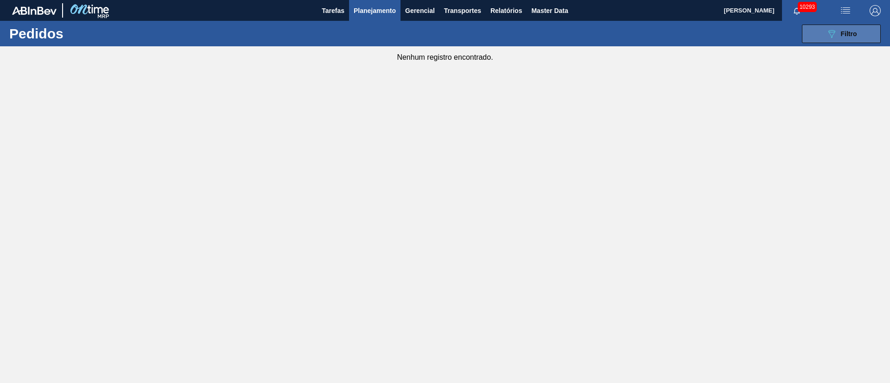
click at [871, 39] on button "089F7B8B-B2A5-4AFE-B5C0-19BA573D28AC Filtro" at bounding box center [841, 34] width 79 height 19
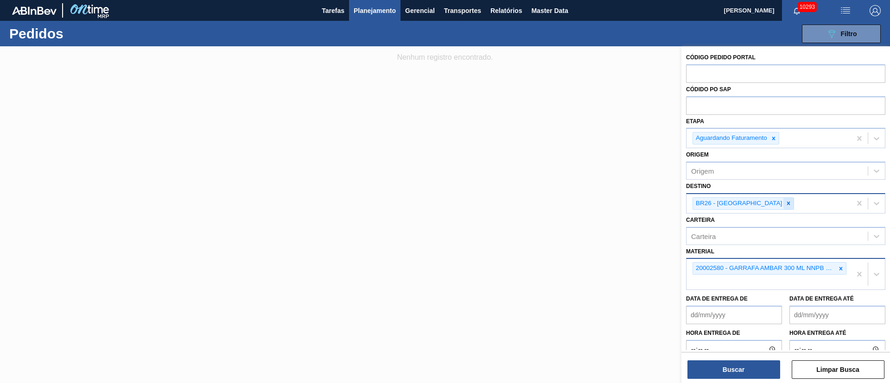
click at [785, 205] on icon at bounding box center [788, 203] width 6 height 6
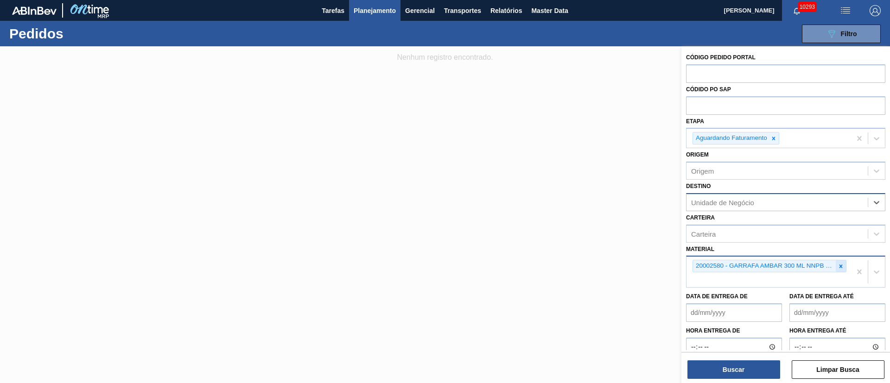
click at [838, 267] on icon at bounding box center [841, 266] width 6 height 6
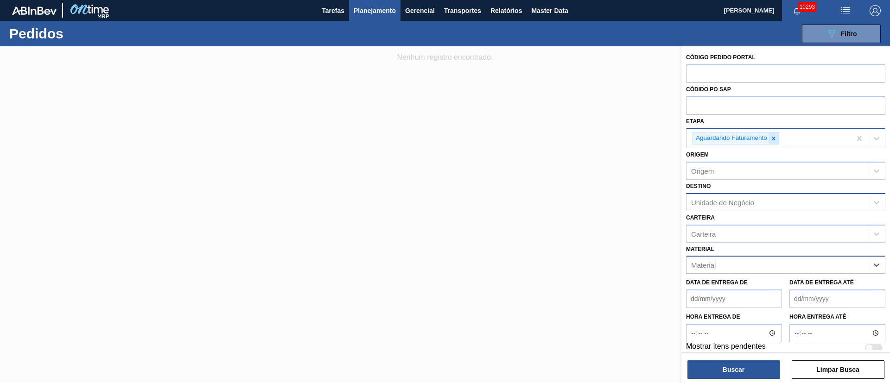
click at [776, 142] on div at bounding box center [774, 139] width 10 height 12
